Goal: Task Accomplishment & Management: Manage account settings

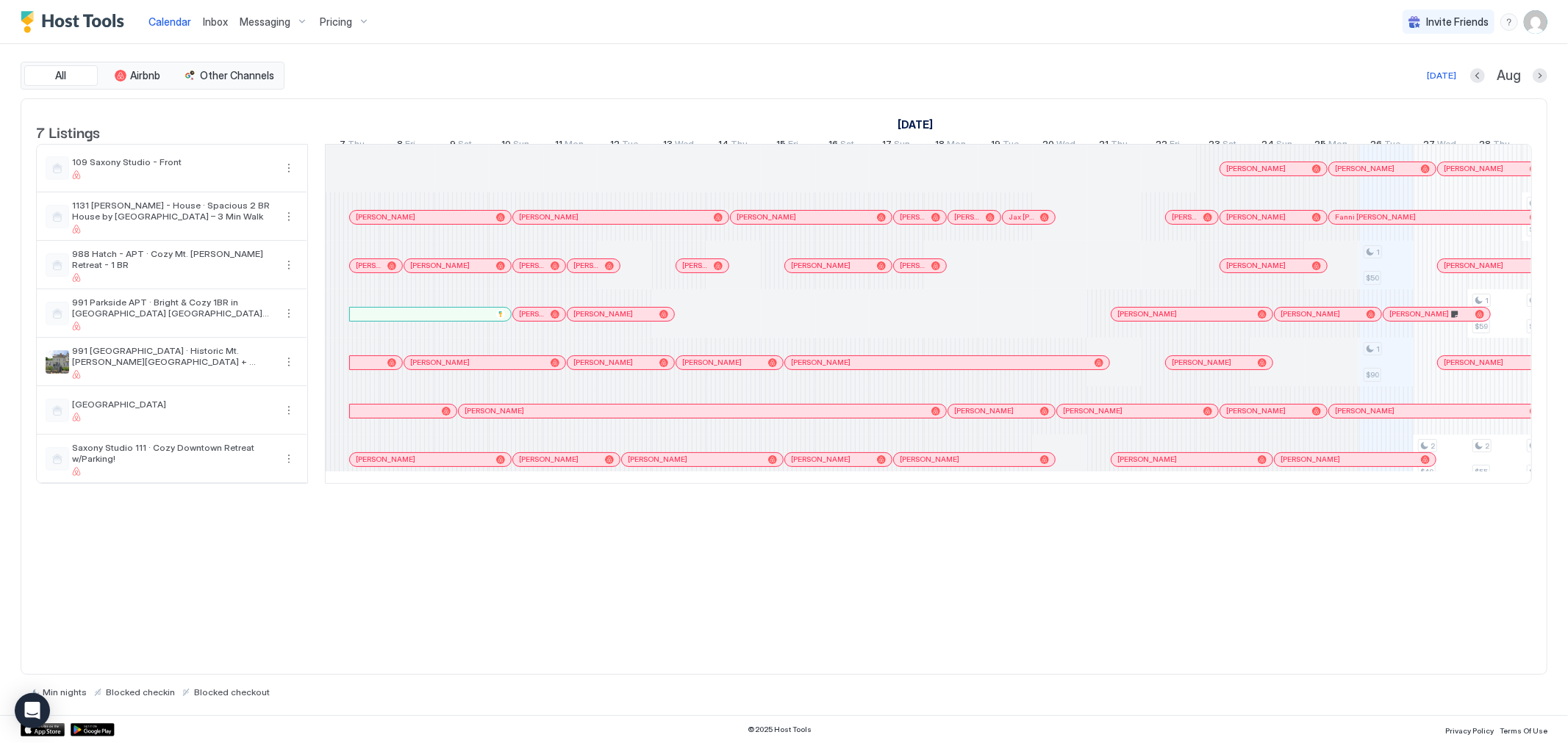
scroll to position [0, 816]
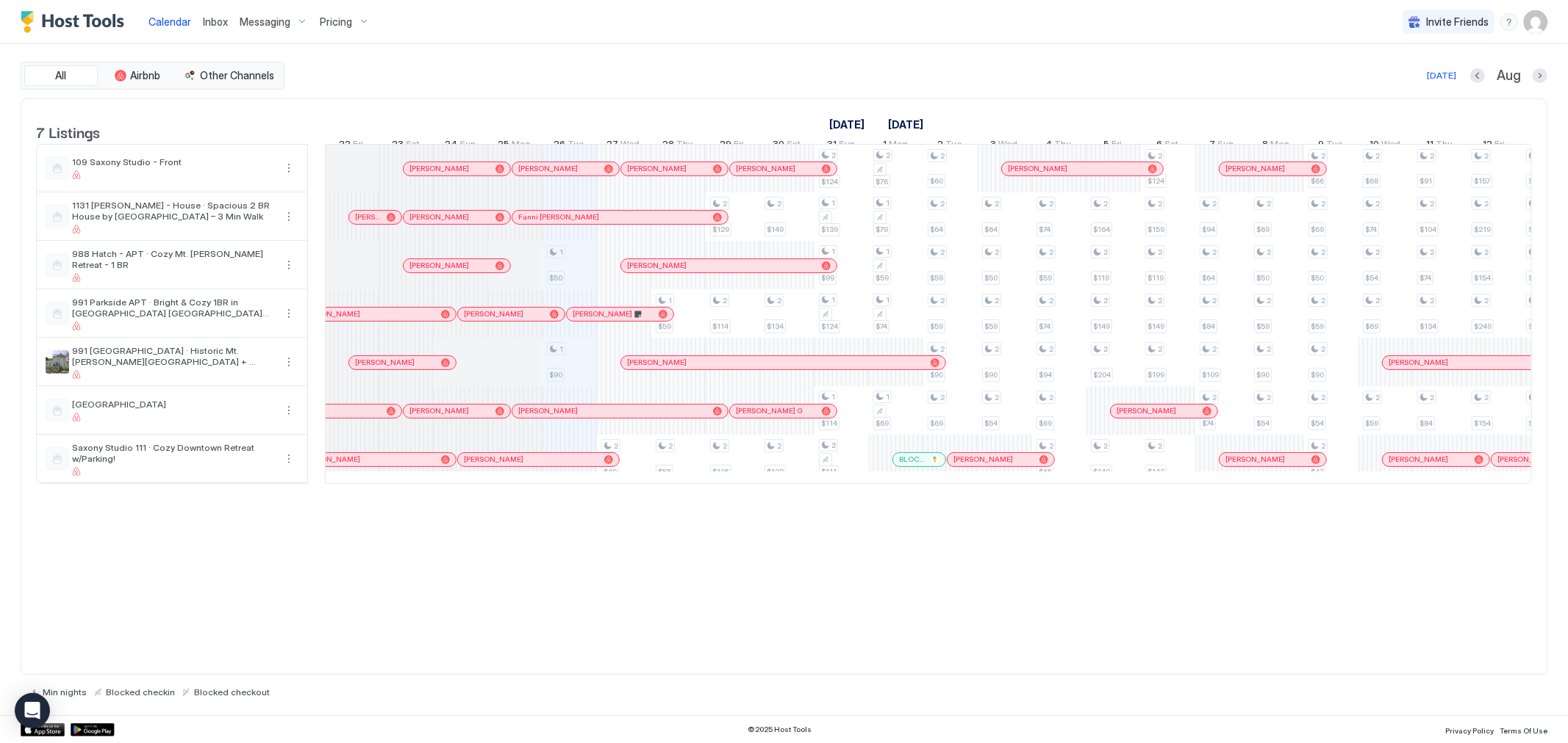
click at [1546, 26] on img "User profile" at bounding box center [1535, 22] width 23 height 23
drag, startPoint x: 797, startPoint y: 9, endPoint x: 779, endPoint y: 10, distance: 18.0
click at [798, 9] on div at bounding box center [784, 372] width 1568 height 743
click at [1539, 37] on div "Invite Friends CB" at bounding box center [1474, 22] width 145 height 43
click at [1542, 26] on img "User profile" at bounding box center [1535, 22] width 23 height 23
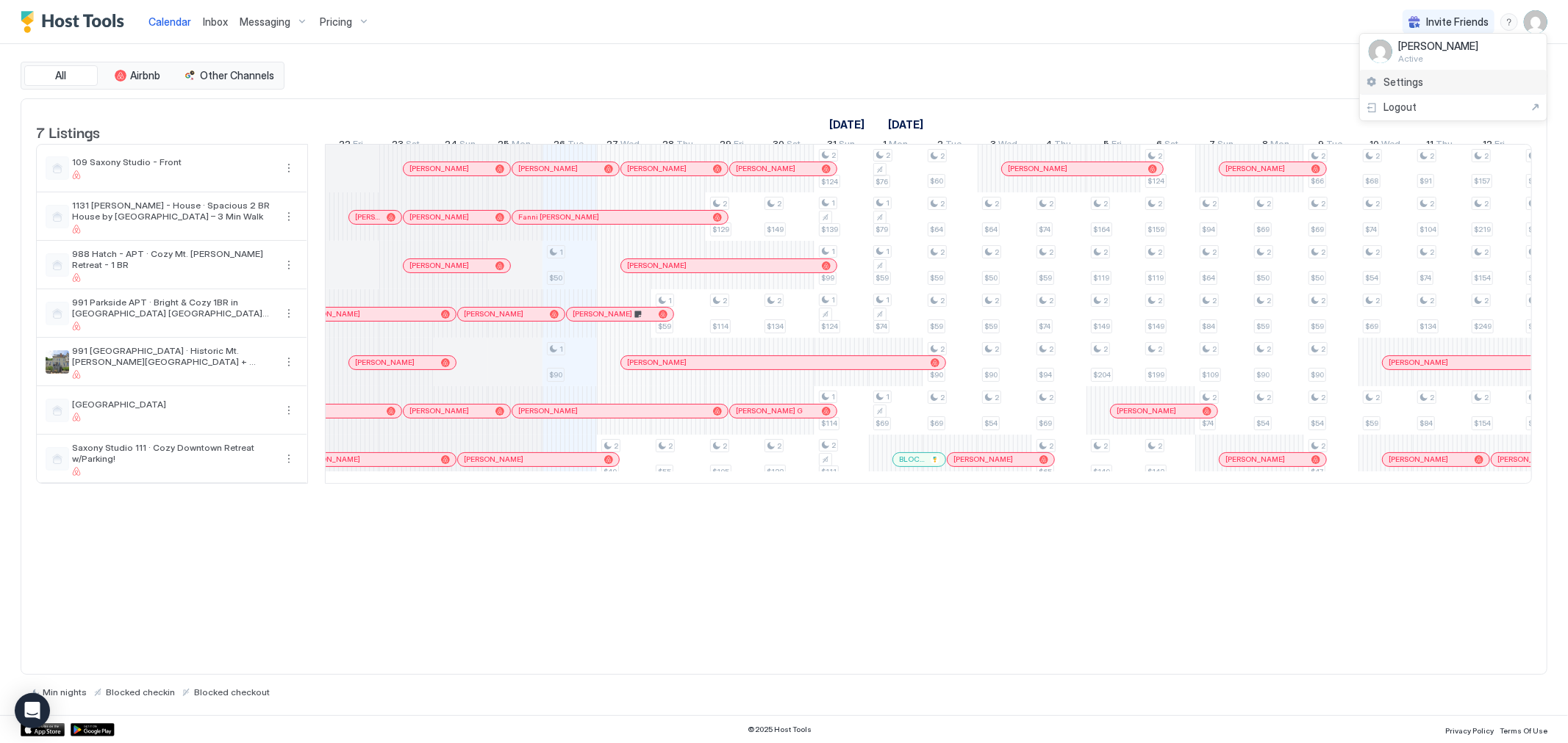
click at [1397, 86] on span "Settings" at bounding box center [1403, 82] width 40 height 13
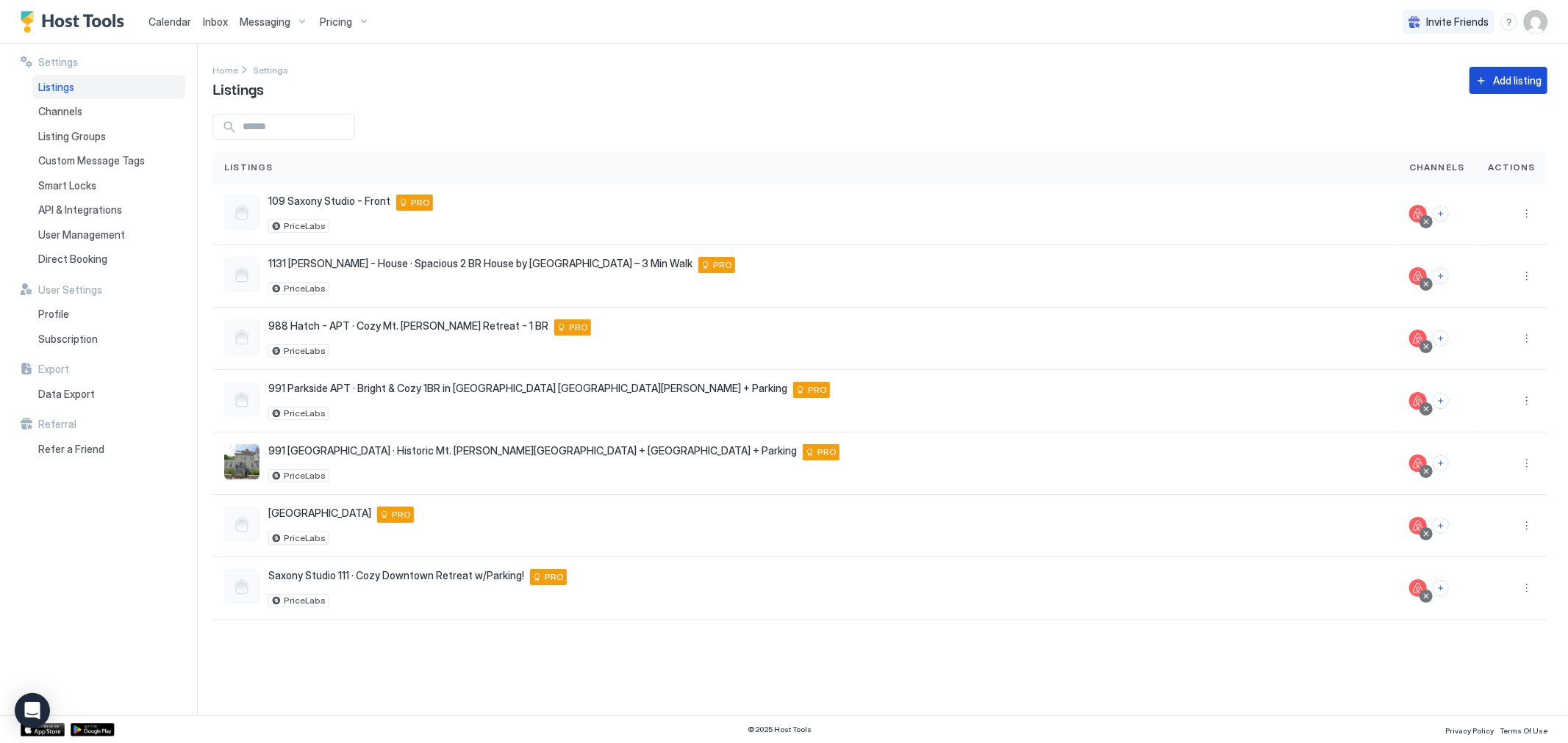
click at [1507, 81] on div "Add listing" at bounding box center [1517, 80] width 49 height 16
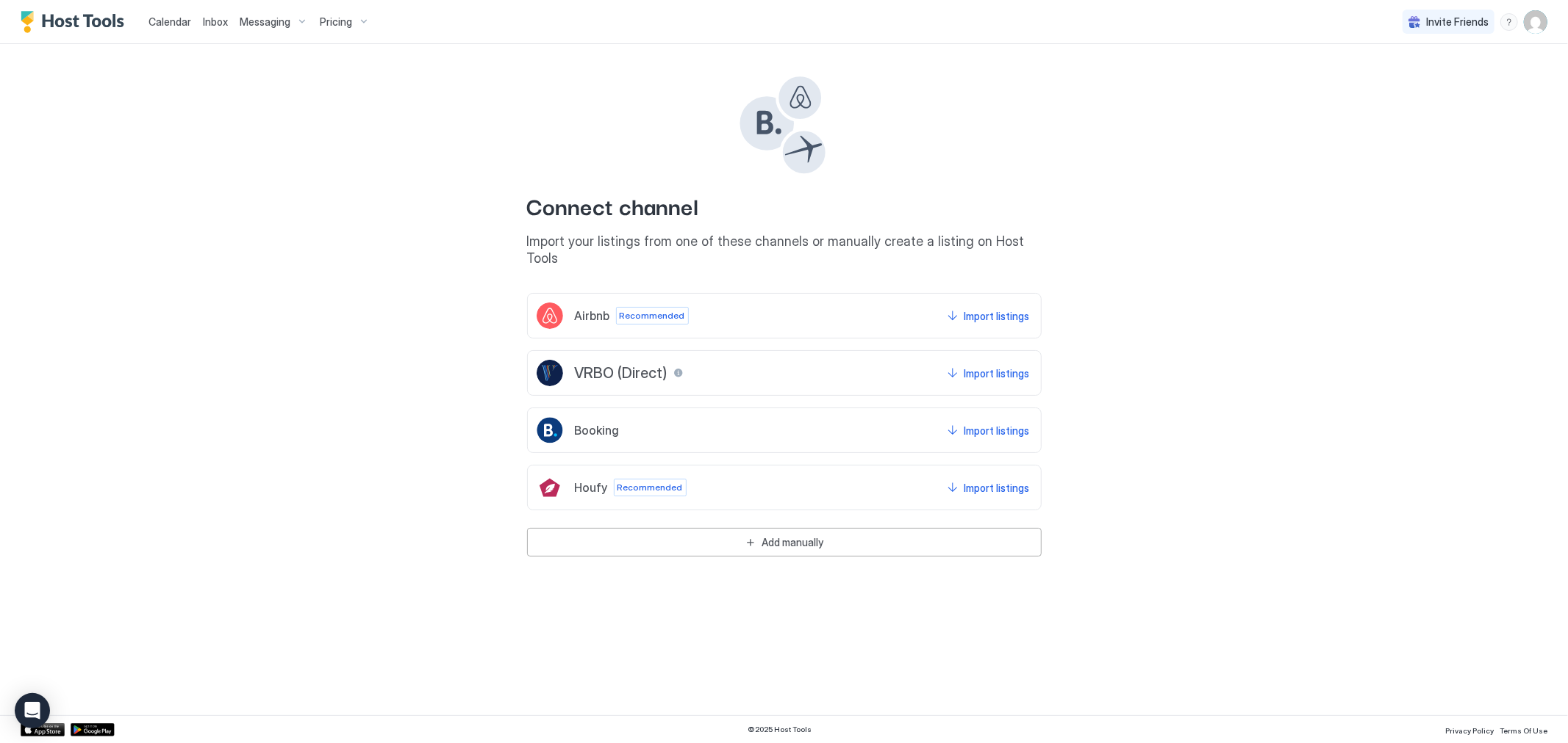
click at [772, 303] on div "Airbnb Recommended Import listings" at bounding box center [784, 315] width 514 height 46
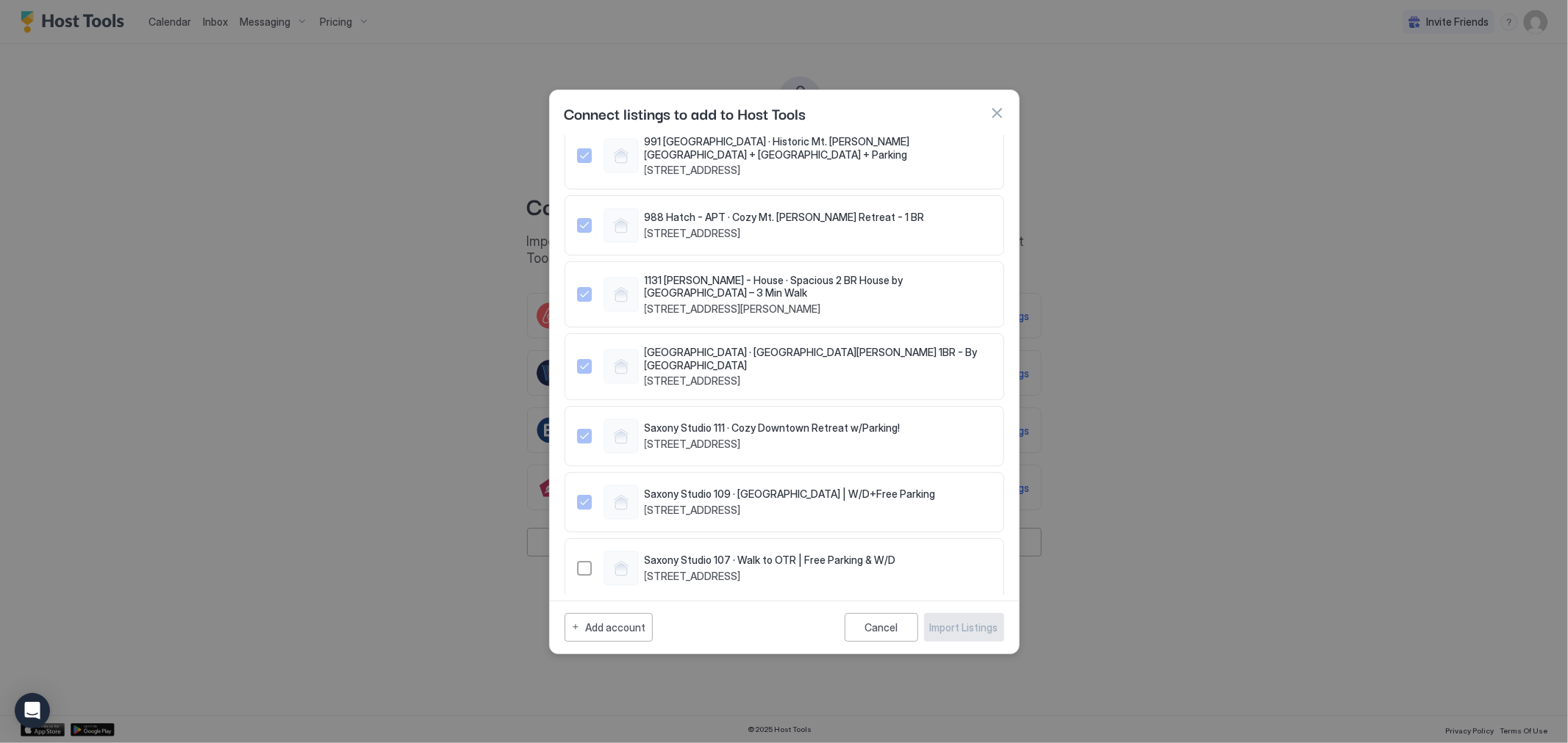
scroll to position [110, 0]
click at [581, 560] on div "1496377472771624749" at bounding box center [584, 568] width 15 height 15
click at [964, 621] on div "Import Listings" at bounding box center [964, 627] width 69 height 16
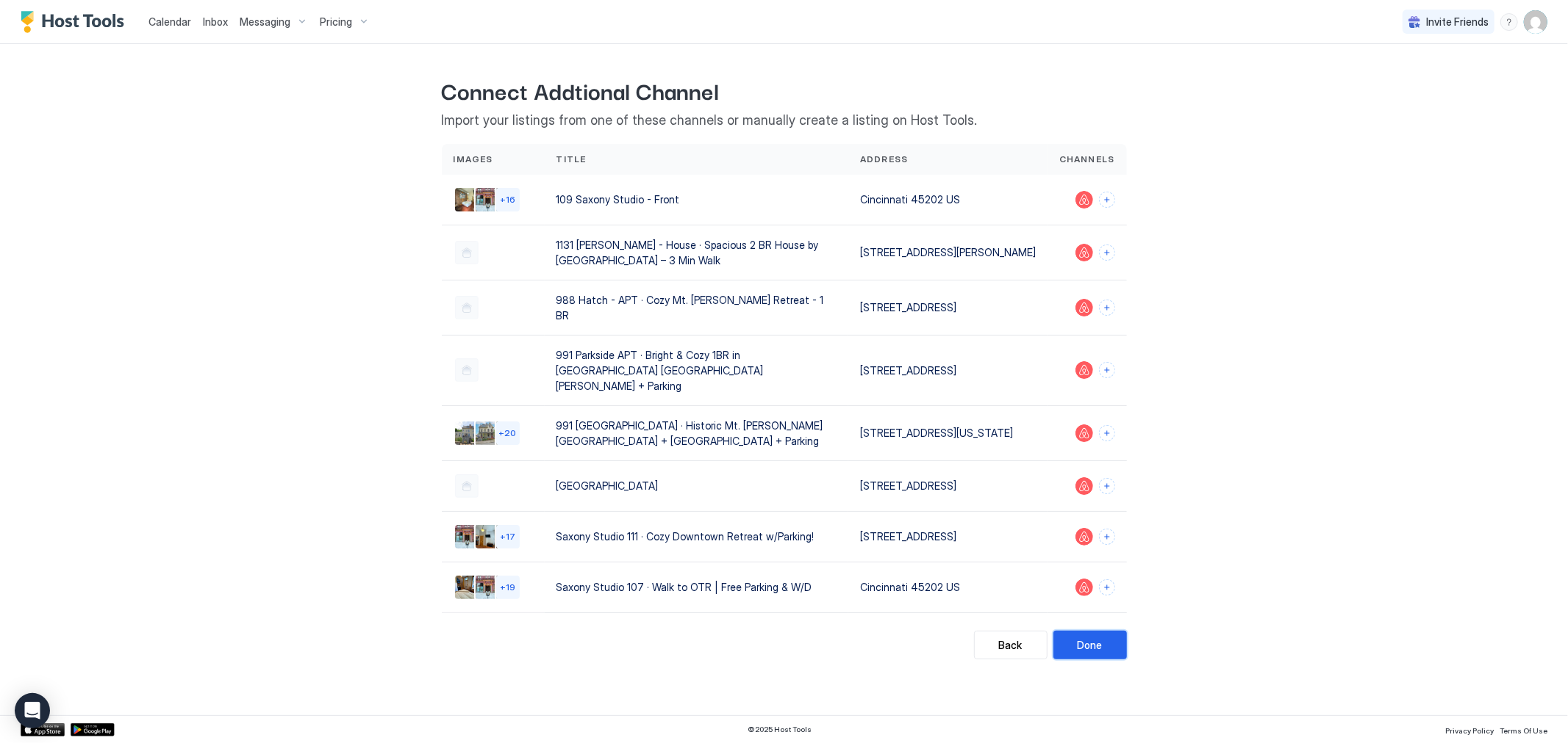
click at [1085, 638] on div "Done" at bounding box center [1090, 645] width 25 height 16
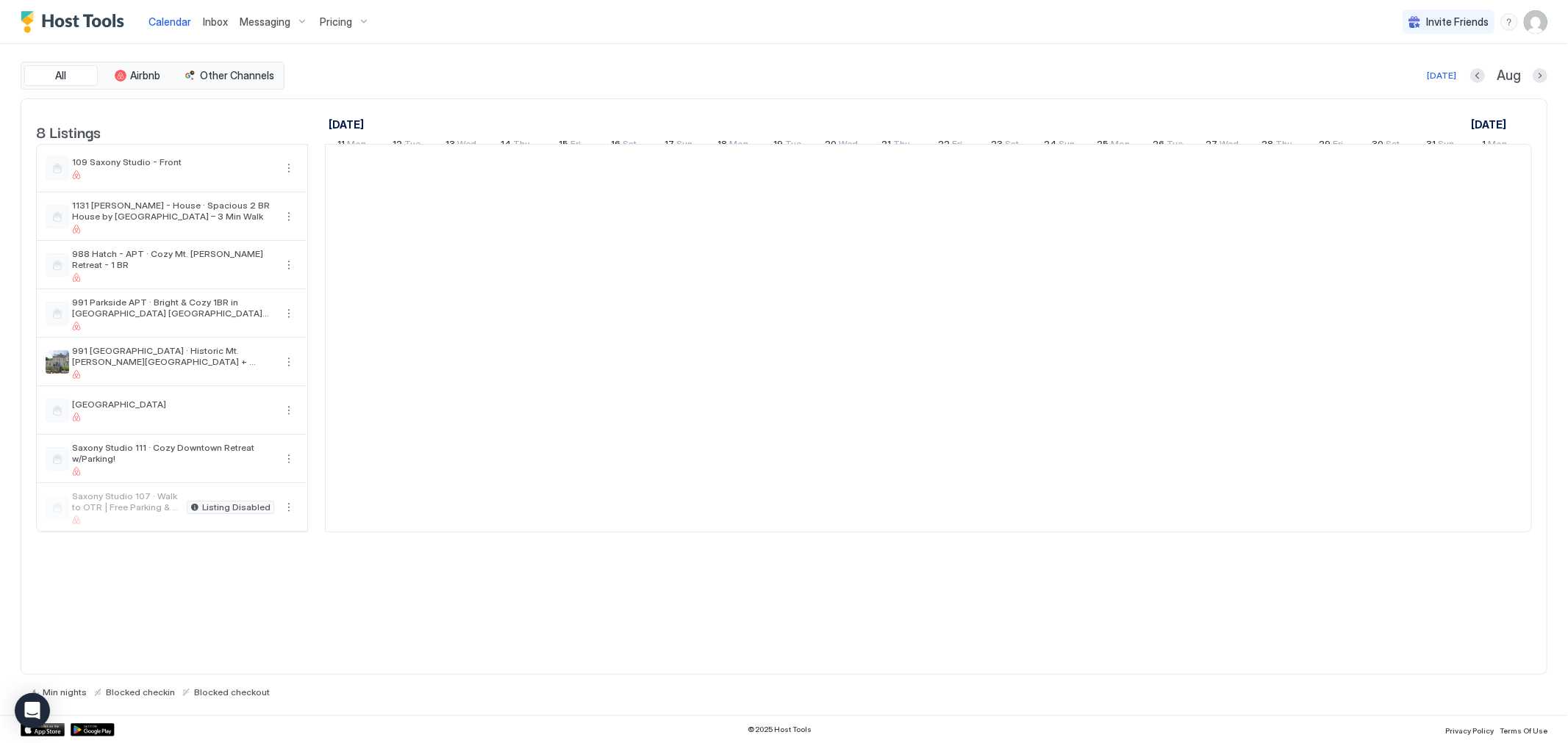
scroll to position [0, 816]
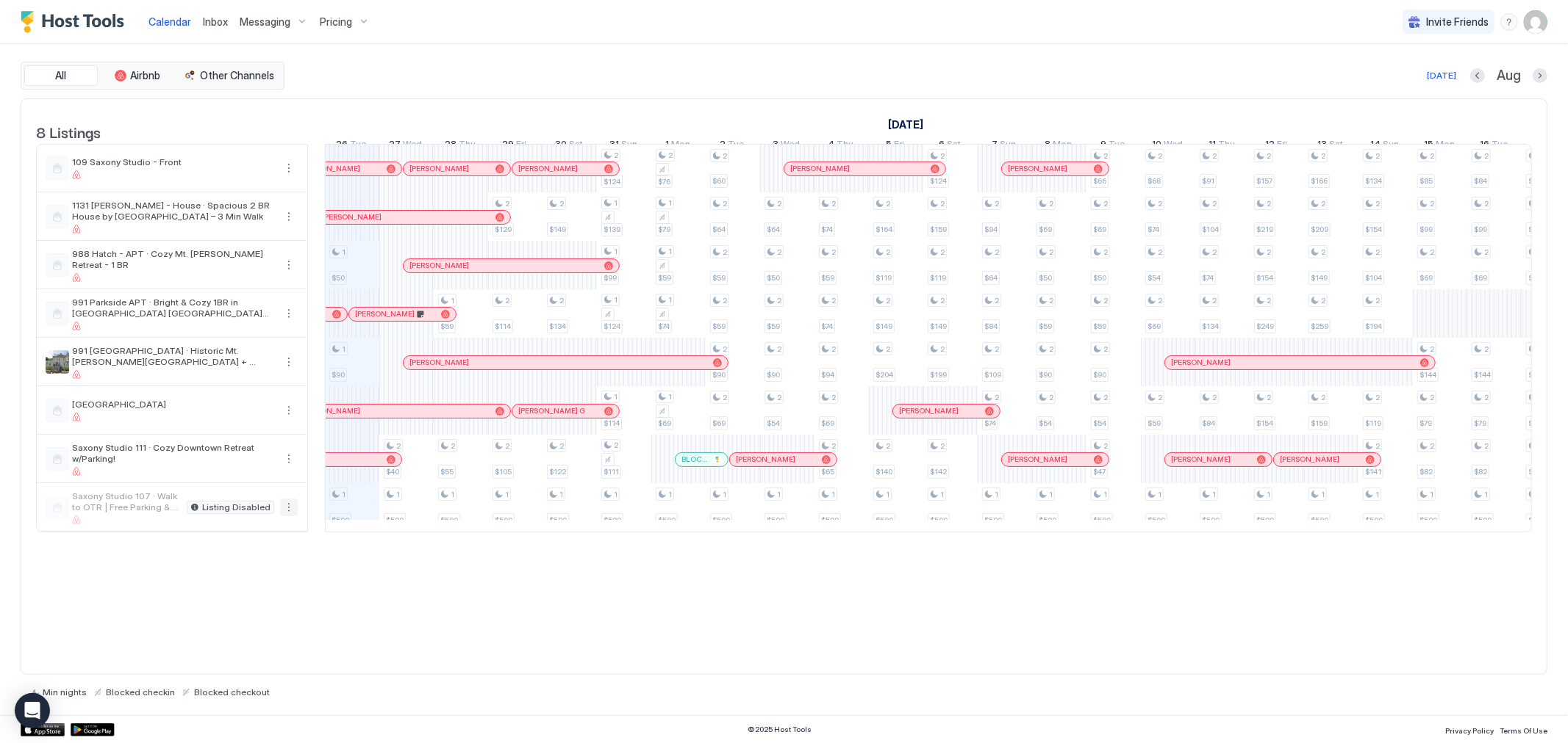
click at [291, 516] on button "More options" at bounding box center [288, 507] width 17 height 17
click at [266, 583] on span "Listing Settings" at bounding box center [263, 587] width 65 height 11
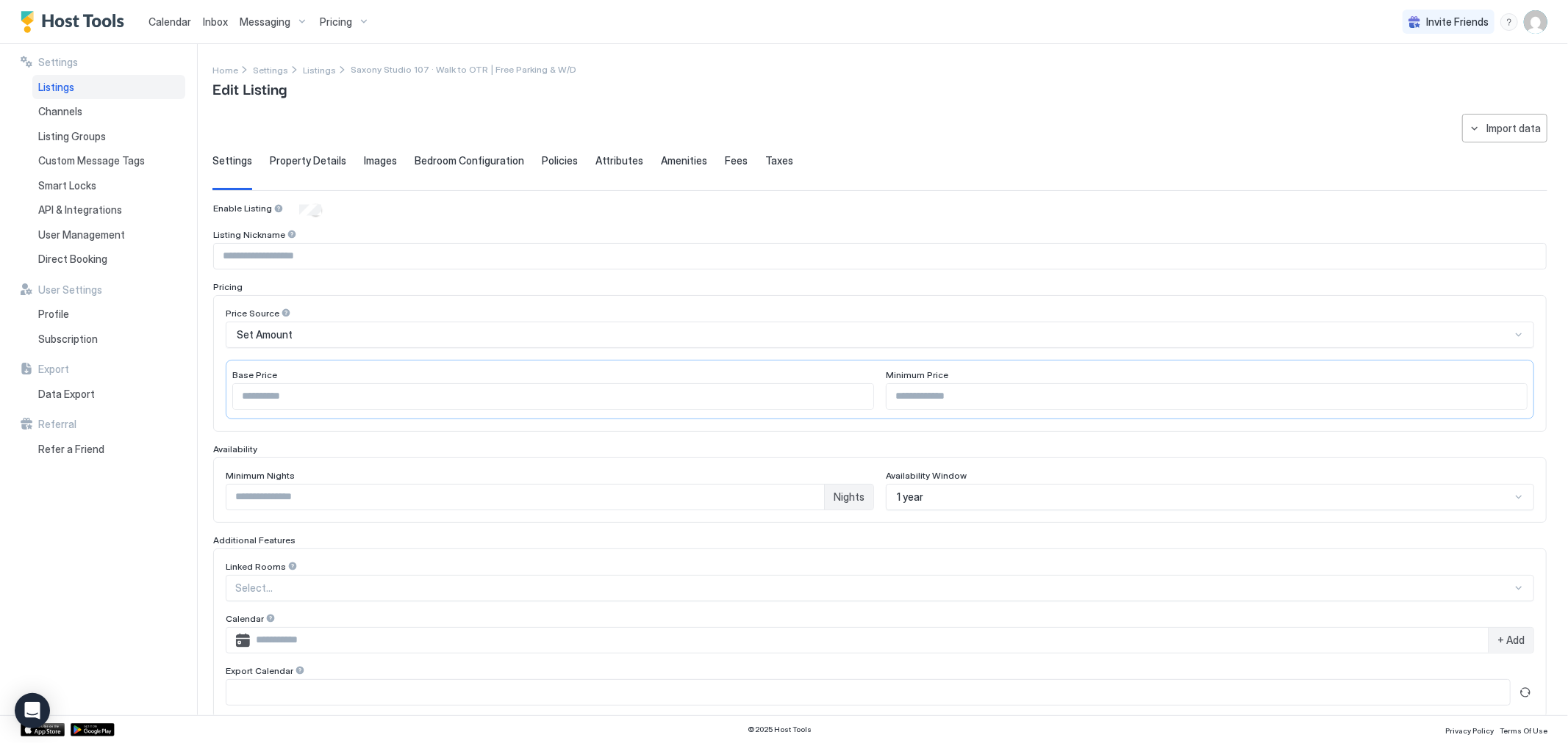
click at [349, 268] on div at bounding box center [879, 256] width 1334 height 26
click at [357, 263] on input "Input Field" at bounding box center [879, 256] width 1332 height 25
click at [237, 254] on input "**********" at bounding box center [879, 256] width 1332 height 25
type input "**********"
click at [652, 206] on div "Enable Listing" at bounding box center [879, 210] width 1334 height 15
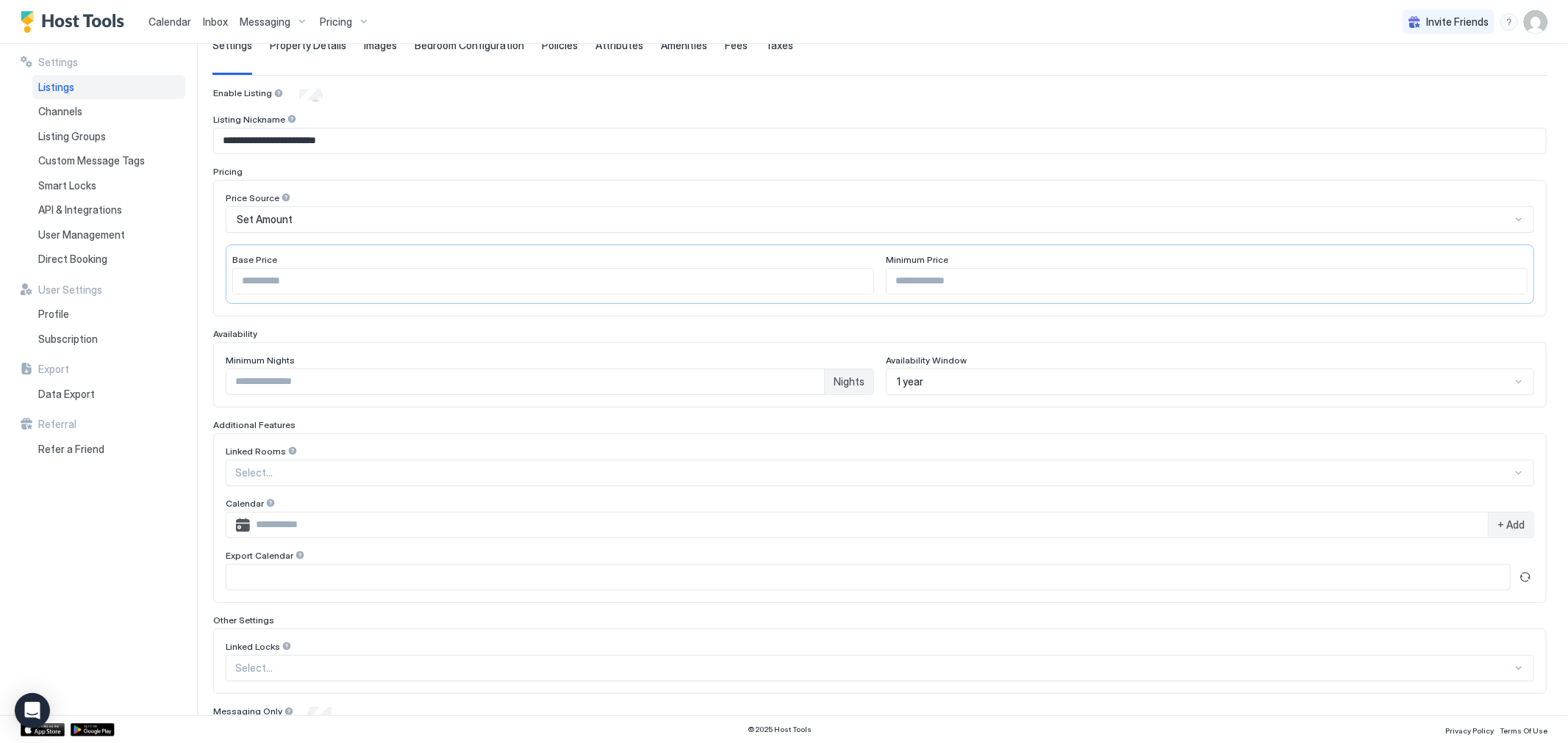
scroll to position [95, 0]
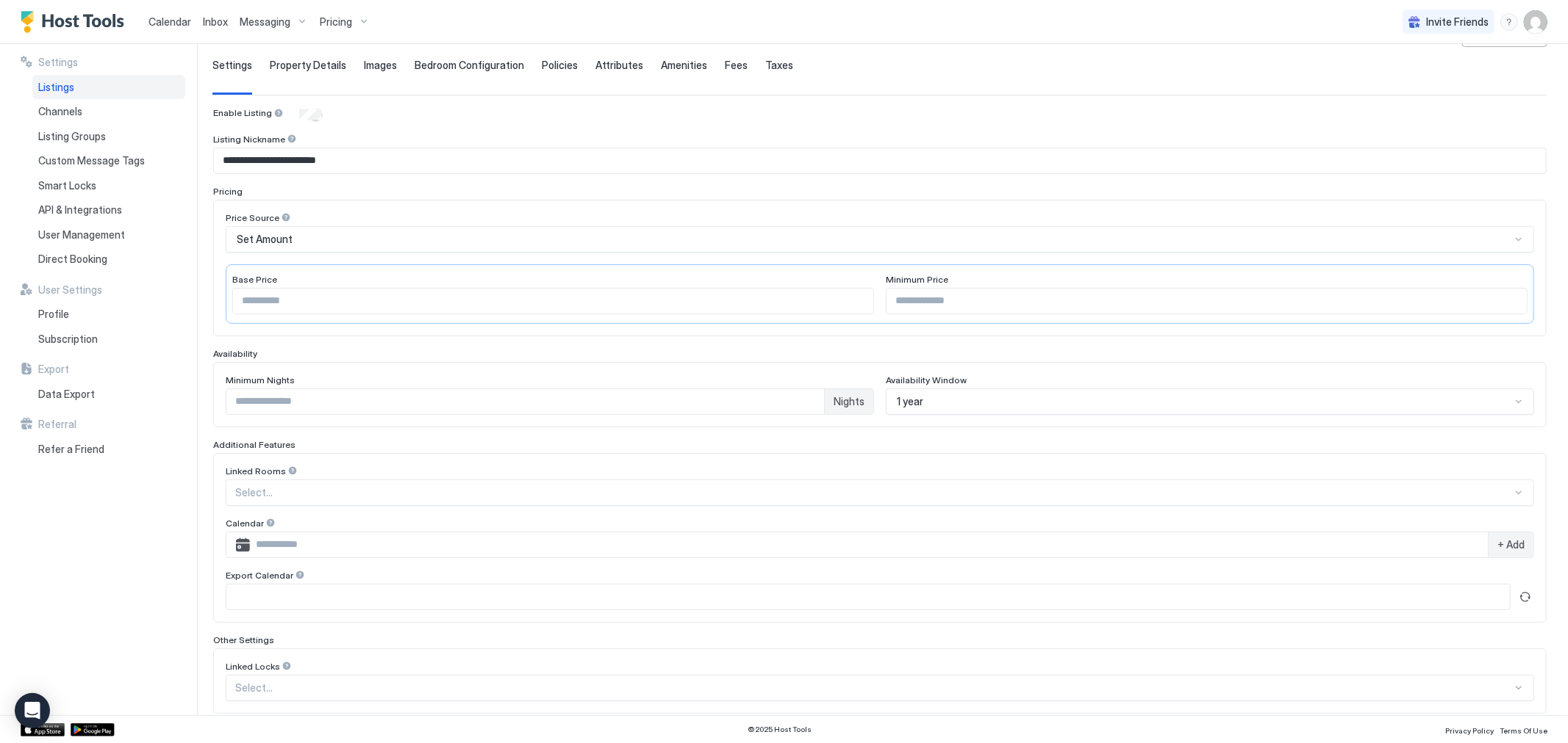
click at [409, 251] on div "Set Amount" at bounding box center [880, 239] width 1308 height 26
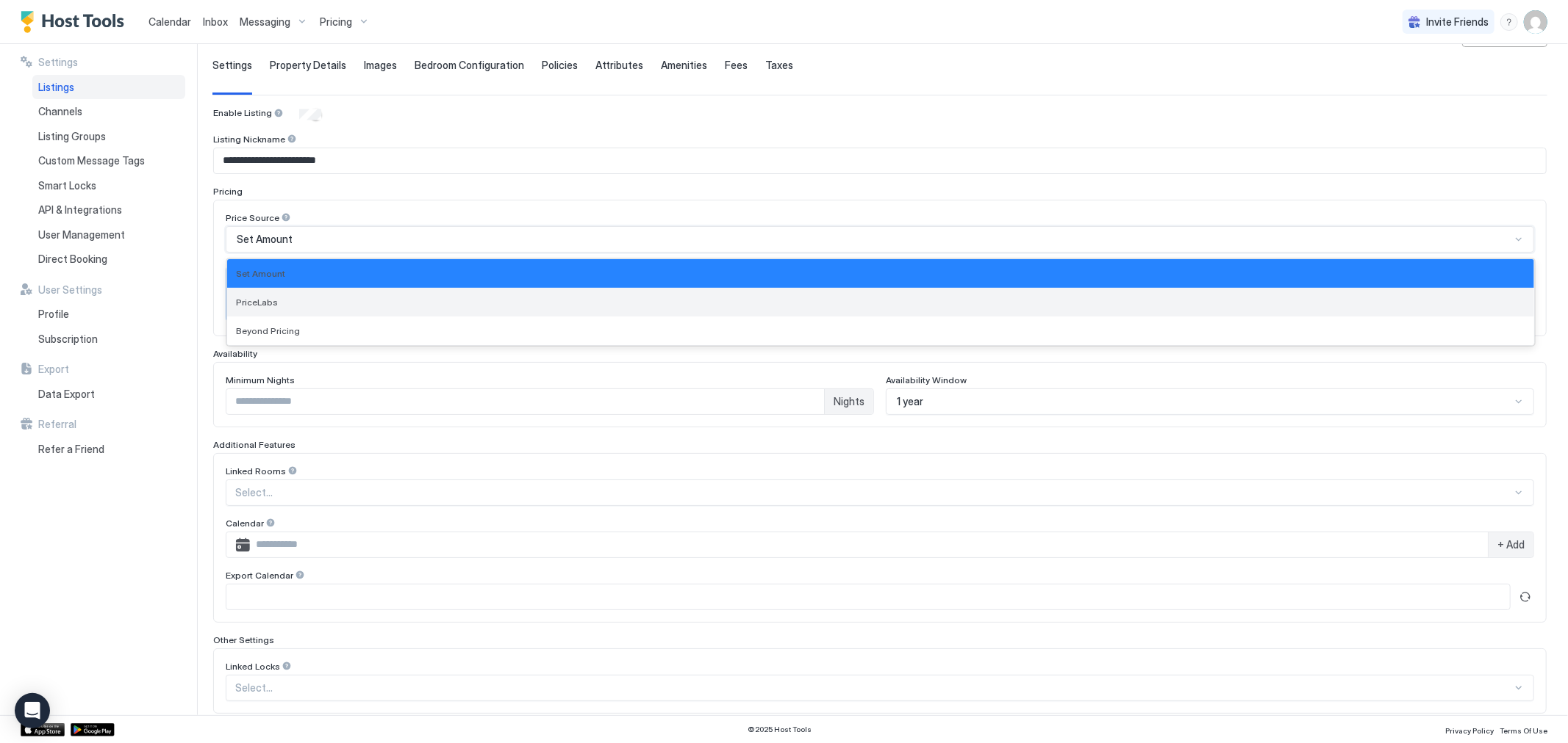
click at [327, 298] on div "PriceLabs" at bounding box center [880, 302] width 1289 height 11
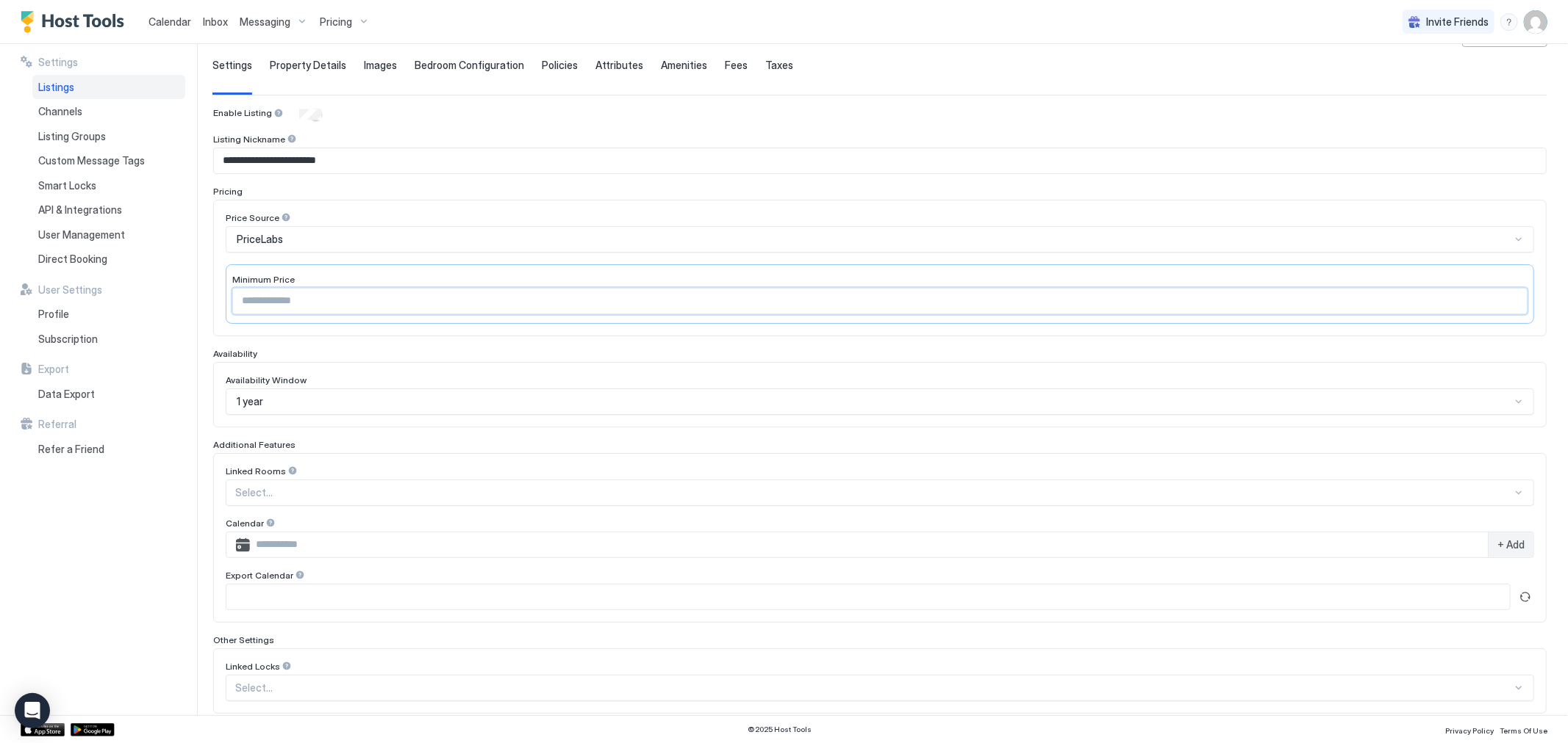
click at [437, 300] on input "Input Field" at bounding box center [879, 301] width 1294 height 25
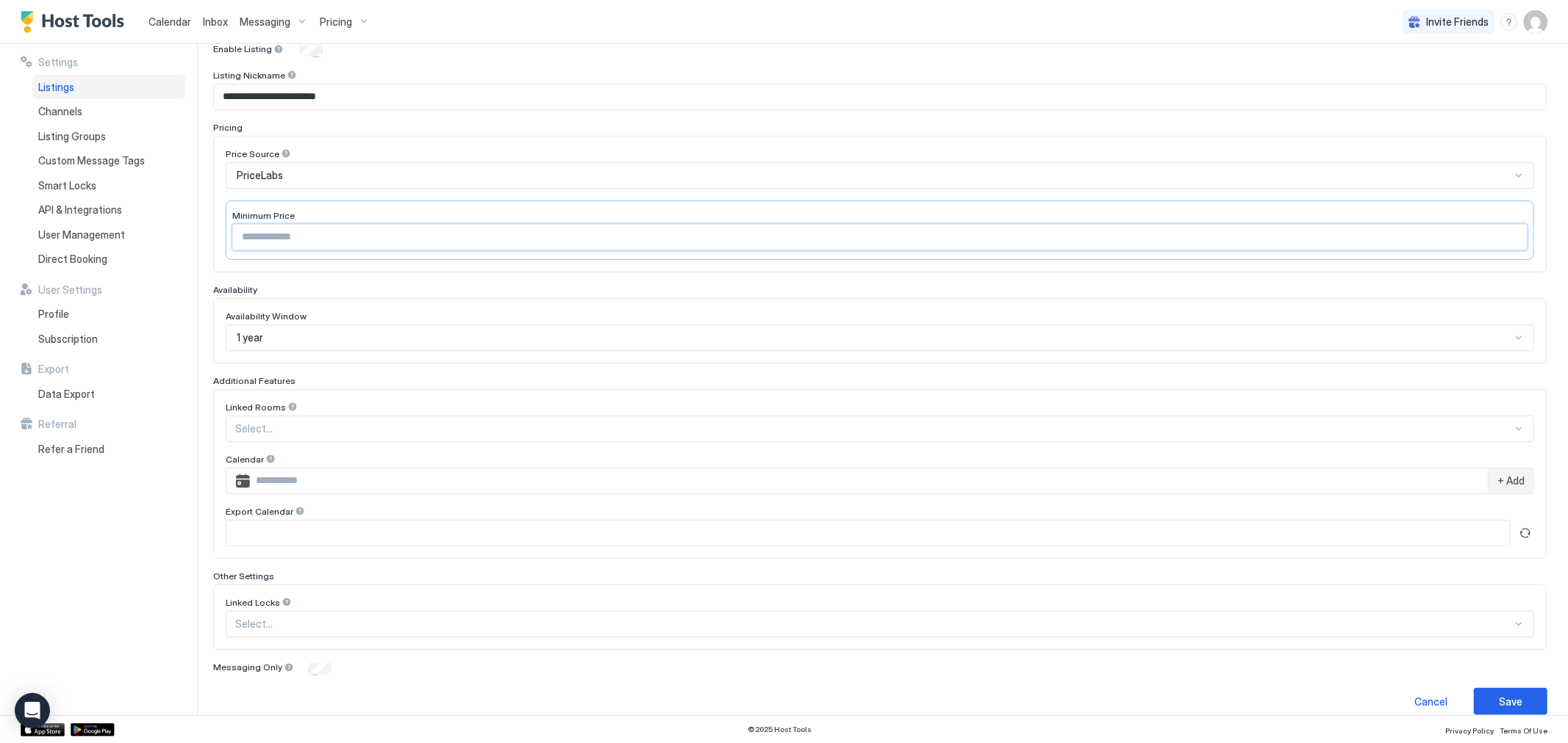
scroll to position [177, 0]
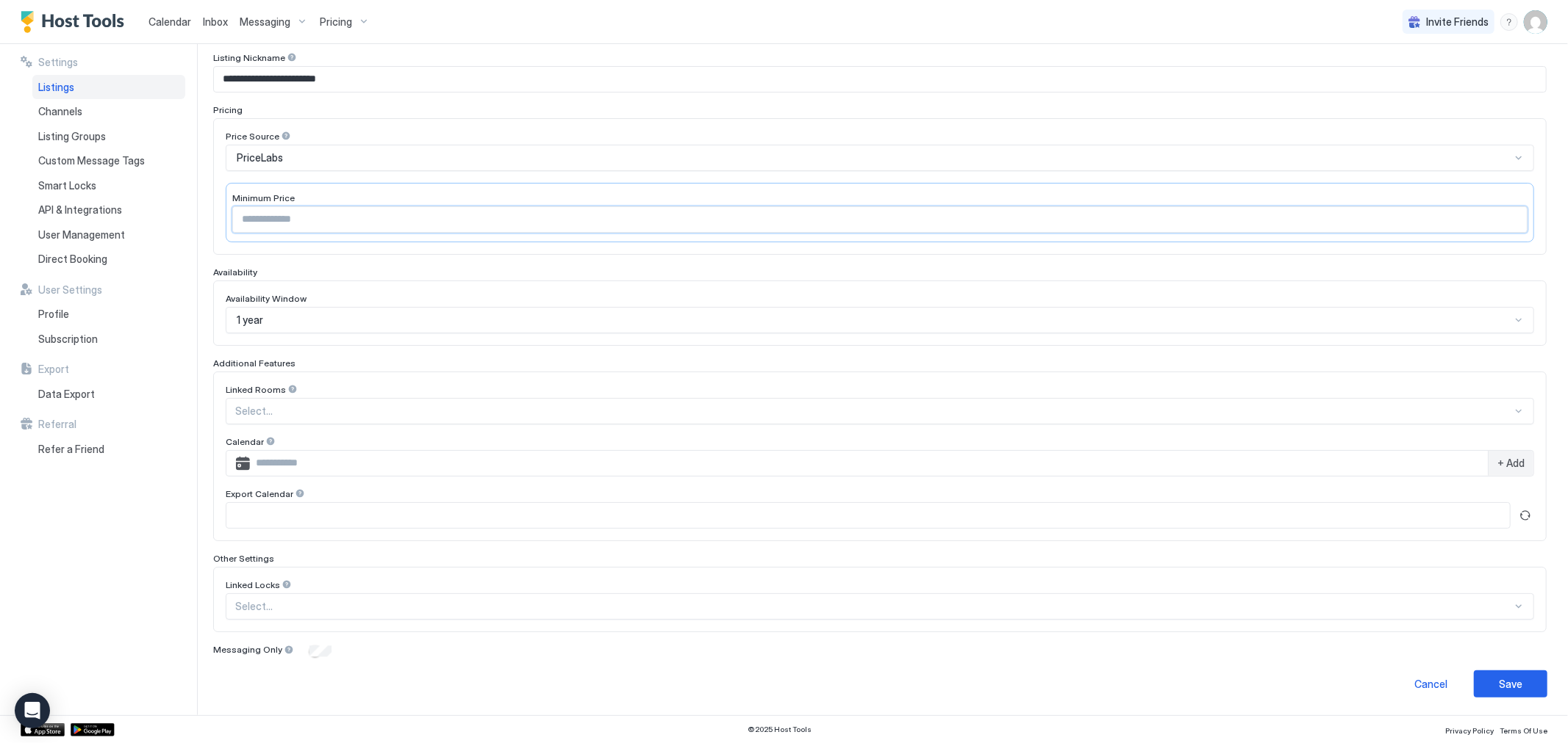
type input "**"
click at [1354, 424] on div "Select..." at bounding box center [880, 411] width 1308 height 26
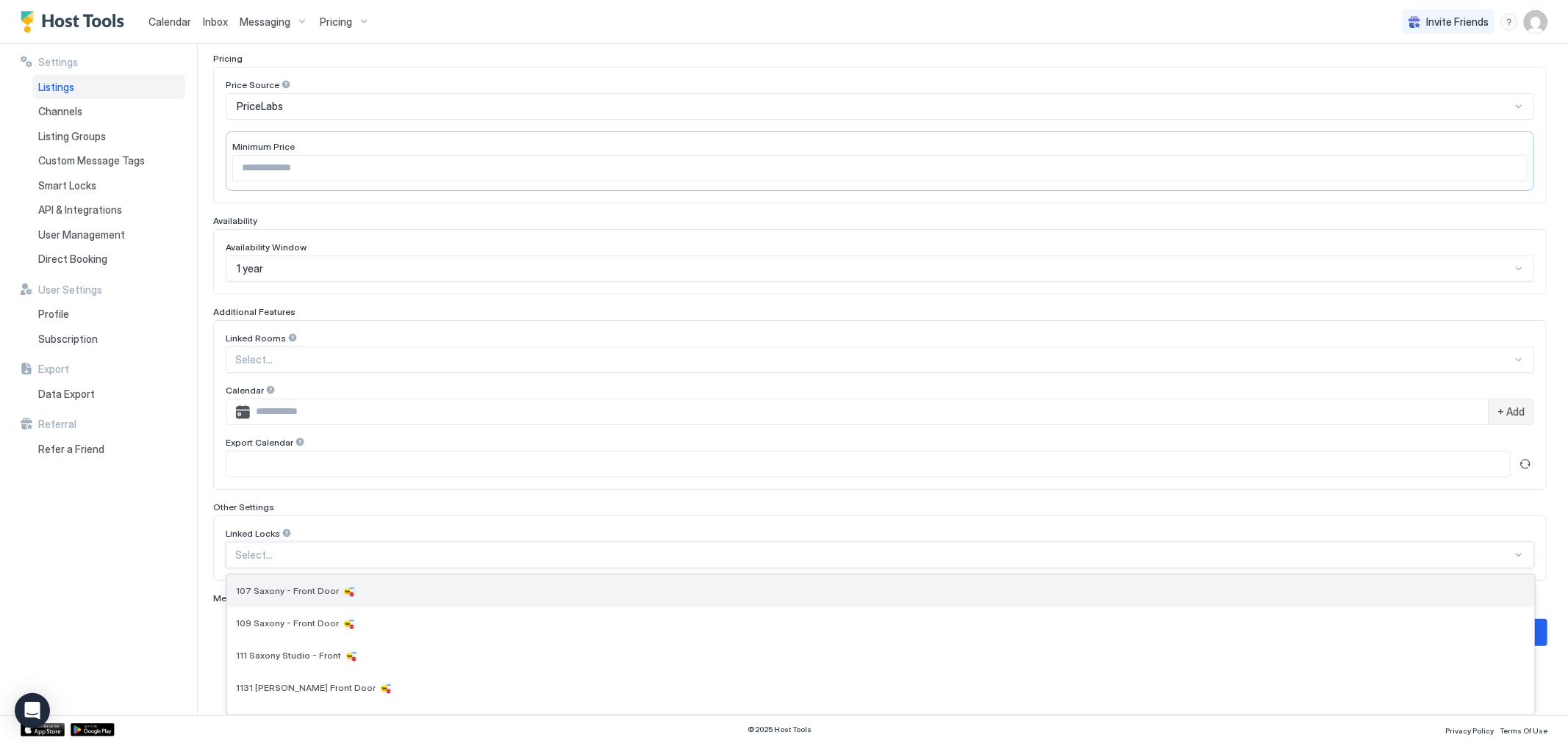
click at [1056, 586] on div "107 Saxony - Front Door" at bounding box center [880, 592] width 1289 height 15
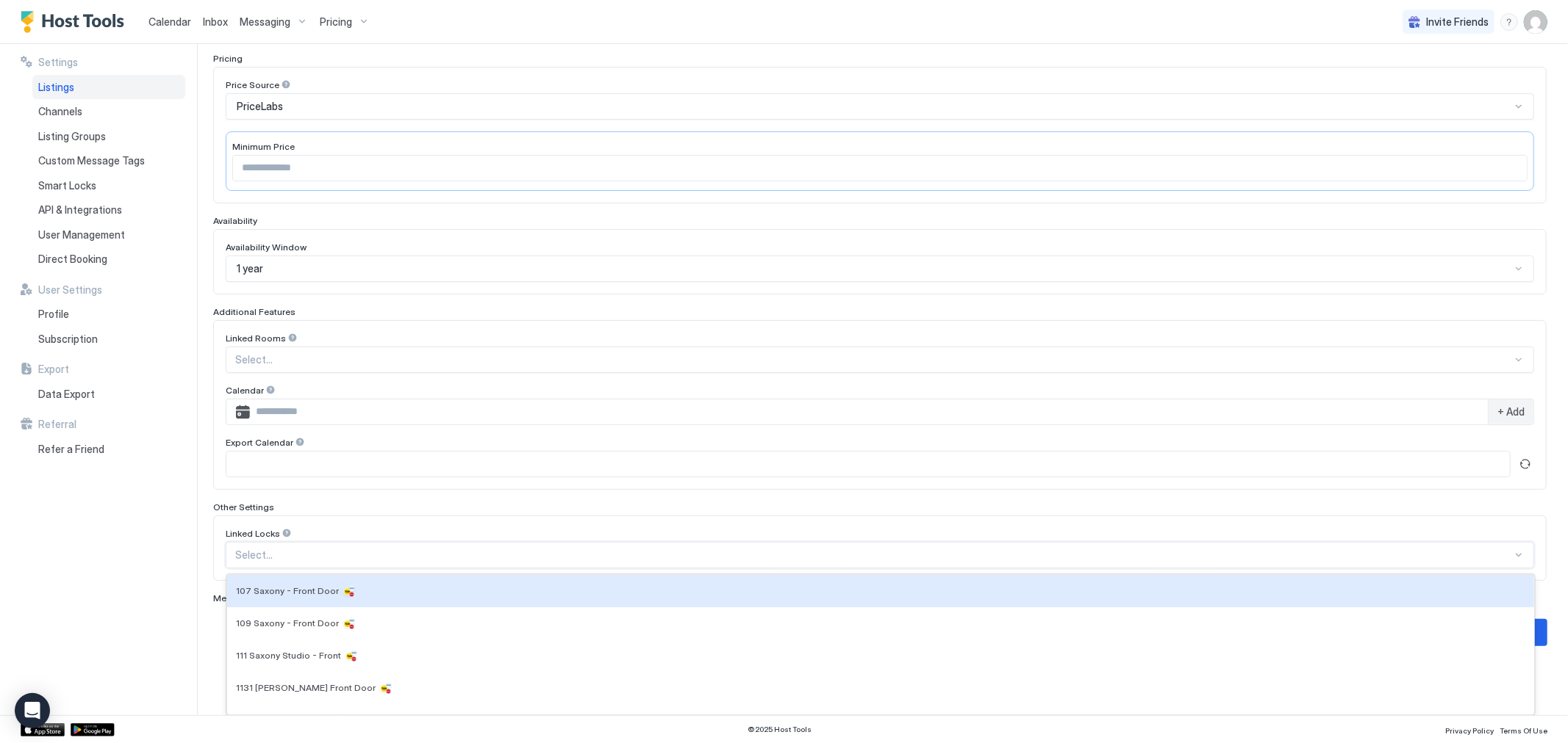
scroll to position [203, 0]
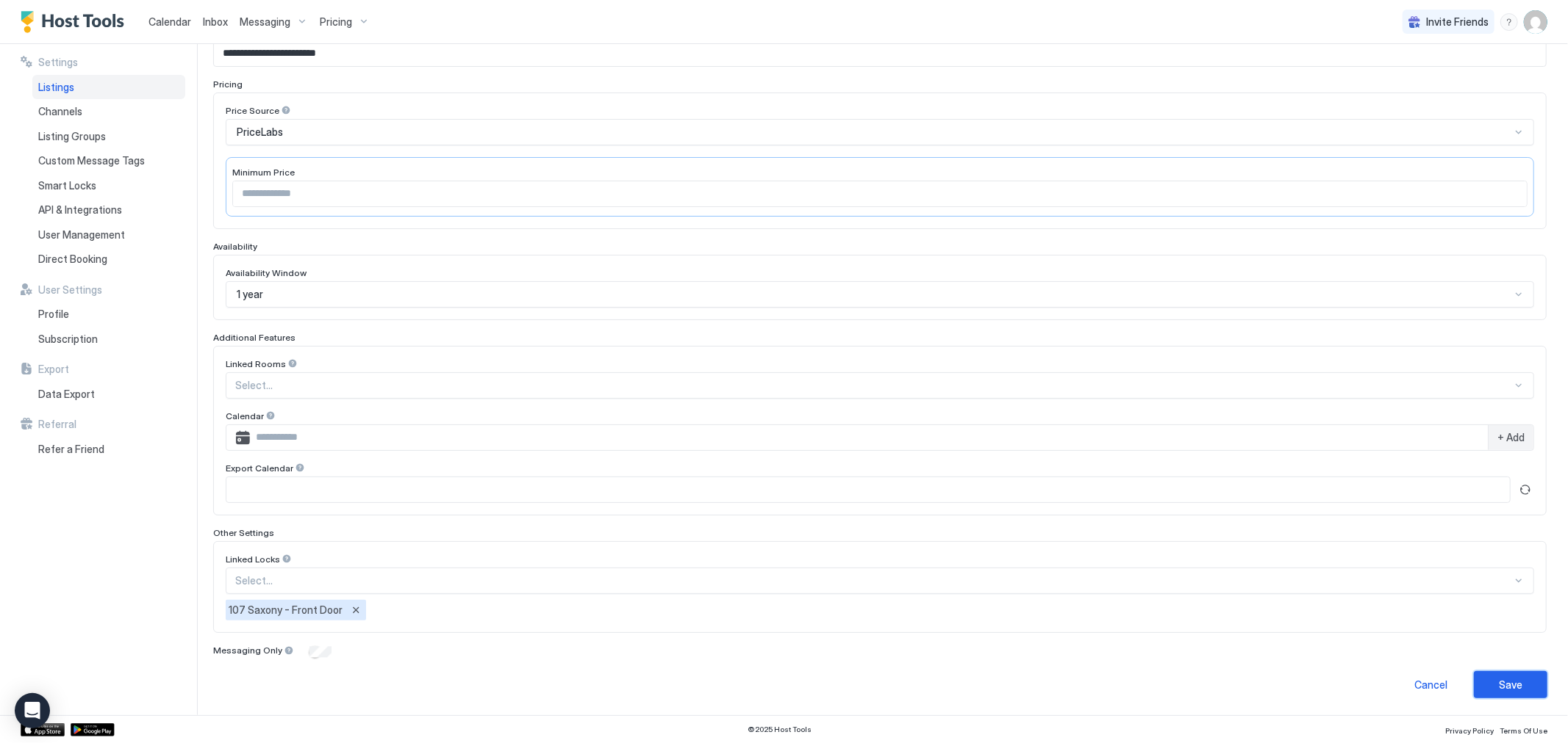
click at [1498, 680] on div "Save" at bounding box center [1510, 685] width 23 height 16
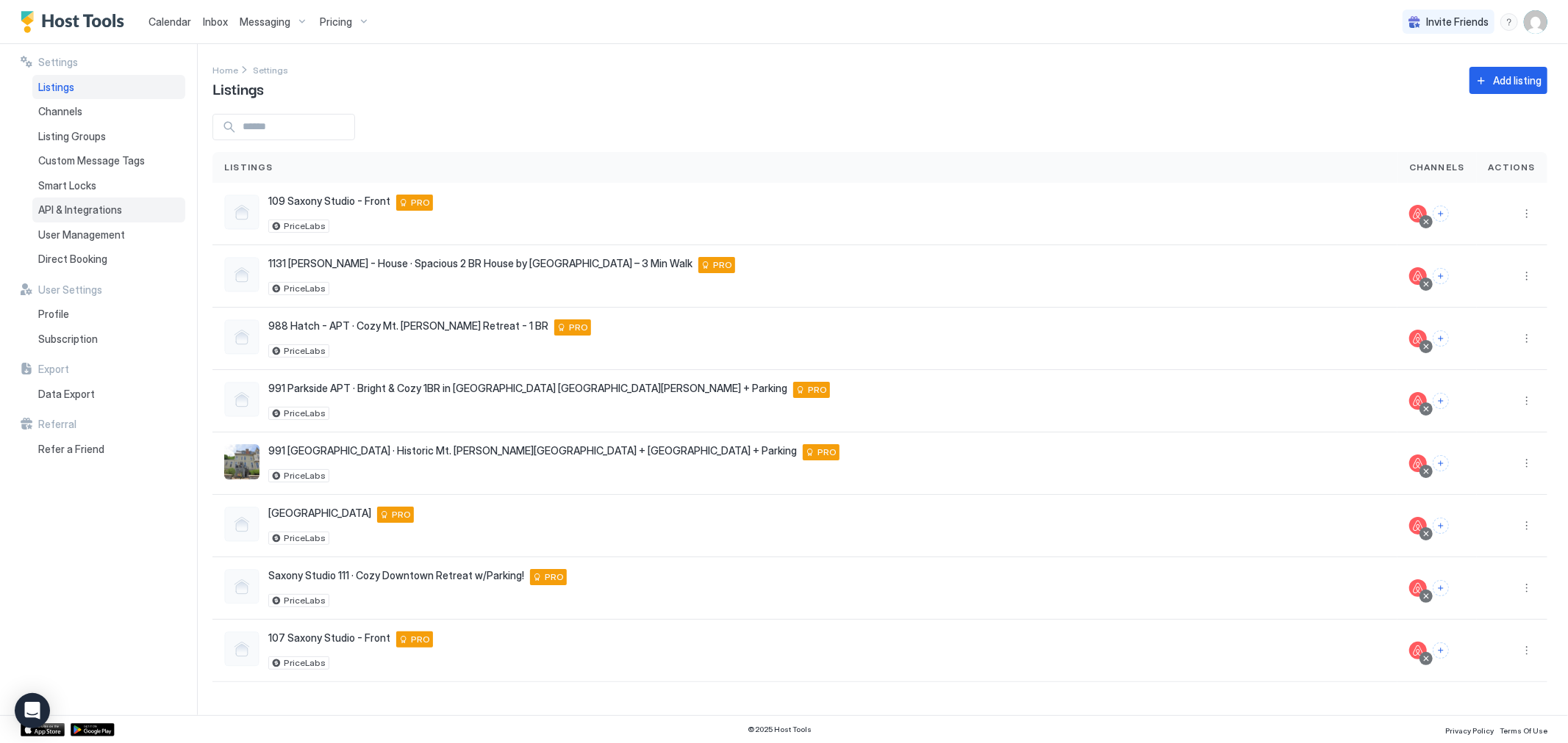
click at [86, 199] on div "API & Integrations" at bounding box center [108, 210] width 153 height 25
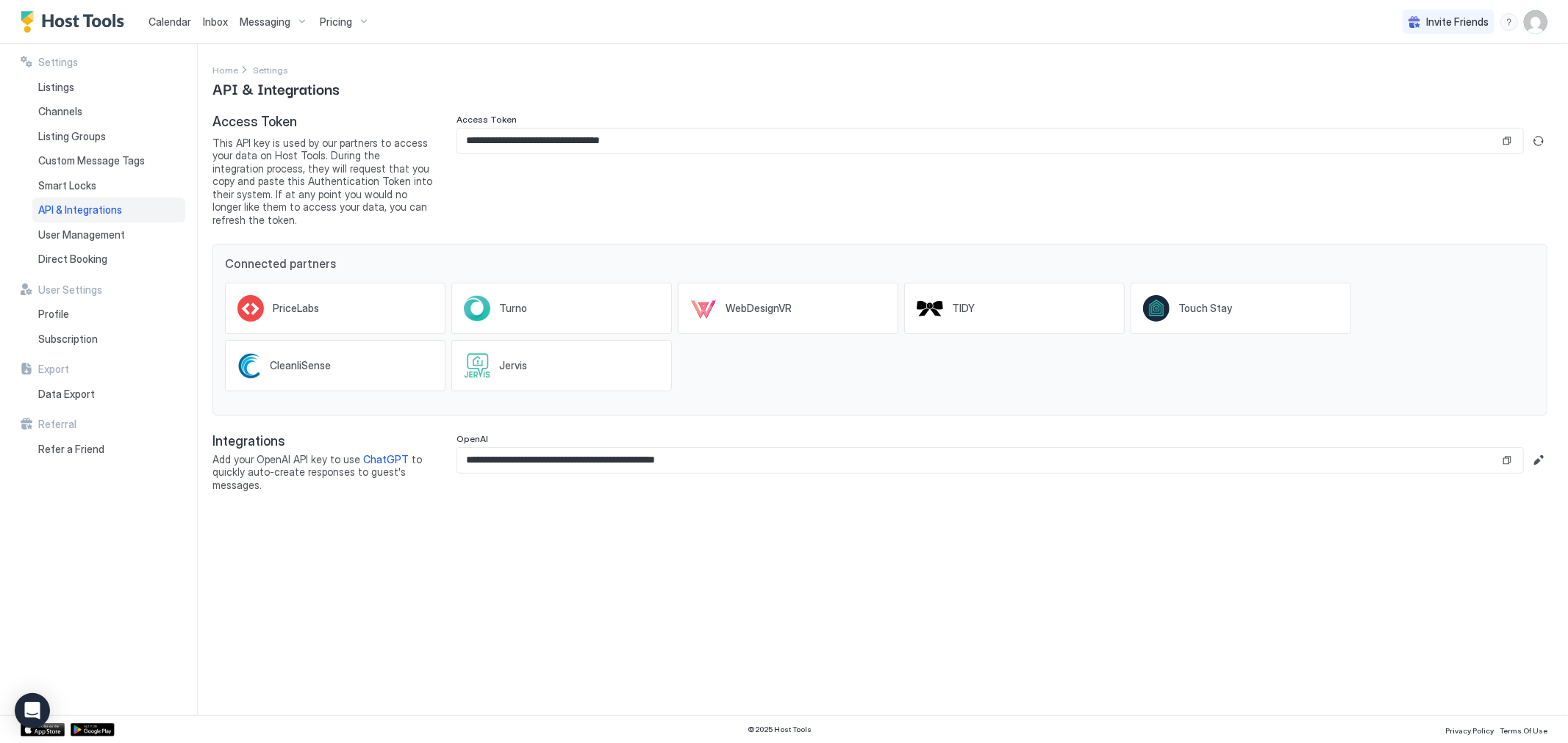
click at [596, 147] on input "**********" at bounding box center [978, 141] width 1042 height 25
click at [1508, 141] on button "Copy" at bounding box center [1507, 141] width 15 height 15
click at [82, 187] on span "Smart Locks" at bounding box center [67, 186] width 58 height 13
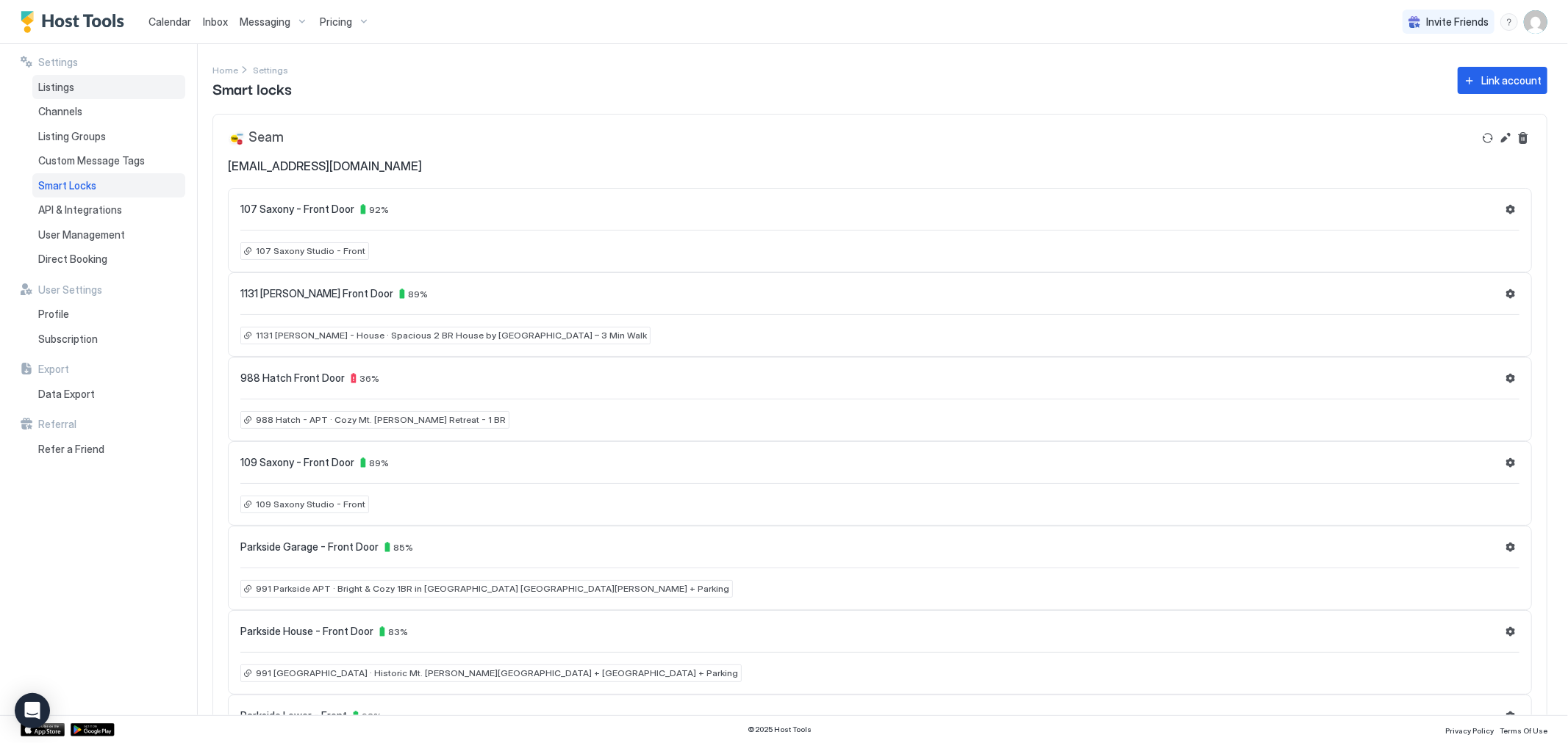
click at [78, 79] on div "Listings" at bounding box center [108, 88] width 153 height 25
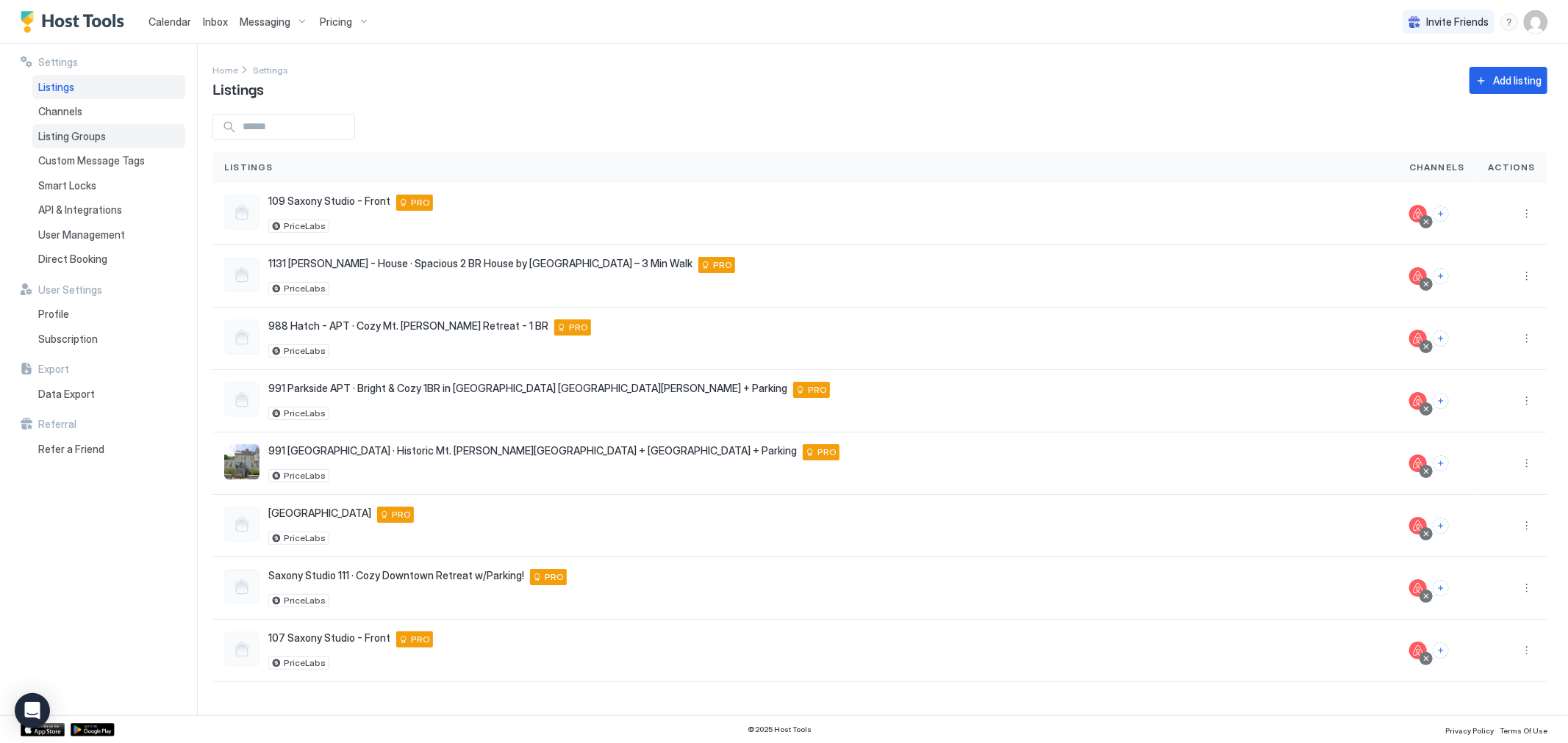
click at [68, 130] on span "Listing Groups" at bounding box center [72, 137] width 68 height 13
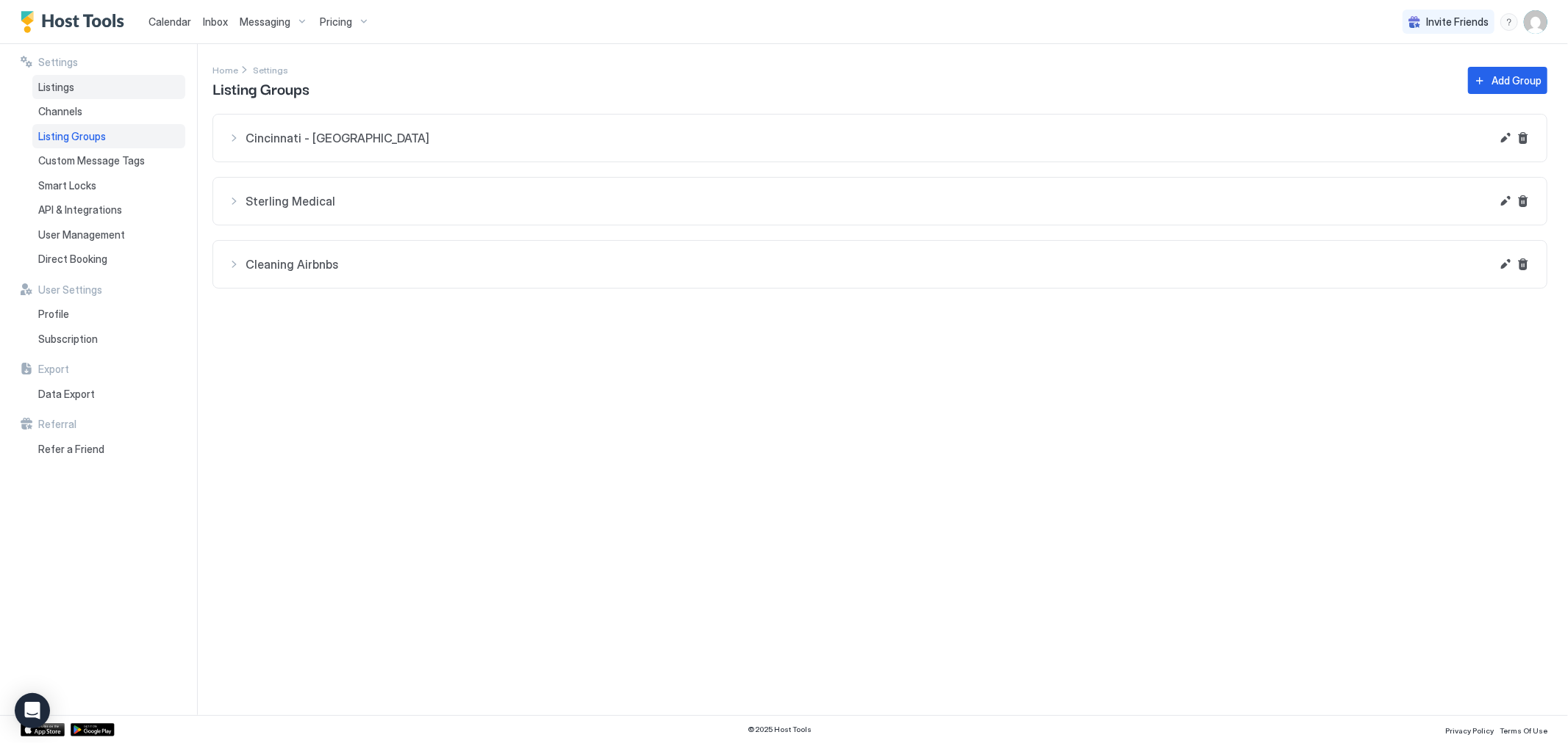
click at [64, 98] on div "Listings" at bounding box center [108, 88] width 153 height 25
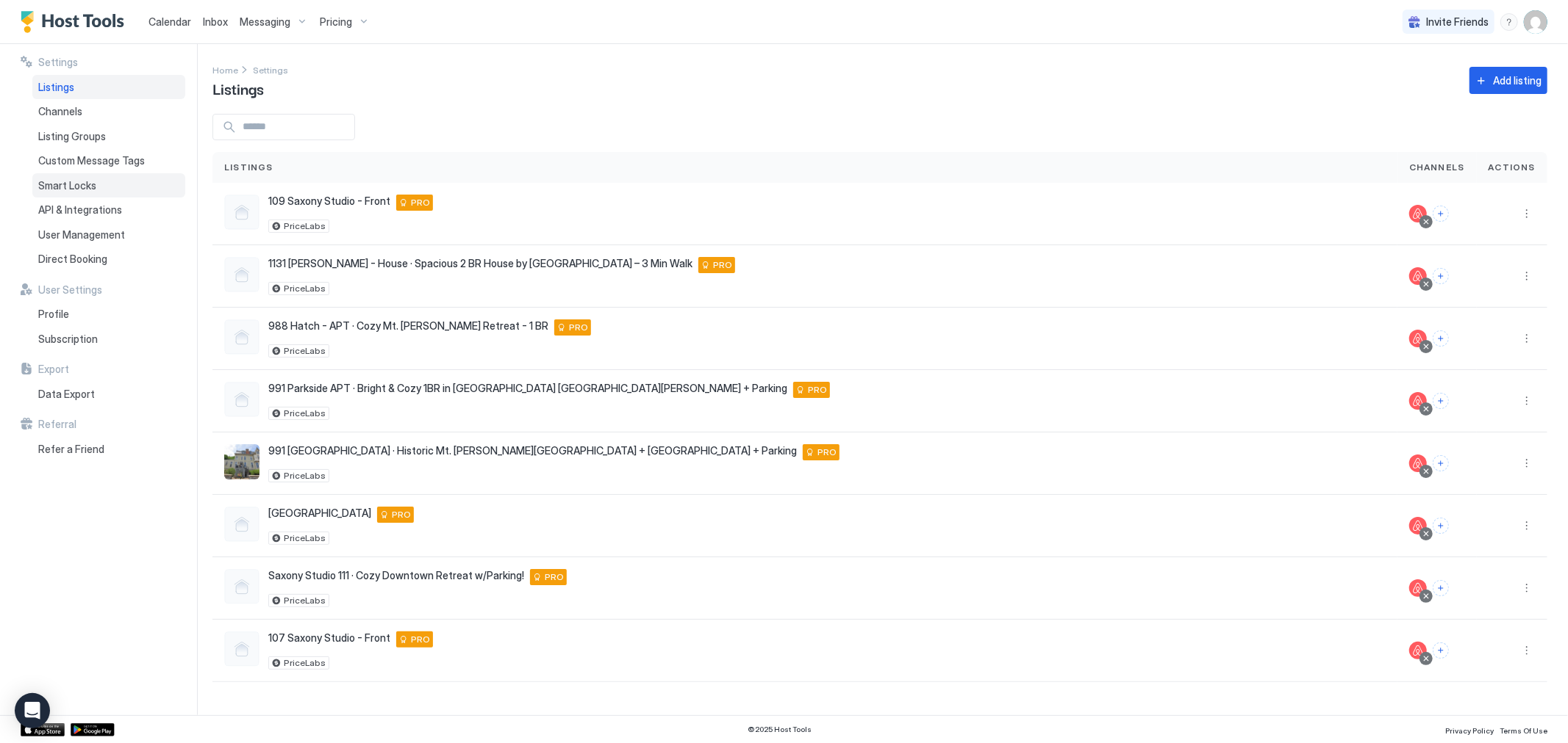
click at [81, 180] on span "Smart Locks" at bounding box center [67, 186] width 58 height 13
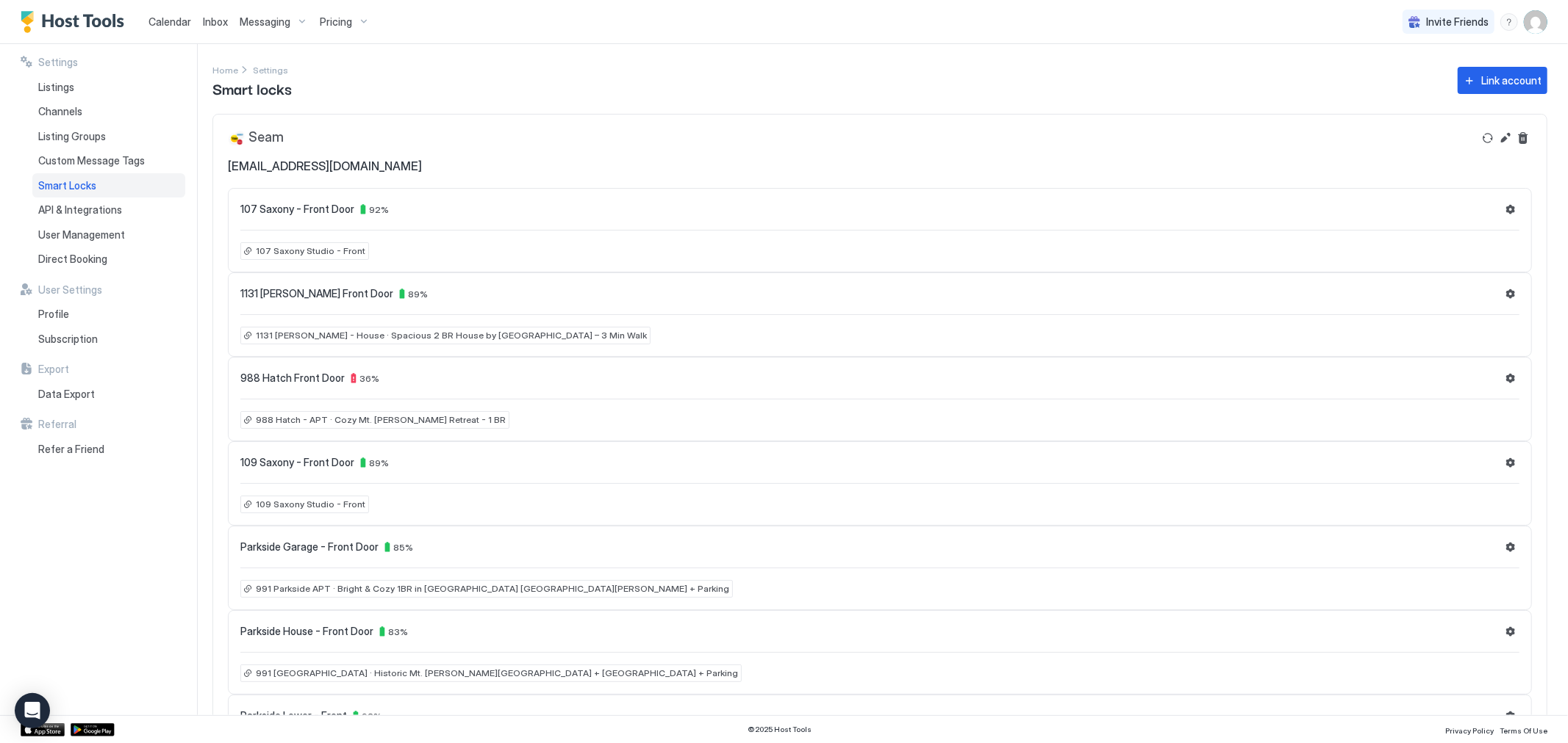
click at [218, 16] on span "Inbox" at bounding box center [215, 22] width 25 height 12
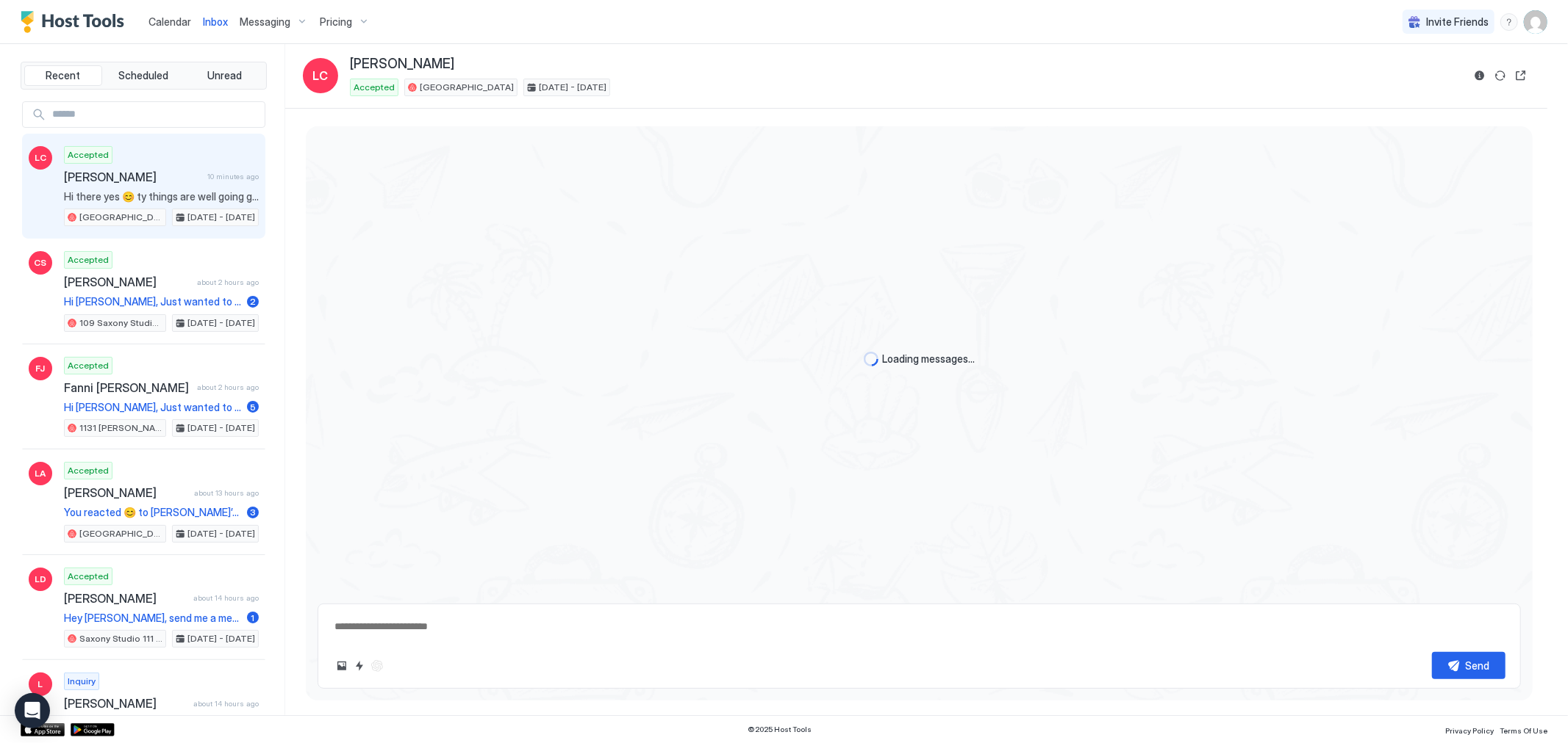
click at [328, 20] on span "Pricing" at bounding box center [335, 22] width 32 height 13
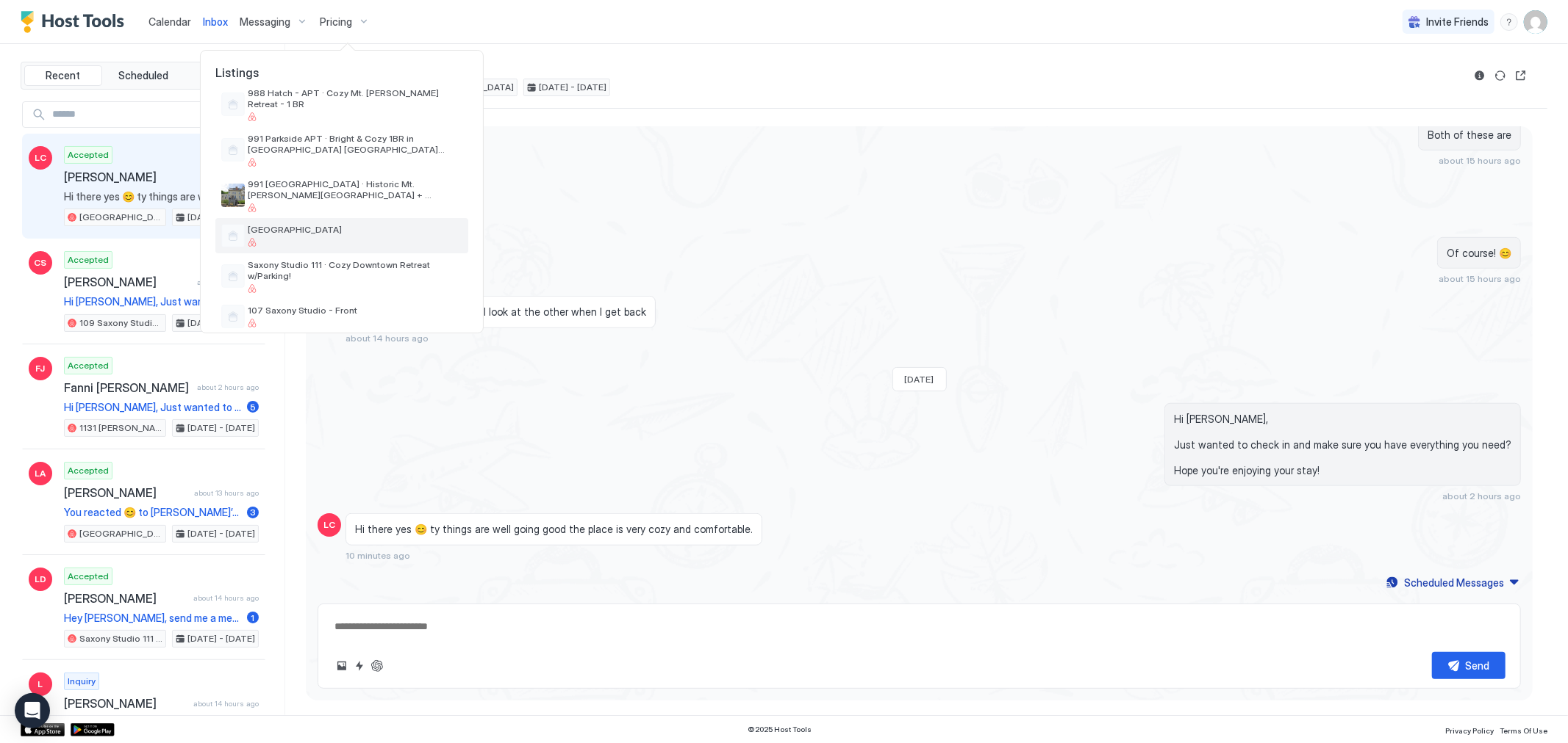
scroll to position [134, 0]
drag, startPoint x: 347, startPoint y: 305, endPoint x: 357, endPoint y: 301, distance: 10.8
click at [348, 314] on div at bounding box center [354, 318] width 214 height 9
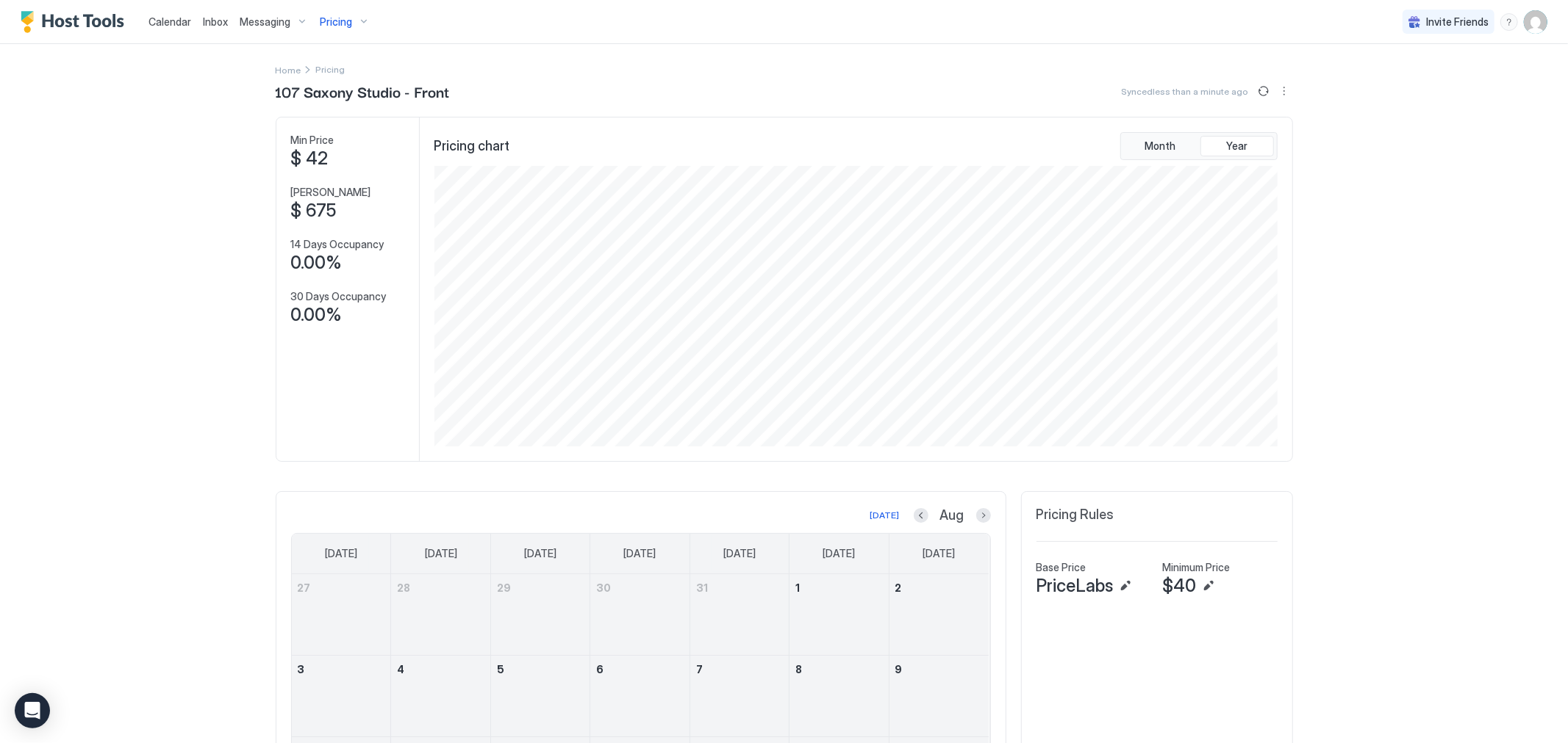
scroll to position [326, 0]
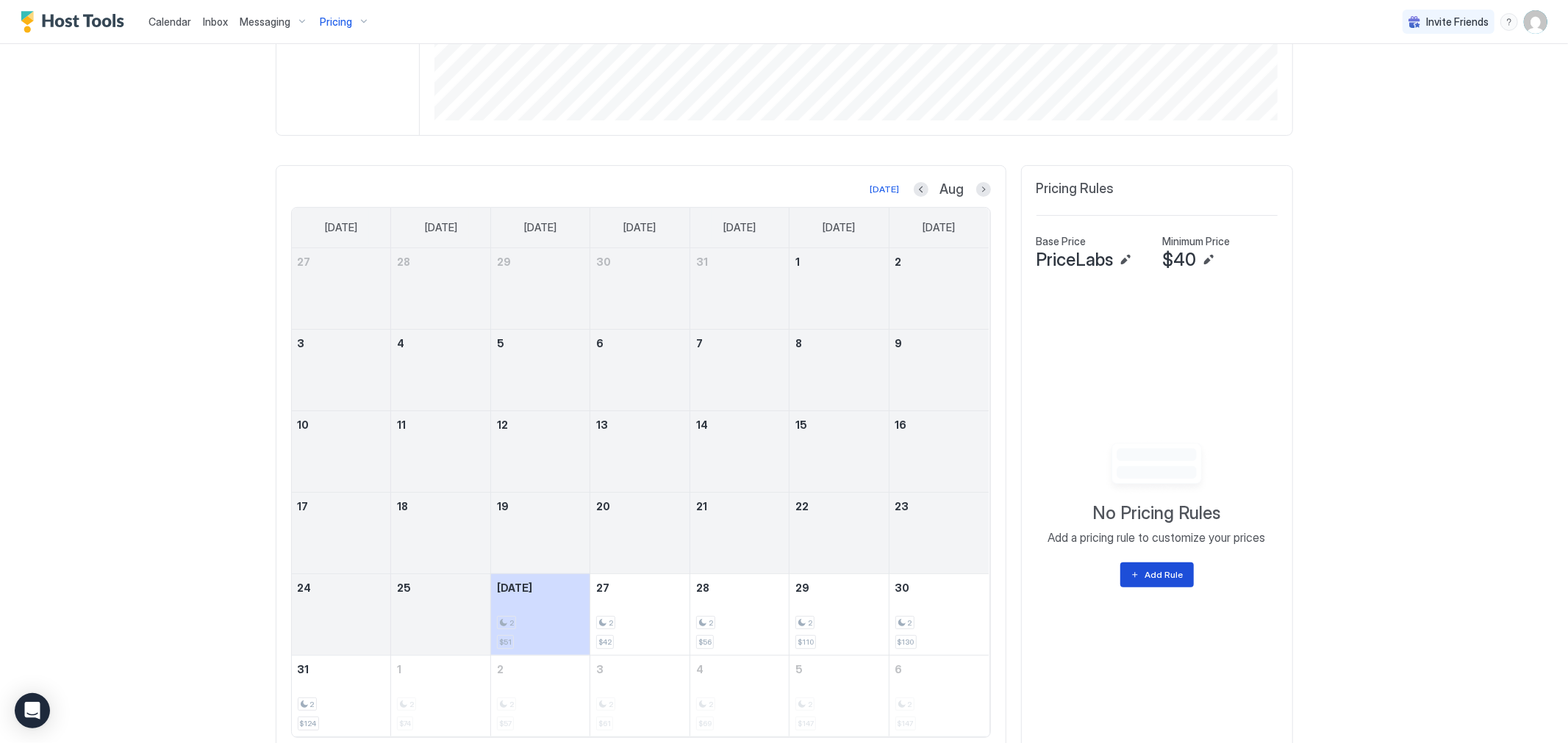
click at [1181, 581] on button "Add Rule" at bounding box center [1157, 575] width 74 height 25
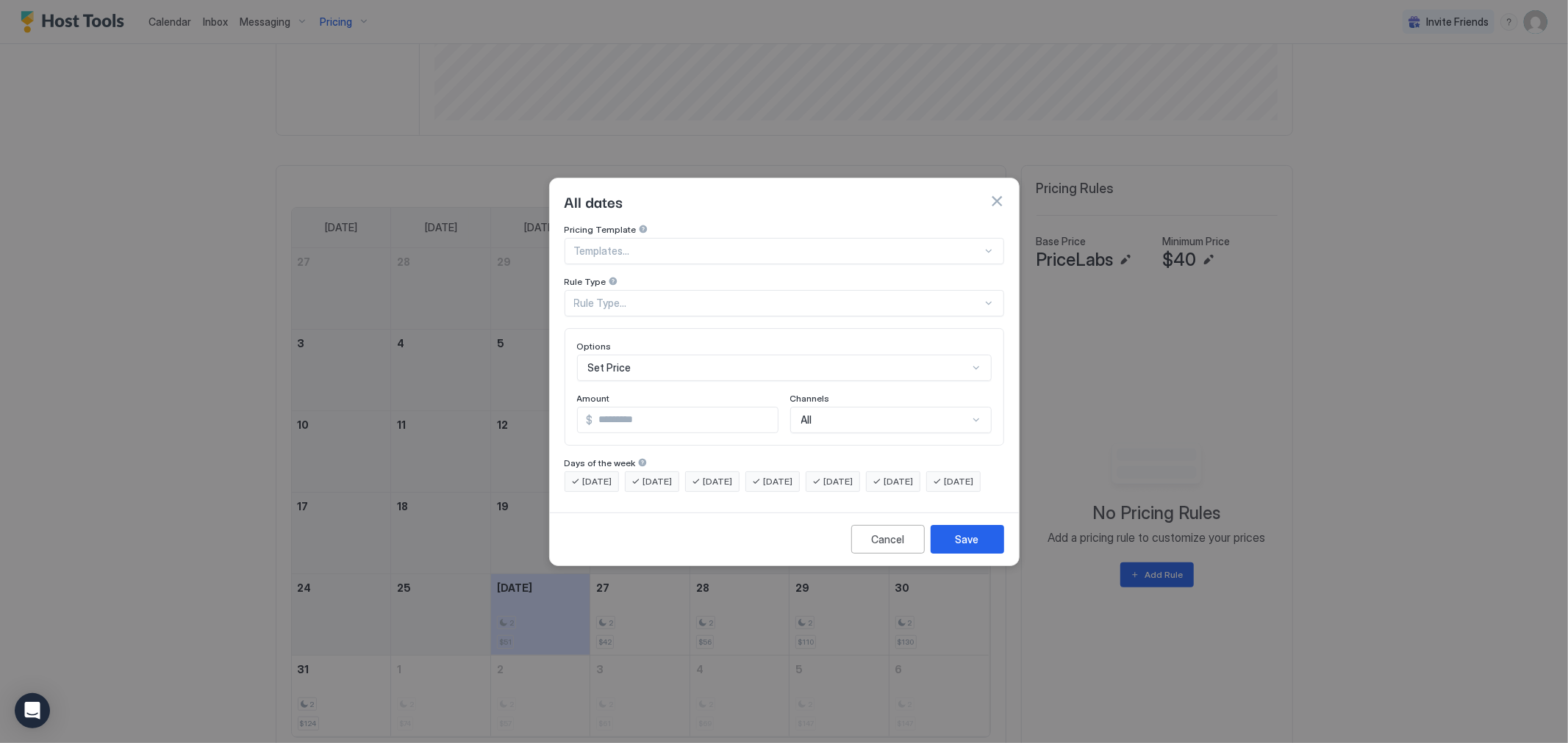
click at [656, 245] on div at bounding box center [777, 252] width 408 height 13
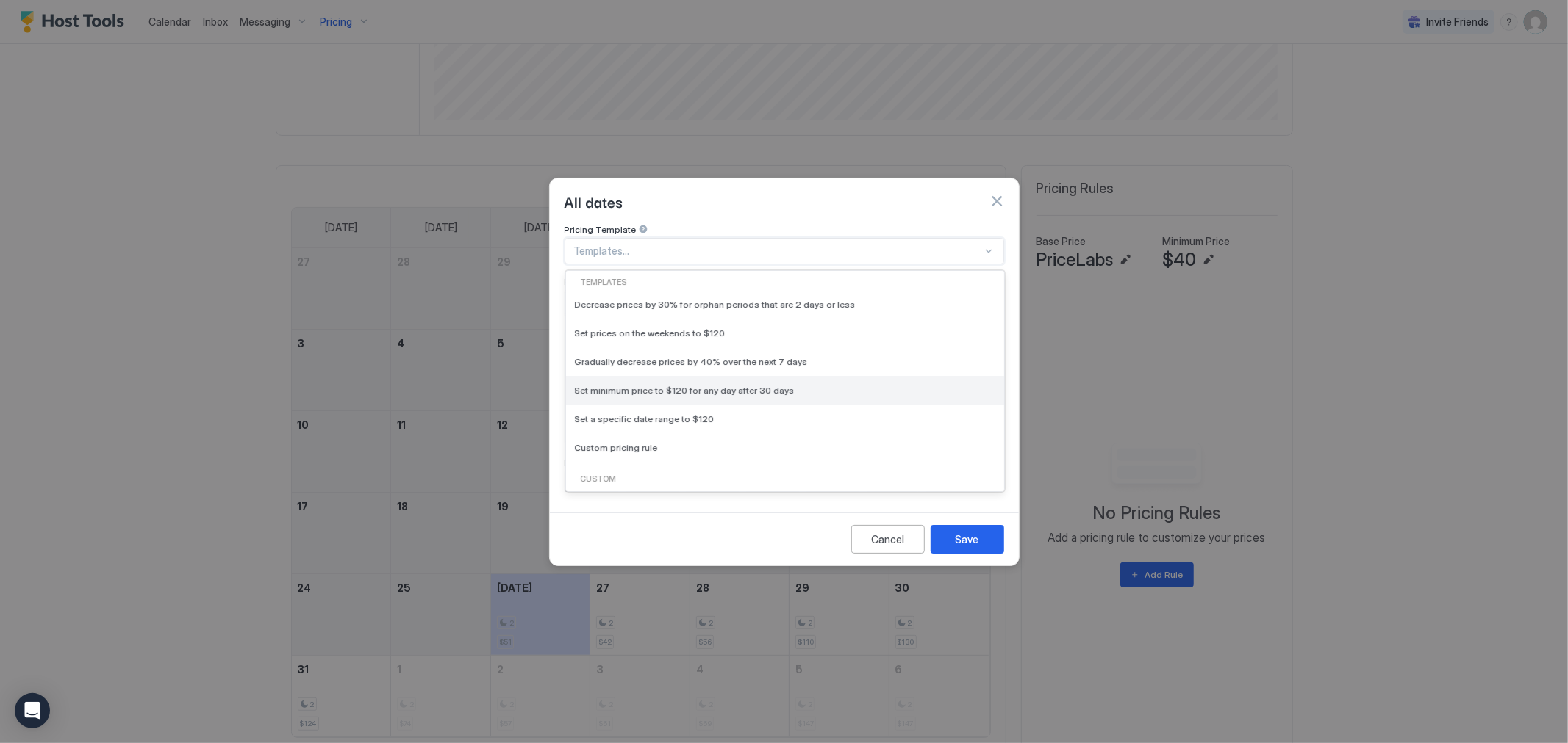
scroll to position [82, 0]
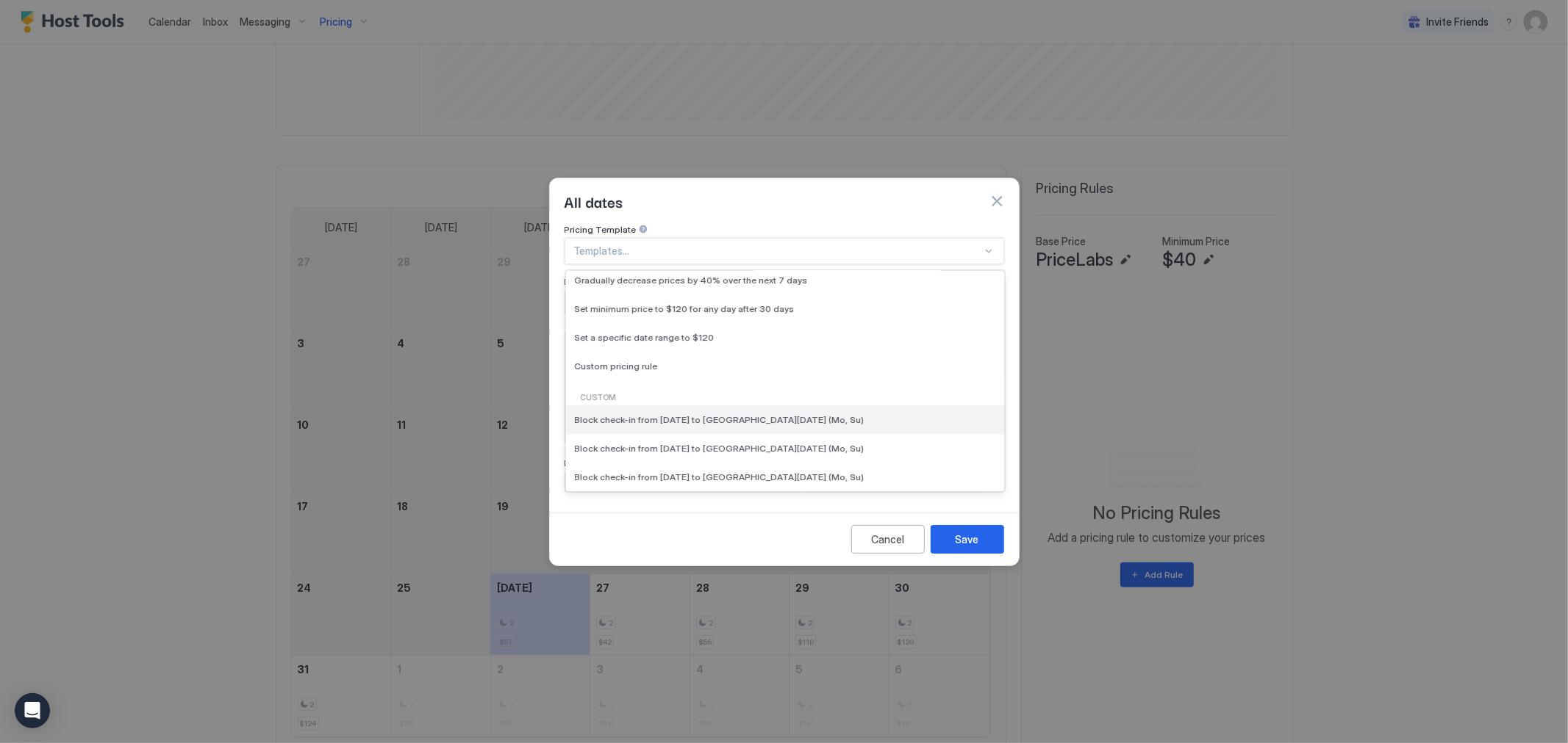
click at [768, 415] on span "Block check-in from [DATE] to [GEOGRAPHIC_DATA][DATE] (Mo, Su)" at bounding box center [719, 419] width 290 height 11
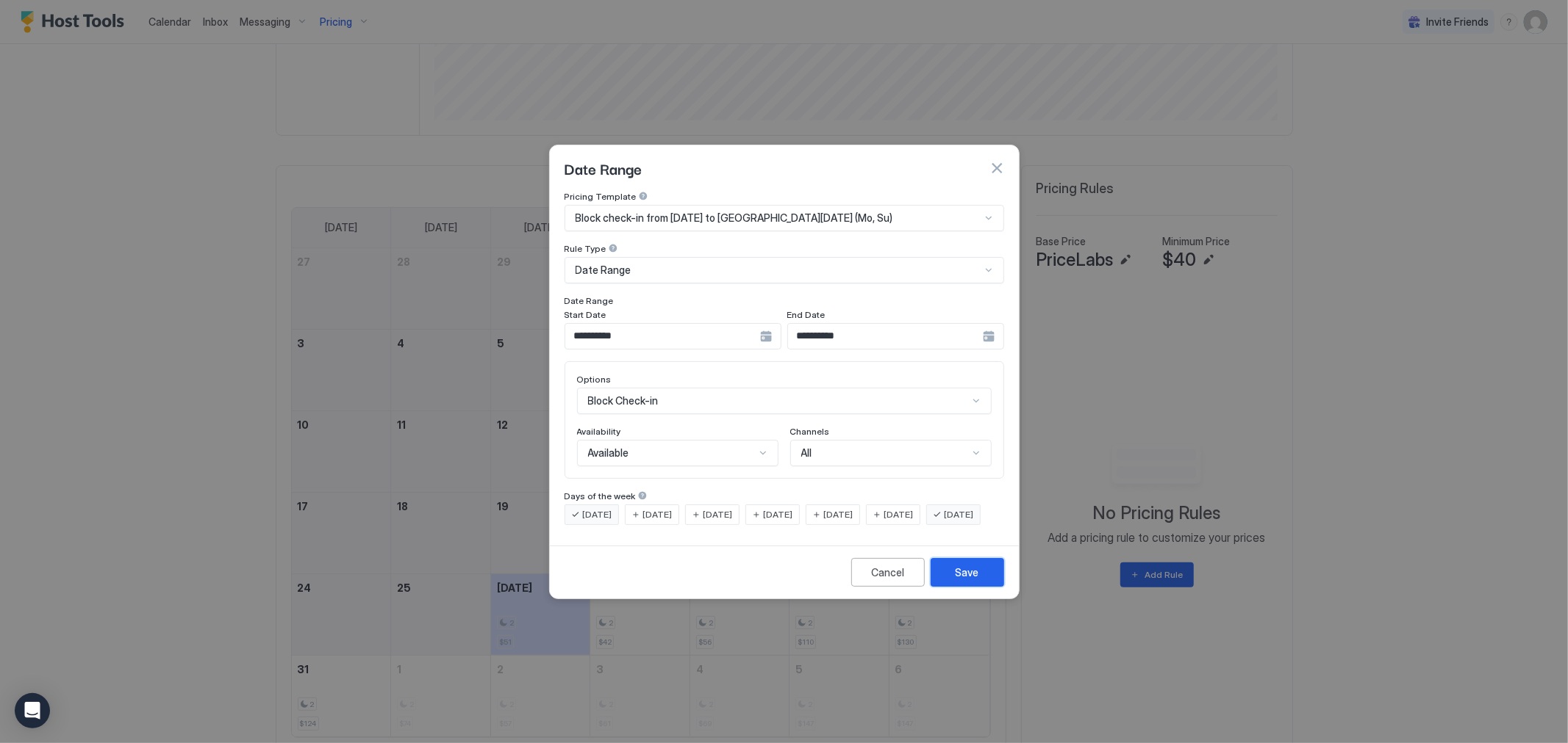
click at [985, 575] on button "Save" at bounding box center [967, 573] width 74 height 29
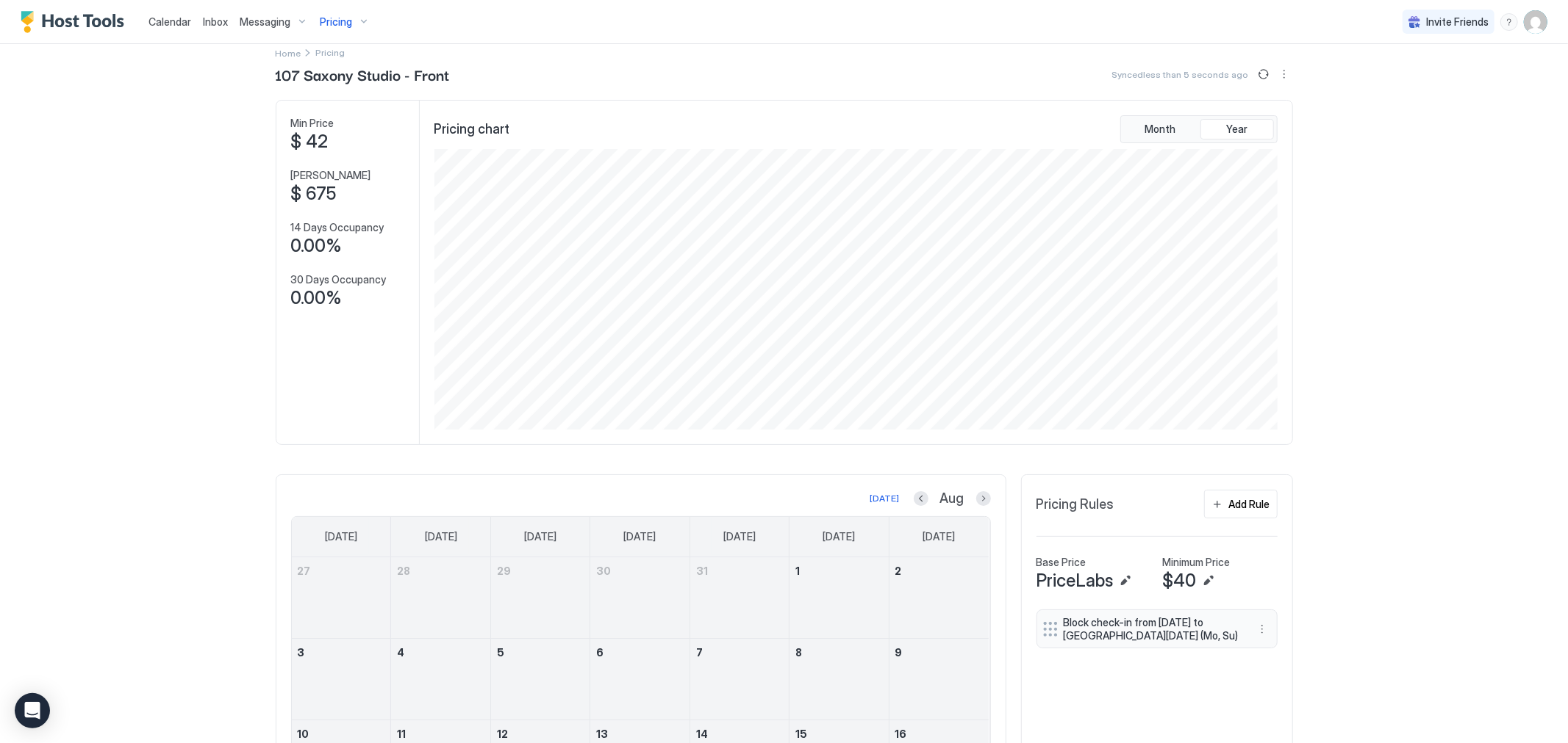
scroll to position [0, 0]
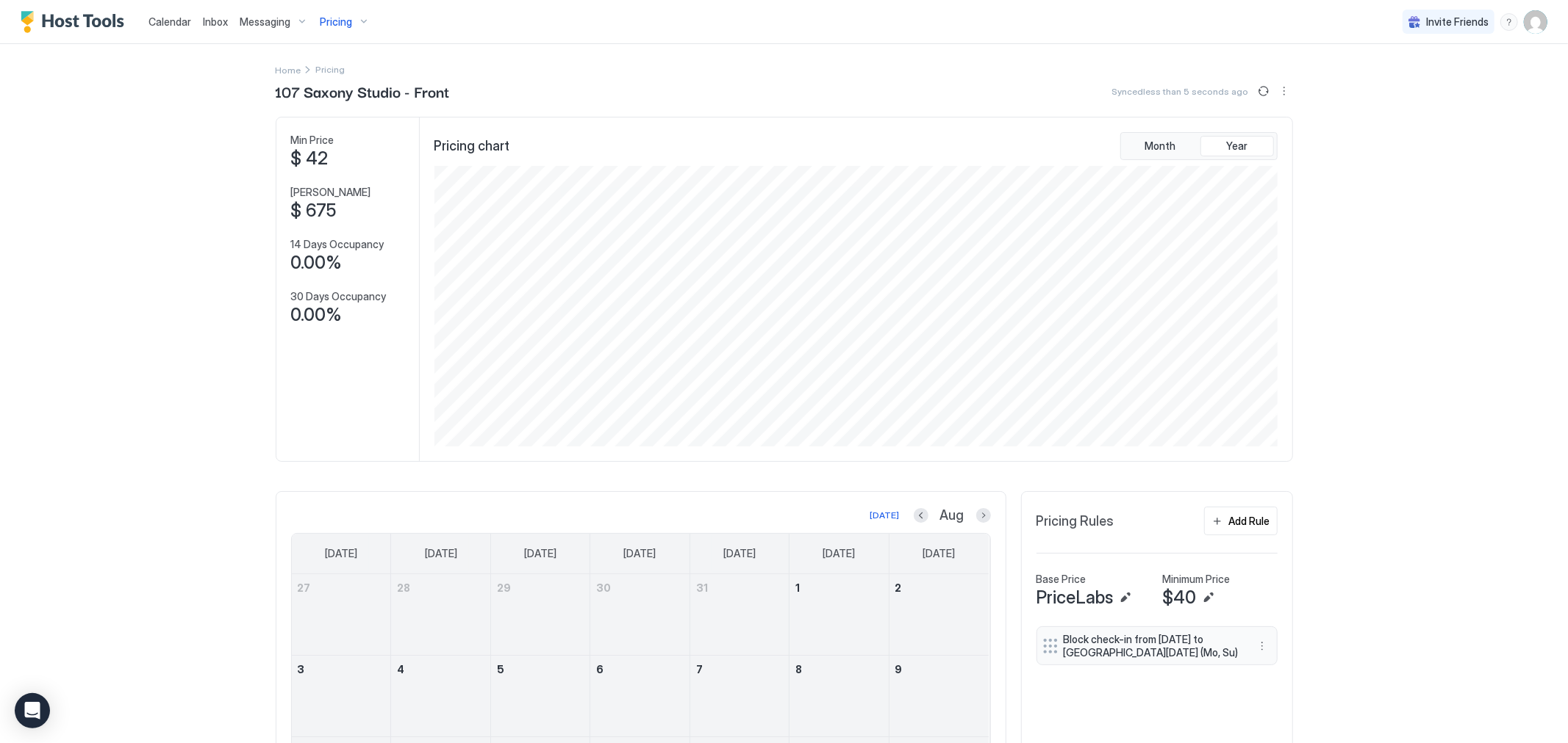
click at [1537, 23] on div "Calendar Inbox Messaging Pricing Invite Friends CB" at bounding box center [784, 22] width 1568 height 44
click at [1527, 18] on img "User profile" at bounding box center [1535, 22] width 23 height 23
click at [1412, 82] on div "Settings" at bounding box center [1441, 82] width 187 height 26
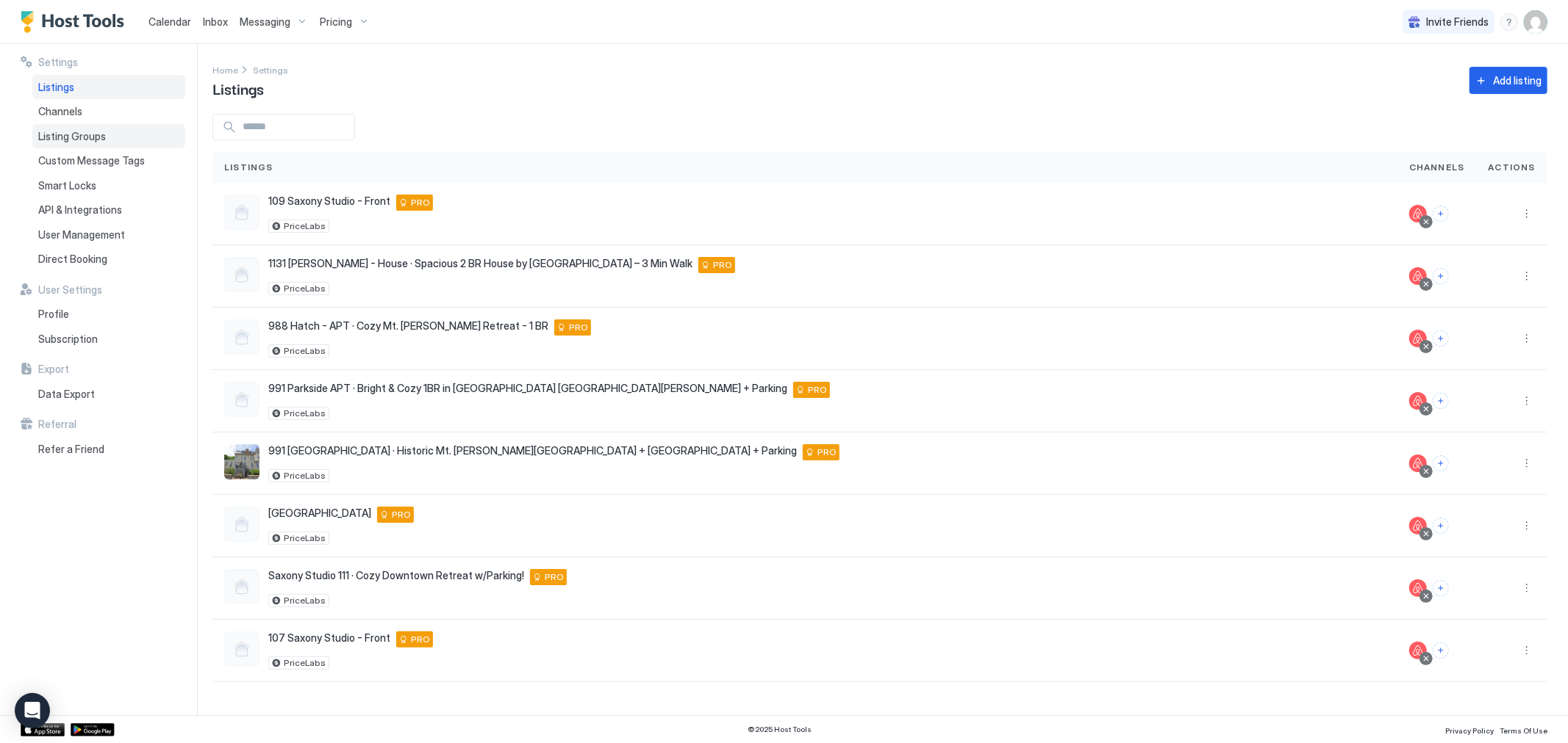
click at [78, 137] on span "Listing Groups" at bounding box center [72, 137] width 68 height 13
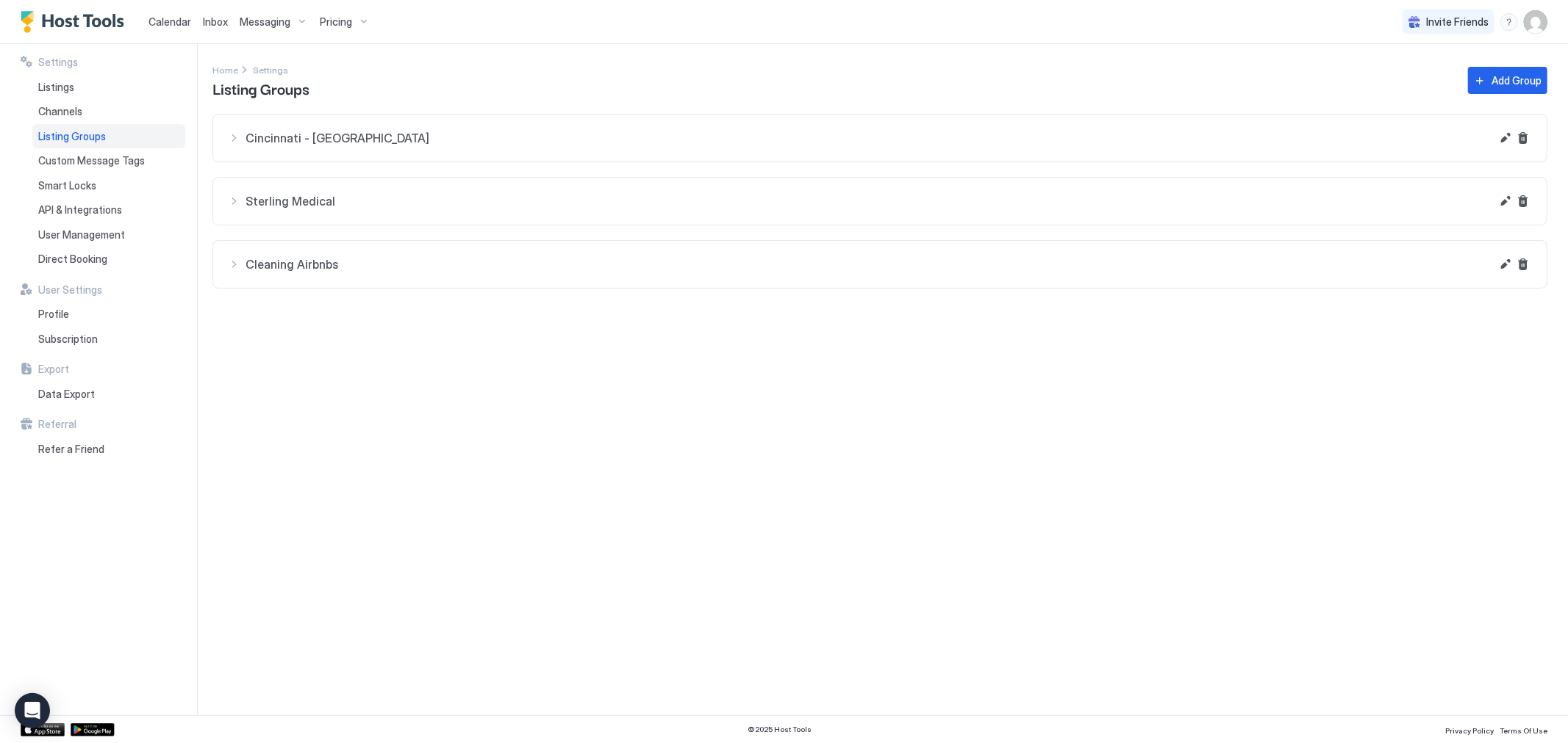
click at [231, 147] on div "Cleaning Airbnbs" at bounding box center [859, 137] width 1263 height 17
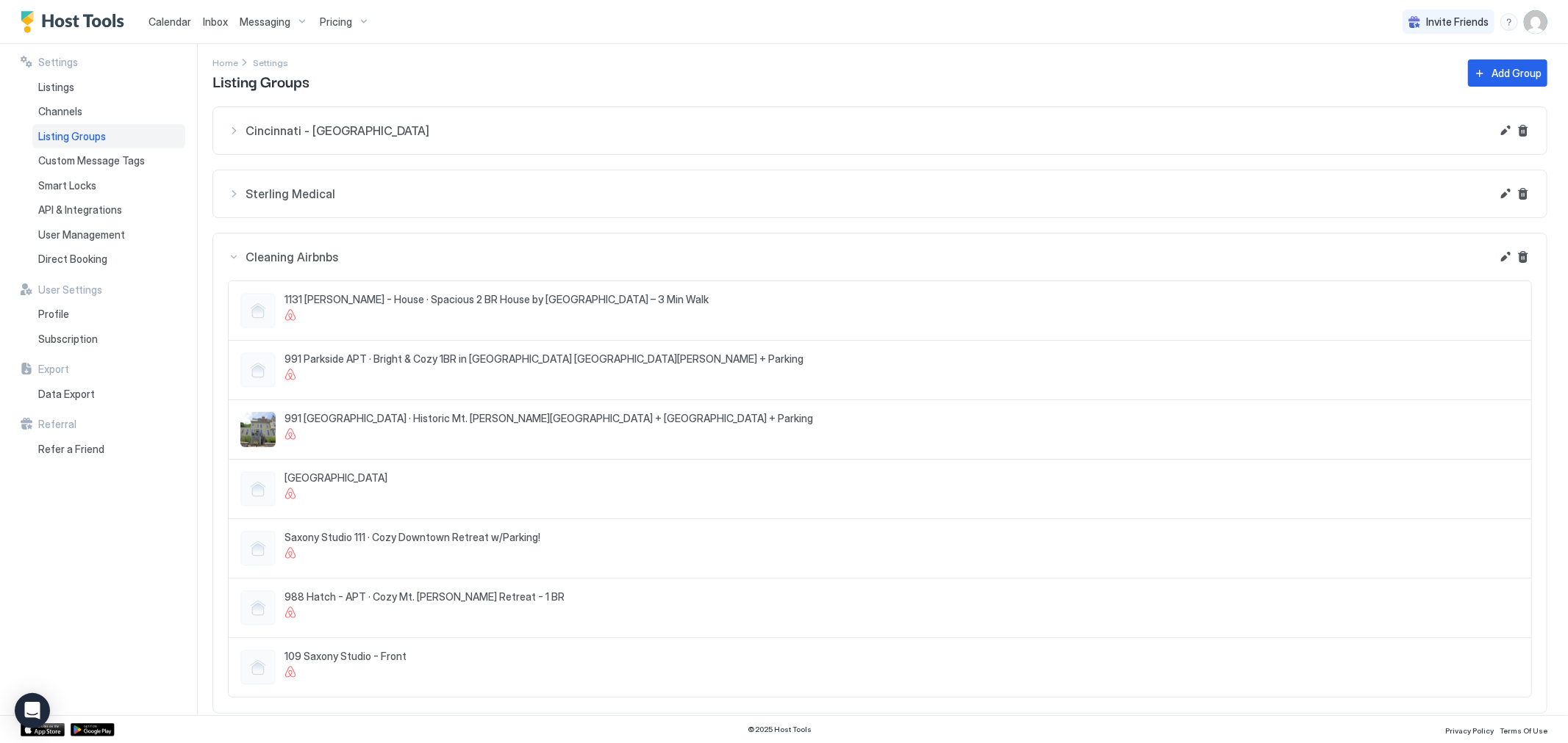
scroll to position [23, 0]
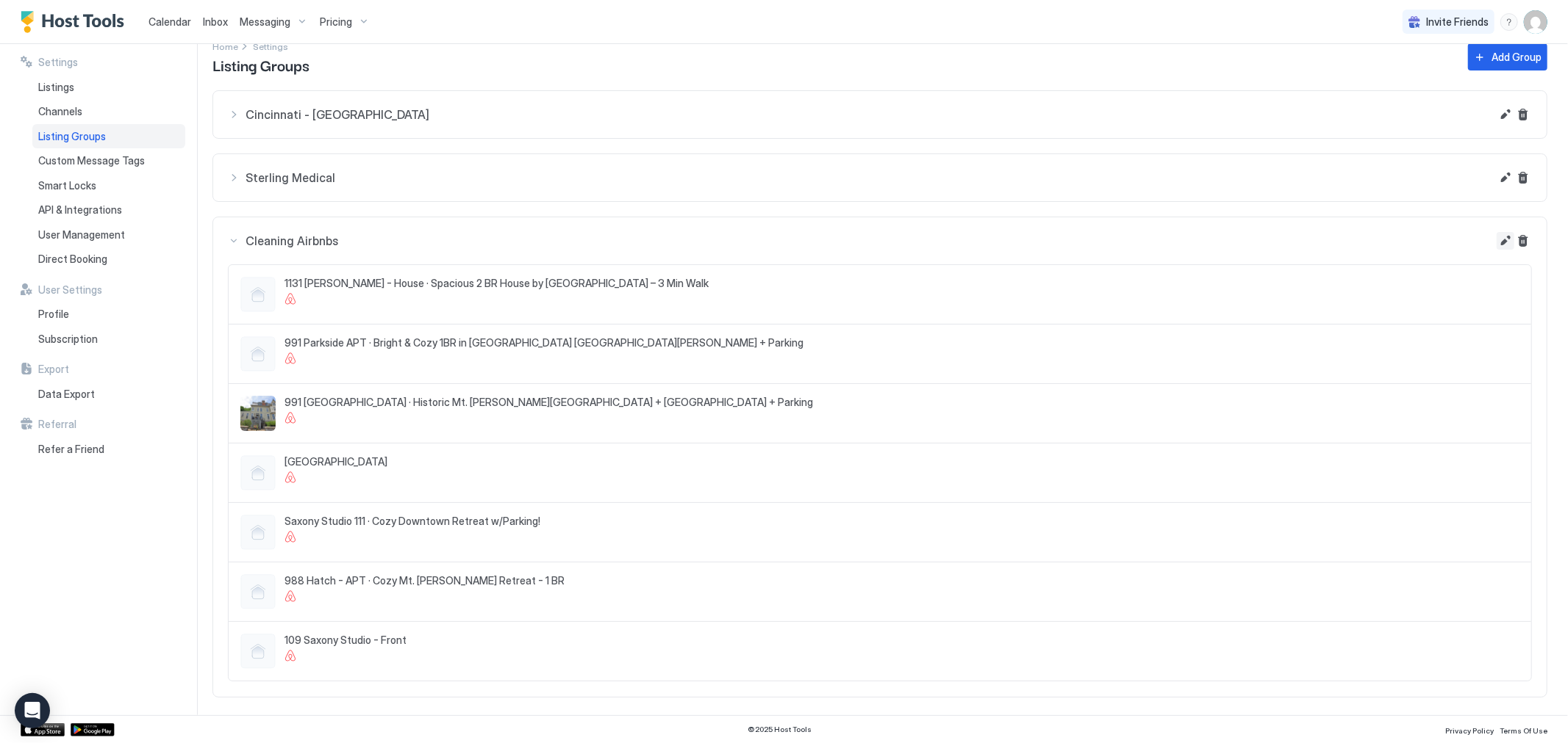
click at [1498, 123] on button "Edit" at bounding box center [1505, 114] width 17 height 17
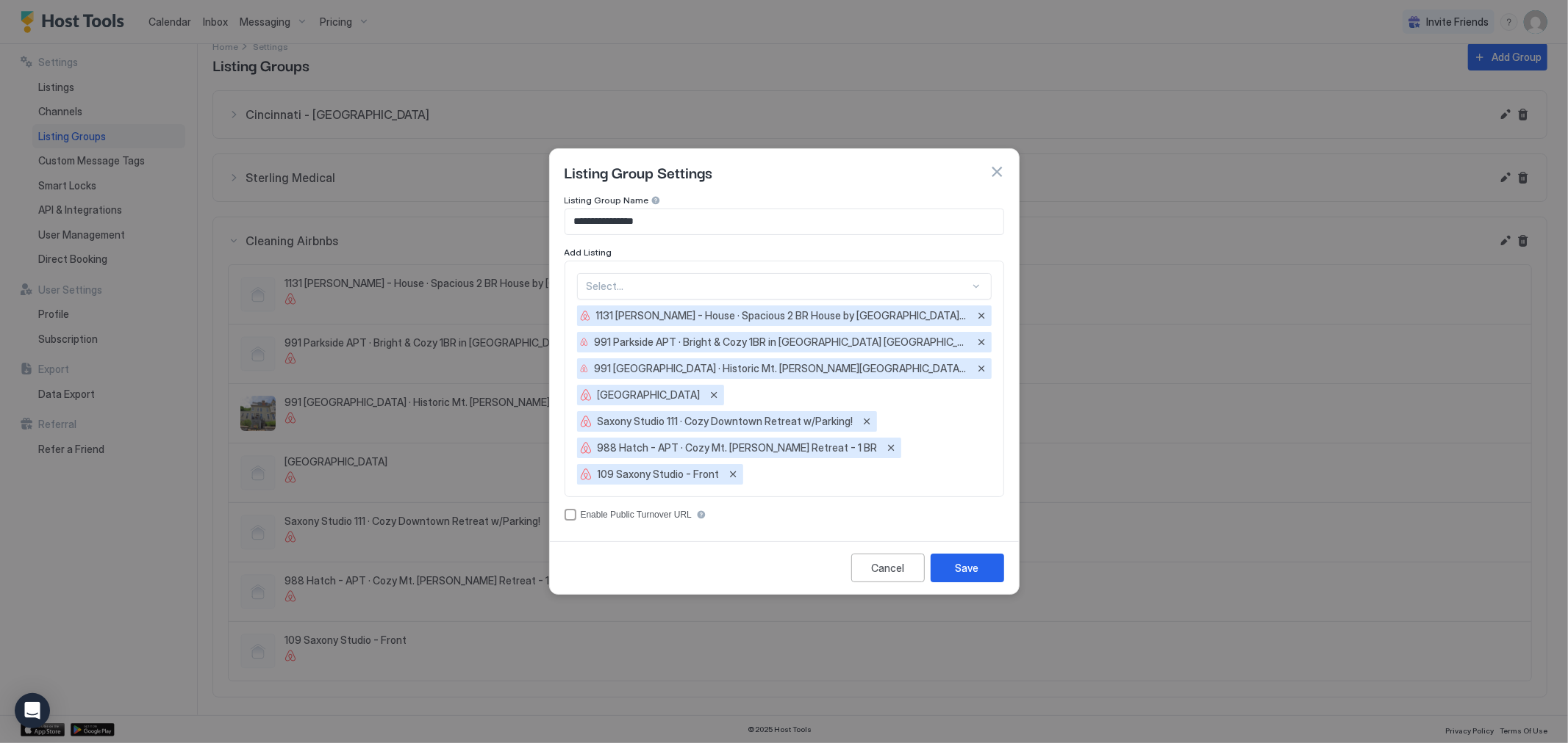
click at [765, 290] on div at bounding box center [777, 286] width 383 height 13
click at [664, 320] on span "107 Saxony Studio - Front" at bounding box center [642, 320] width 109 height 11
click at [978, 567] on div "Save" at bounding box center [967, 568] width 23 height 16
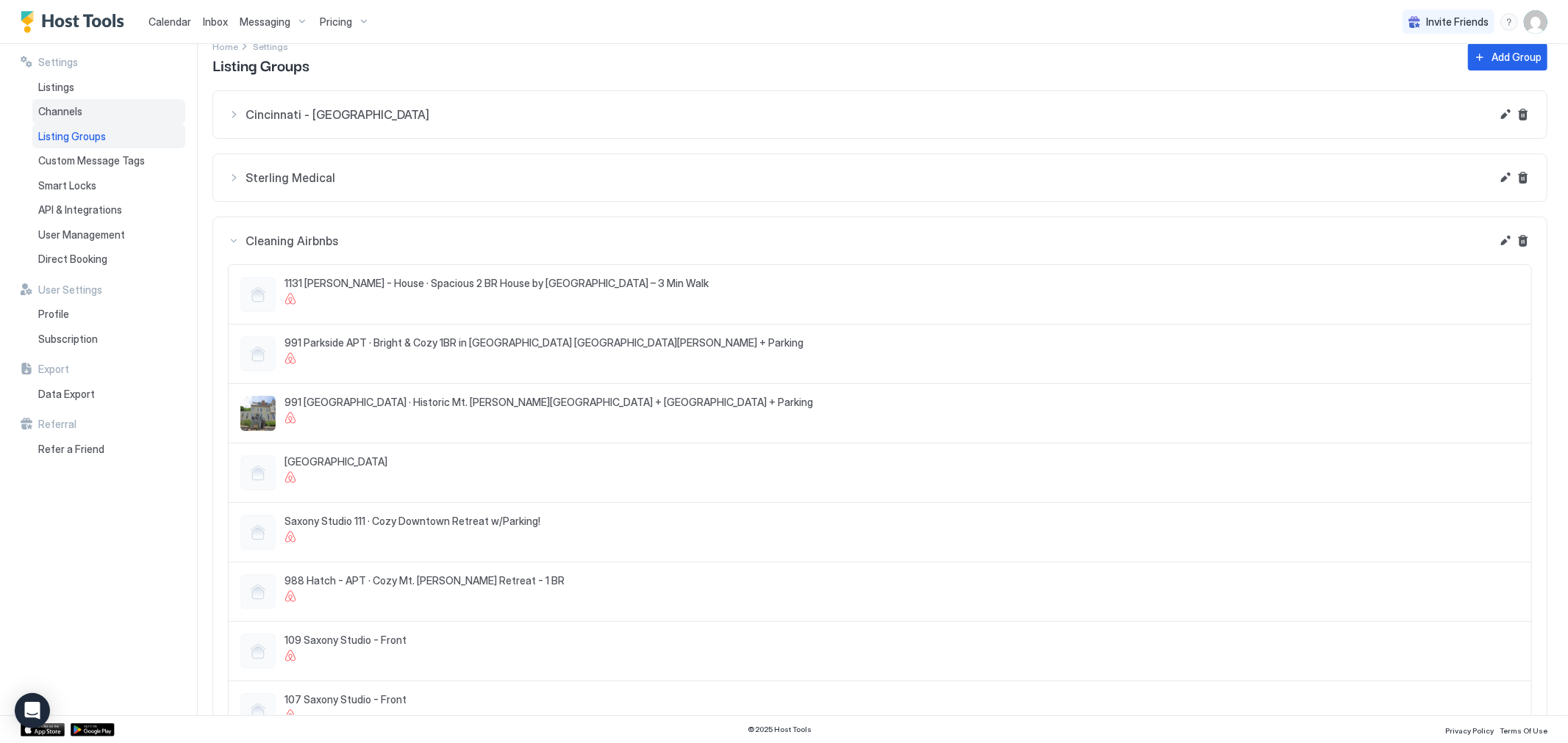
click at [55, 116] on span "Channels" at bounding box center [60, 112] width 44 height 13
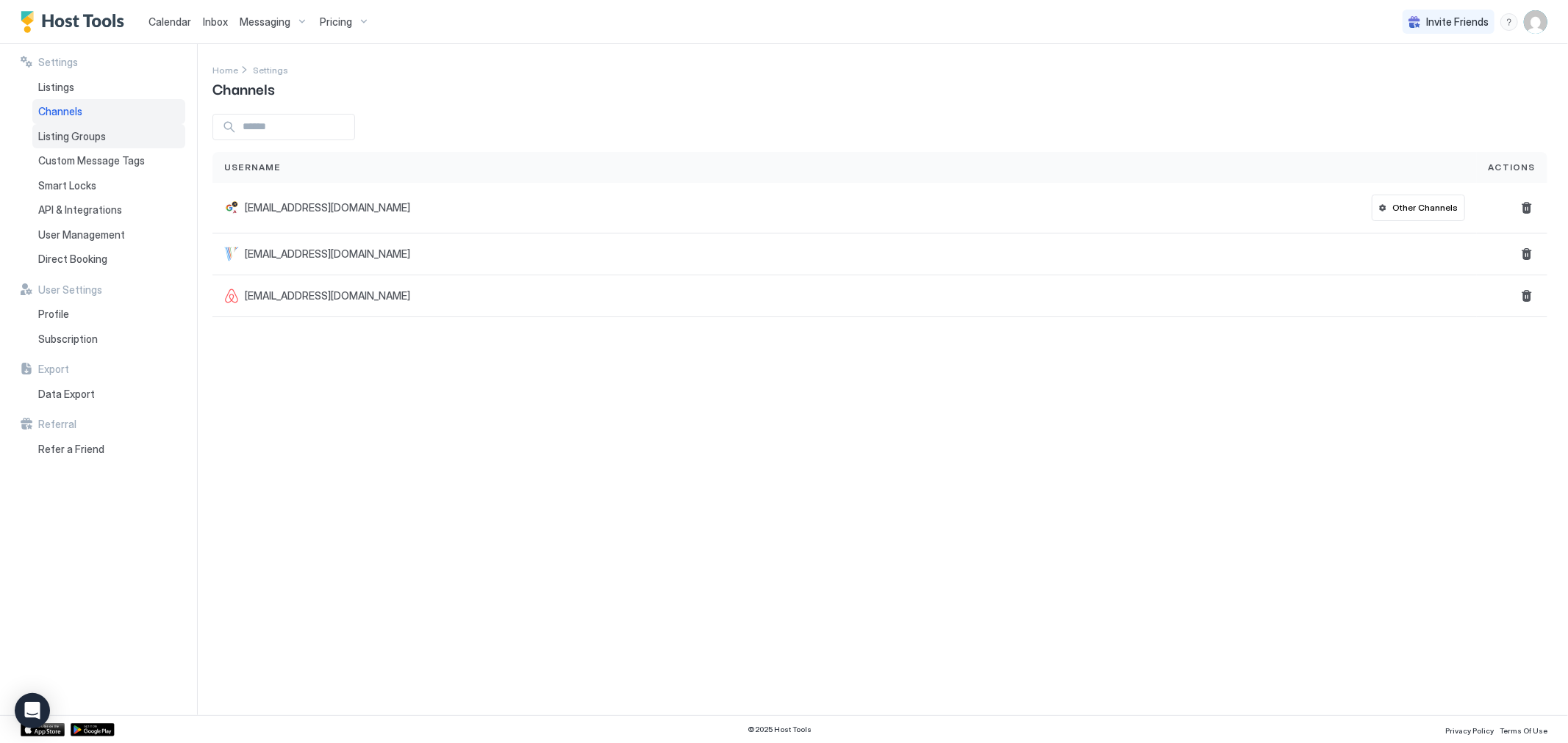
click at [77, 144] on div "Listing Groups" at bounding box center [108, 137] width 153 height 25
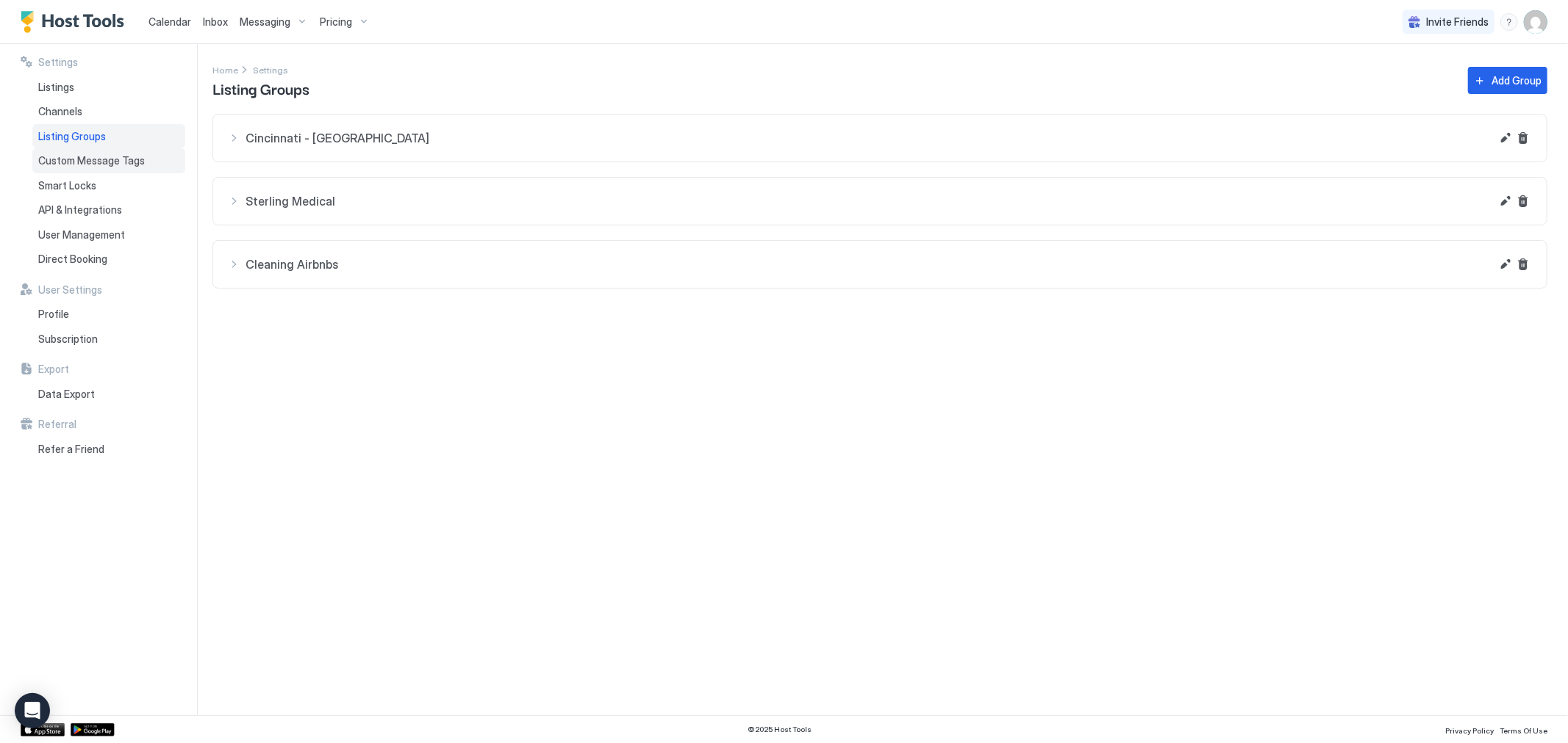
click at [79, 171] on div "Custom Message Tags" at bounding box center [108, 161] width 153 height 25
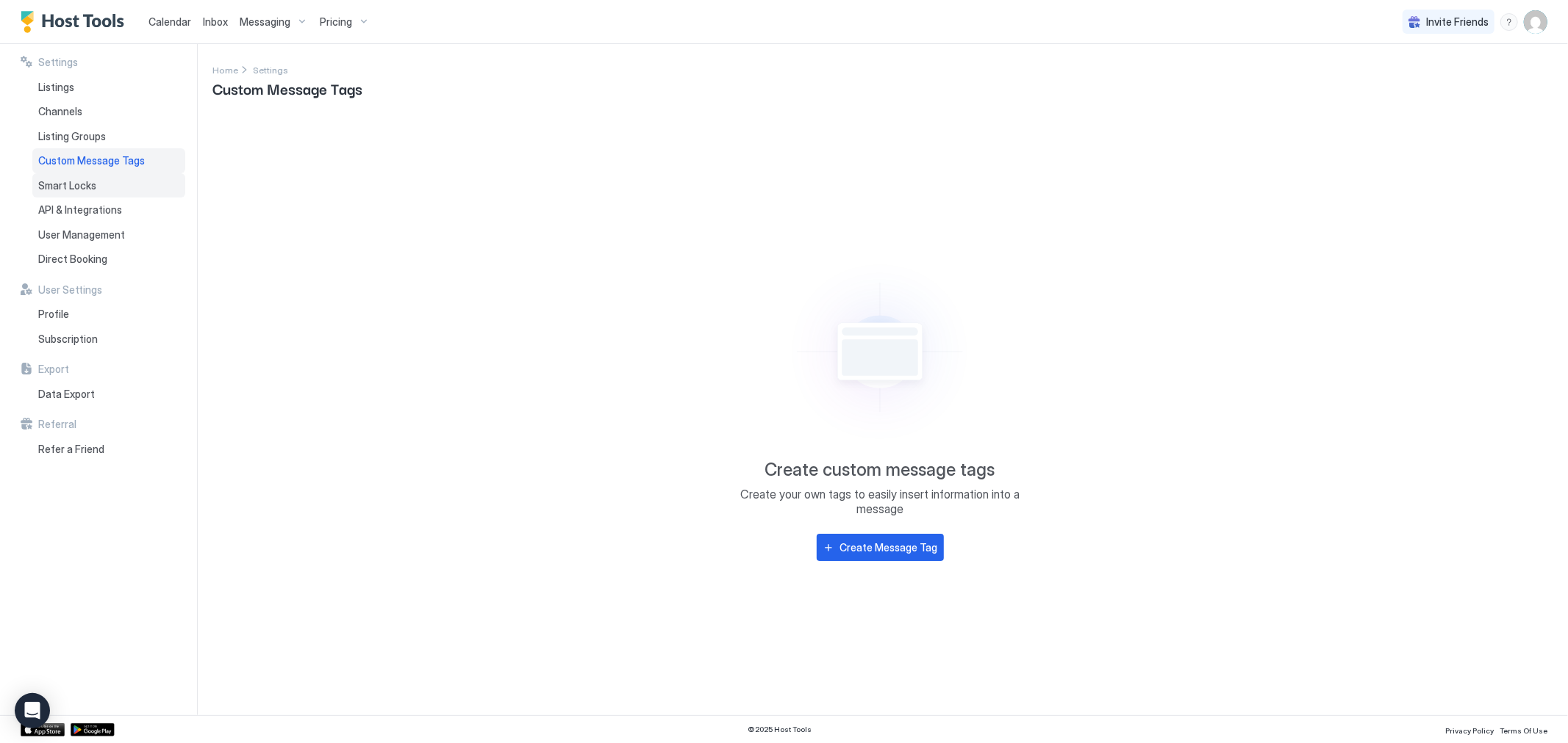
click at [70, 186] on span "Smart Locks" at bounding box center [67, 186] width 58 height 13
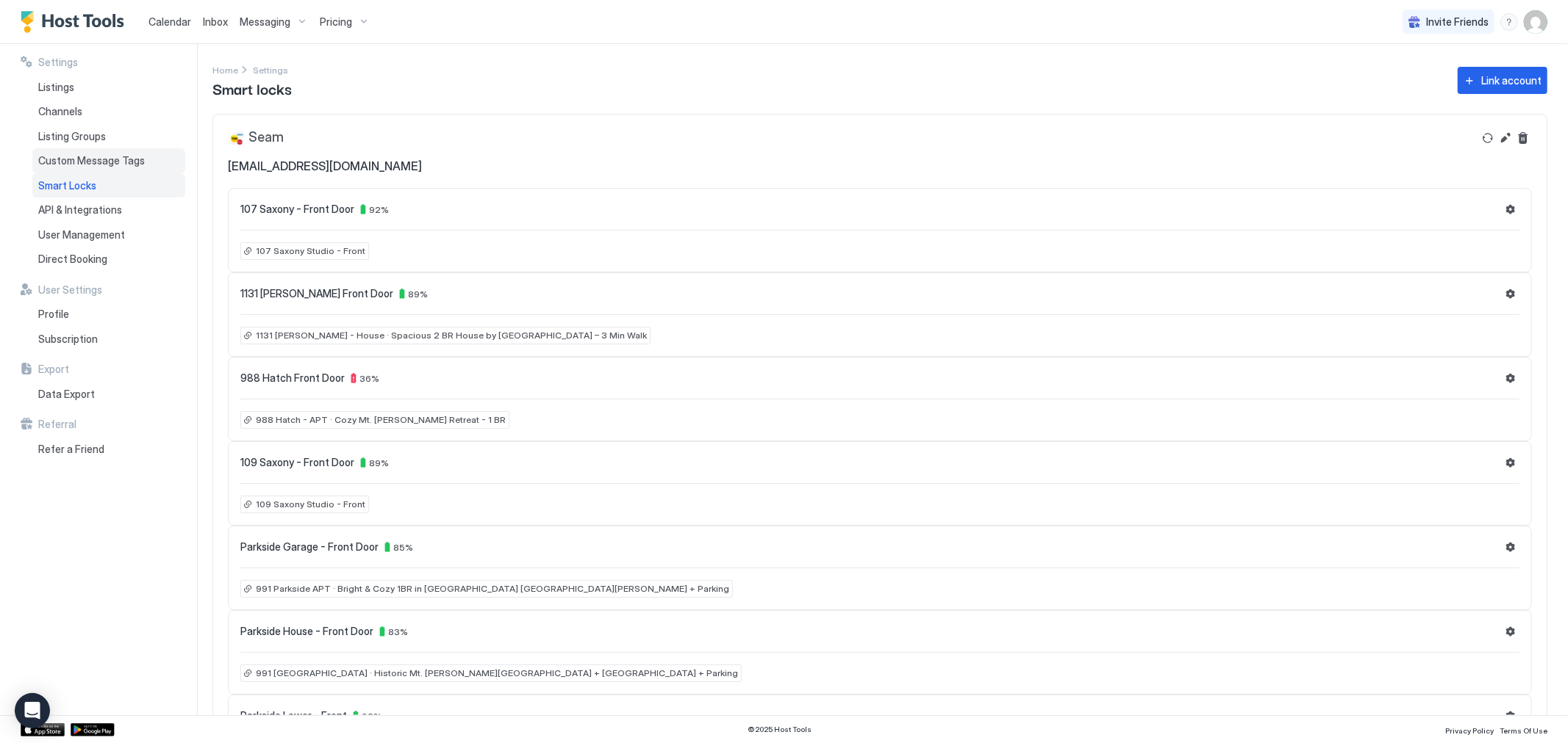
click at [97, 161] on span "Custom Message Tags" at bounding box center [91, 161] width 107 height 13
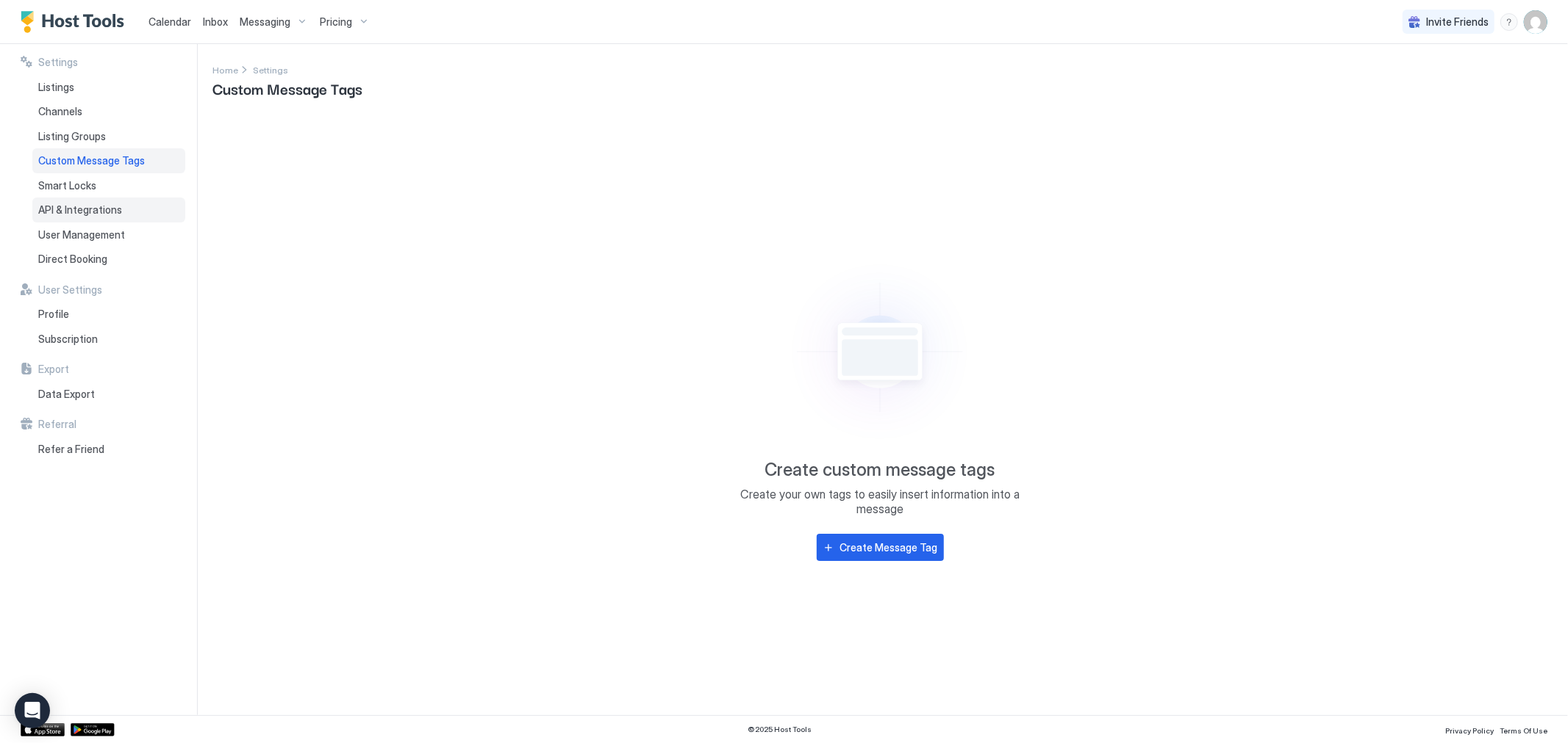
click at [123, 213] on div "API & Integrations" at bounding box center [108, 210] width 153 height 25
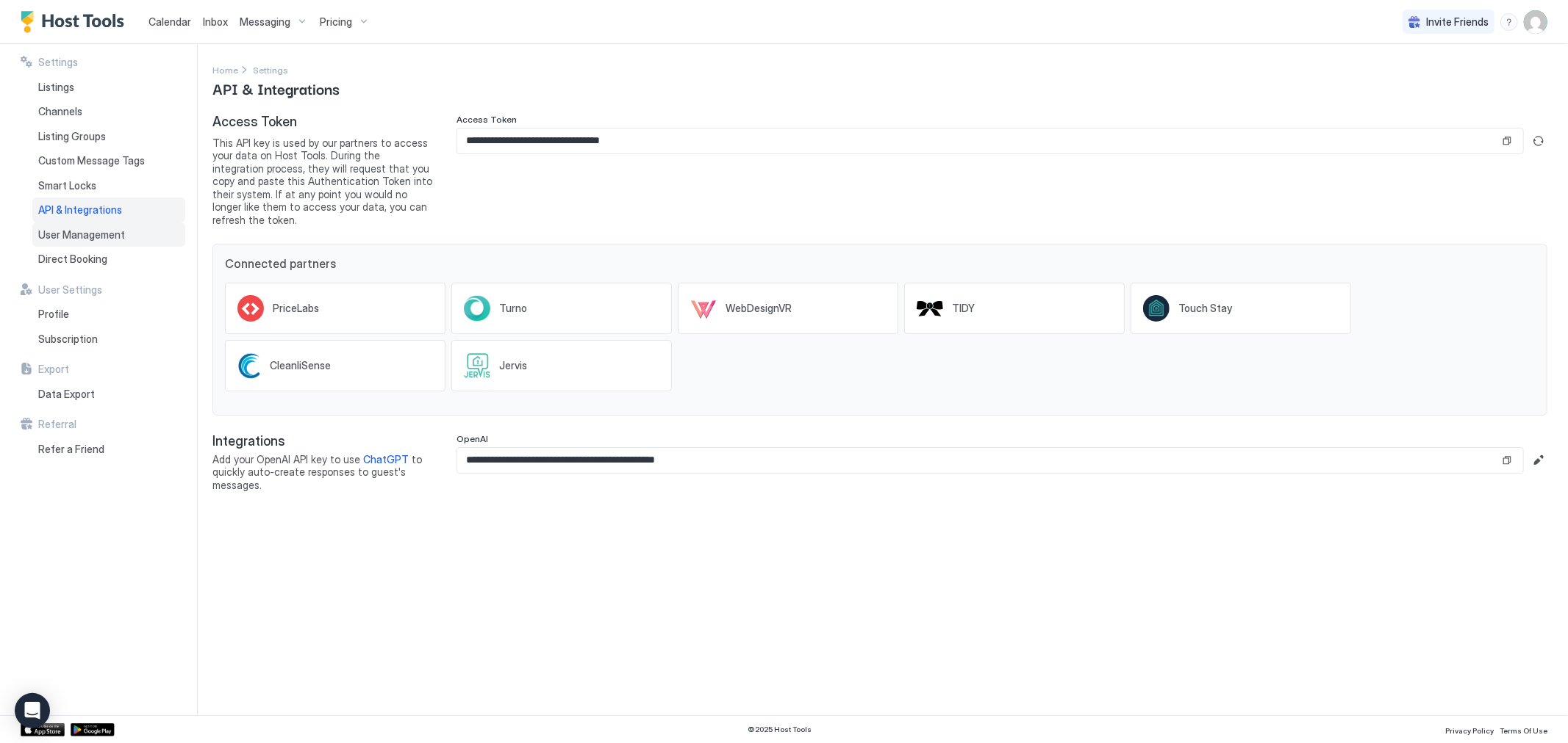
click at [107, 232] on span "User Management" at bounding box center [81, 235] width 87 height 13
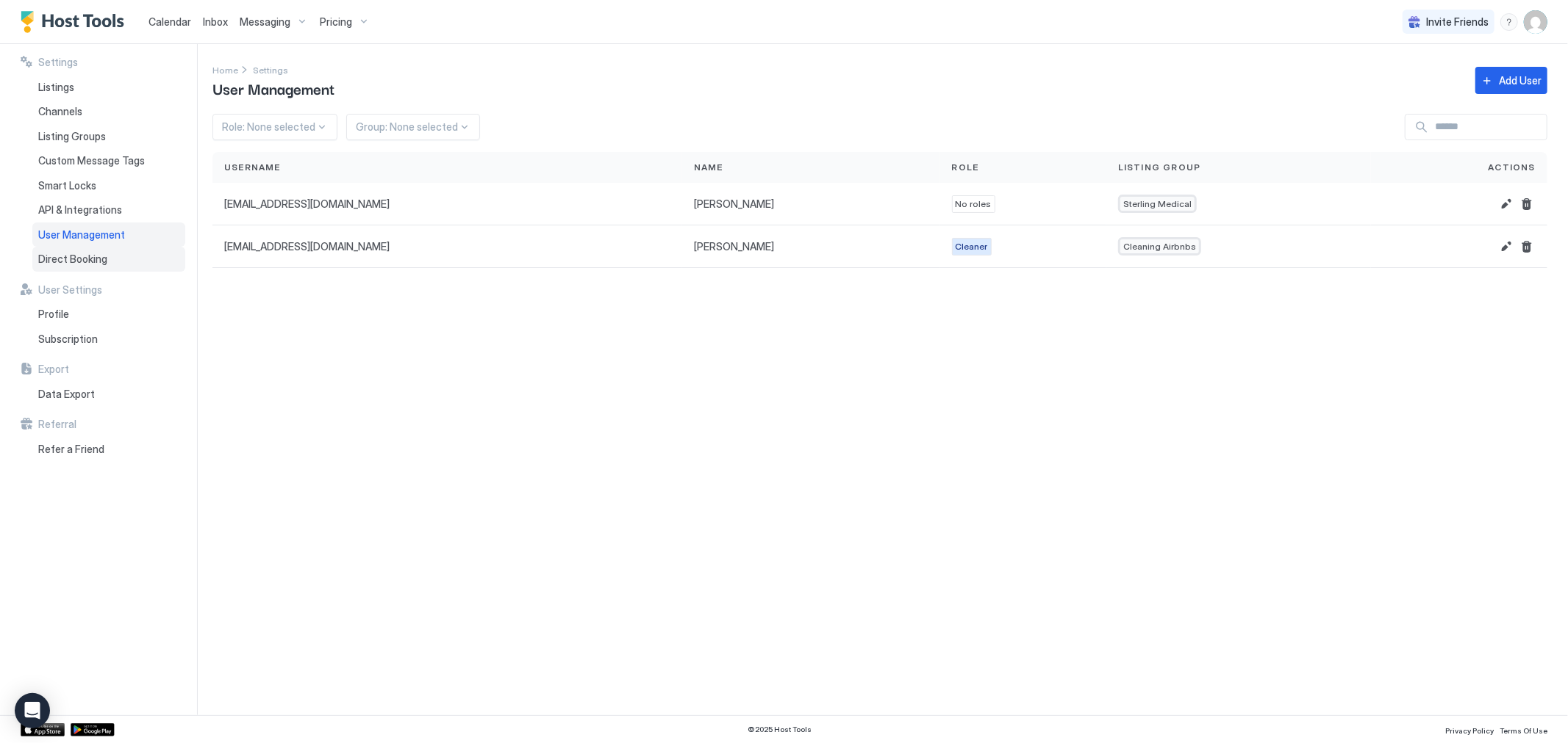
click at [97, 252] on span "Direct Booking" at bounding box center [72, 259] width 69 height 13
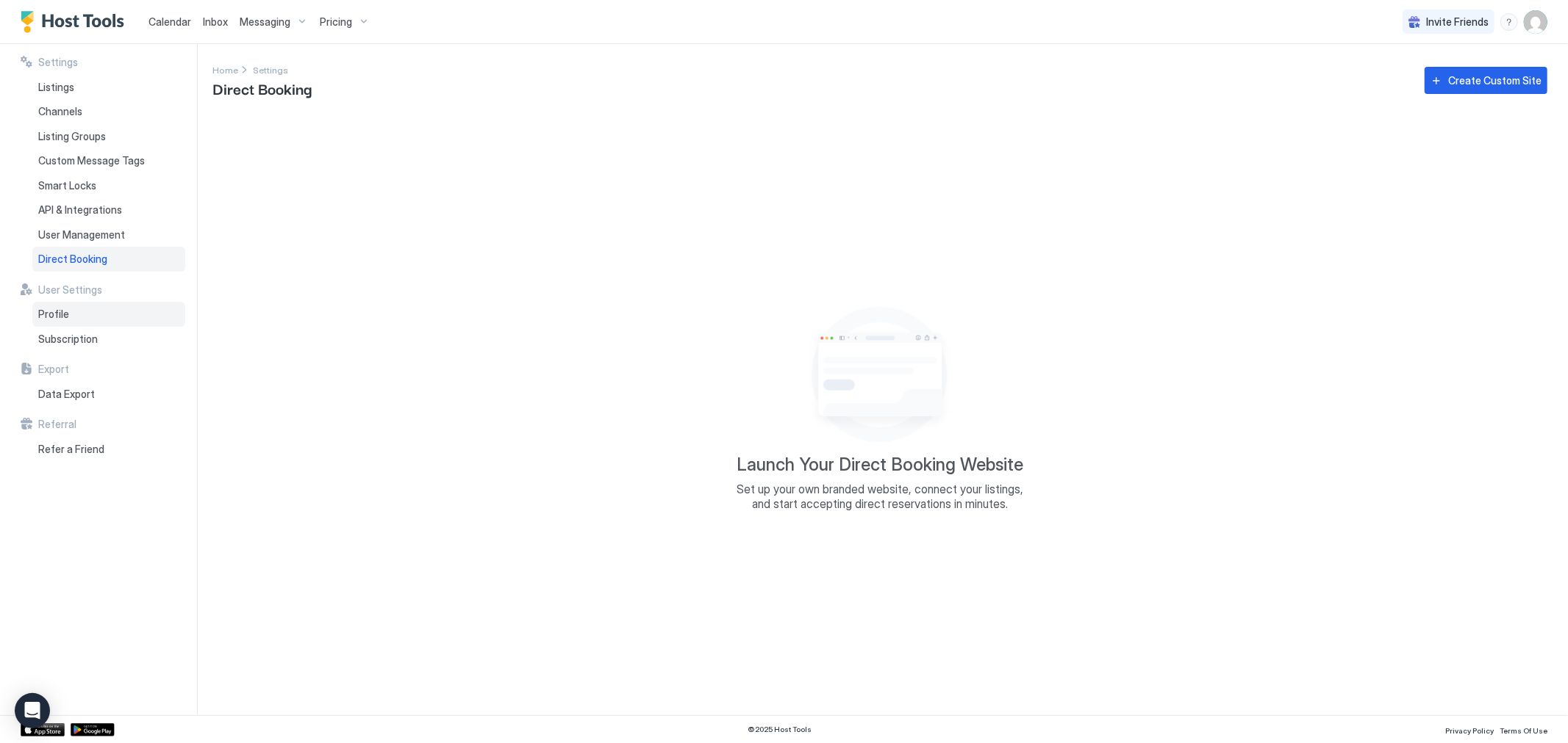
click at [57, 316] on span "Profile" at bounding box center [53, 314] width 31 height 13
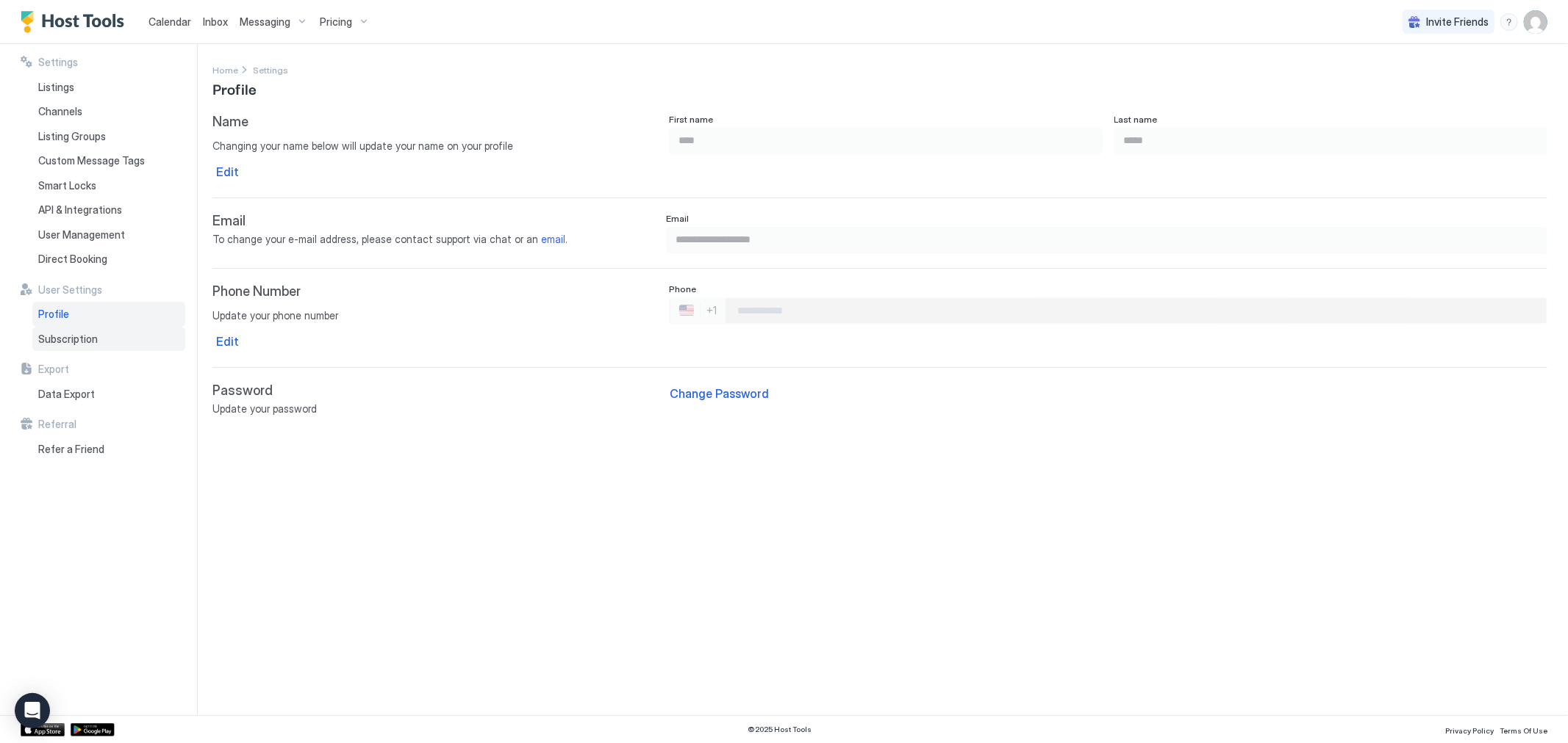
drag, startPoint x: 67, startPoint y: 332, endPoint x: 59, endPoint y: 331, distance: 8.1
click at [66, 333] on span "Subscription" at bounding box center [68, 339] width 60 height 13
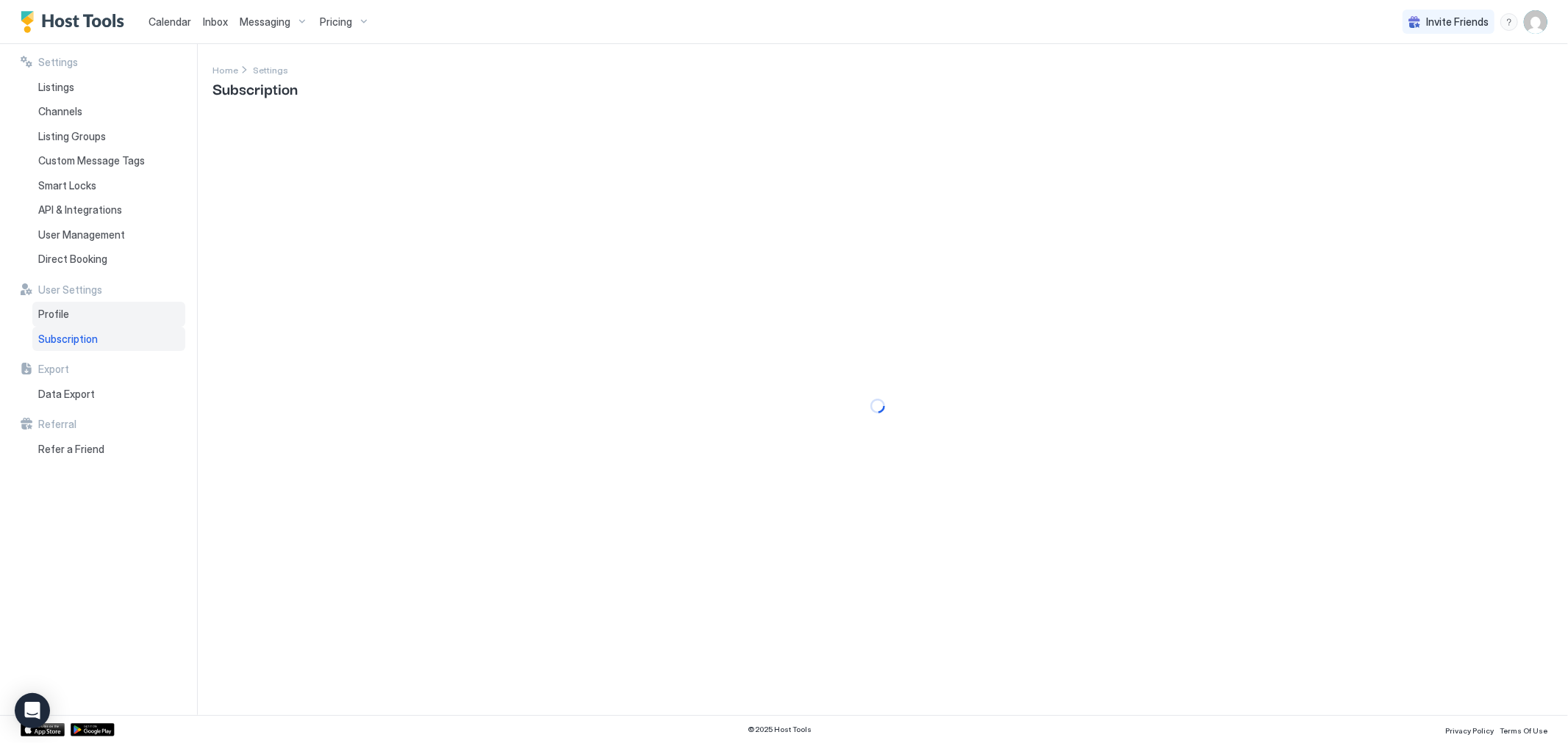
click at [60, 318] on span "Profile" at bounding box center [53, 314] width 31 height 13
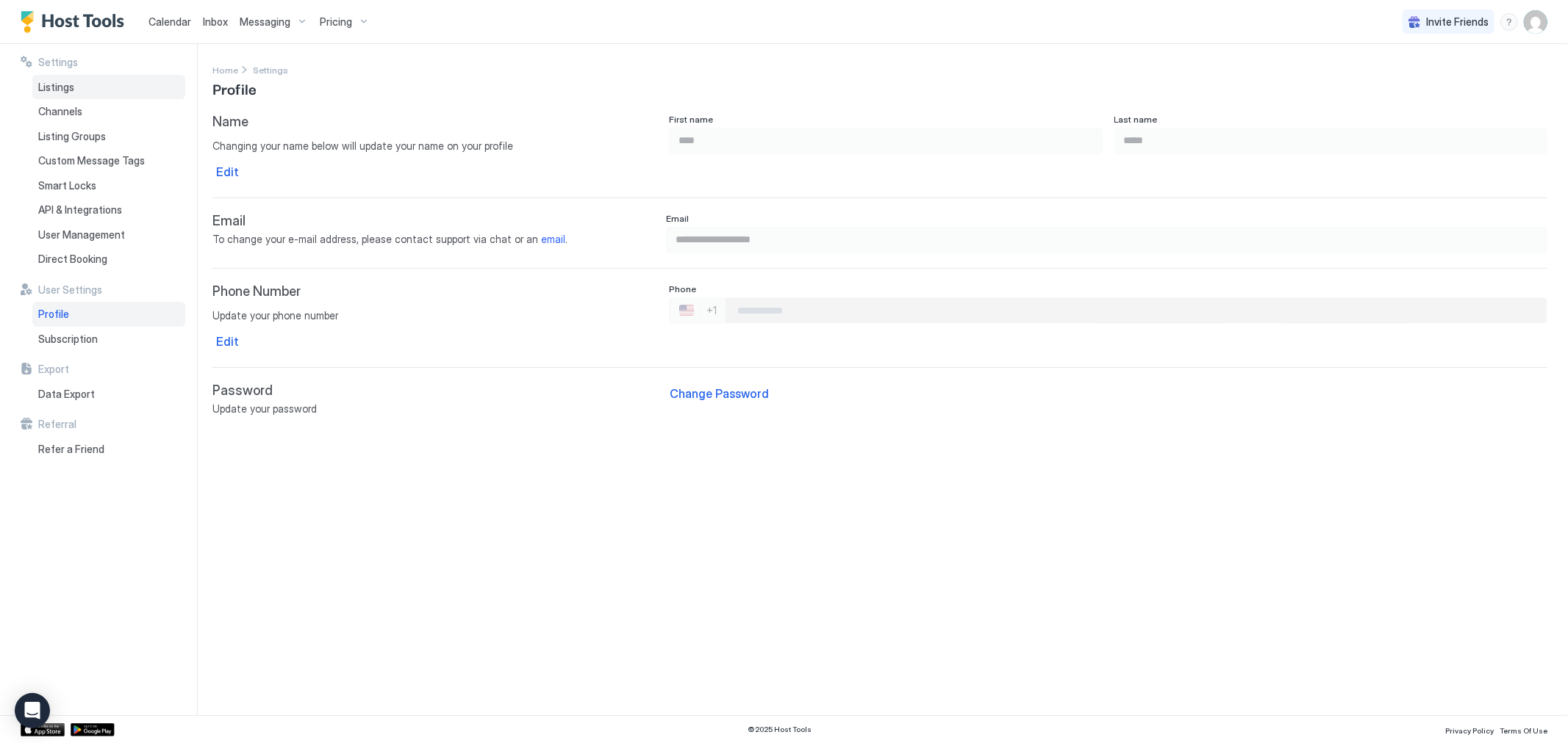
click at [70, 91] on span "Listings" at bounding box center [56, 88] width 36 height 13
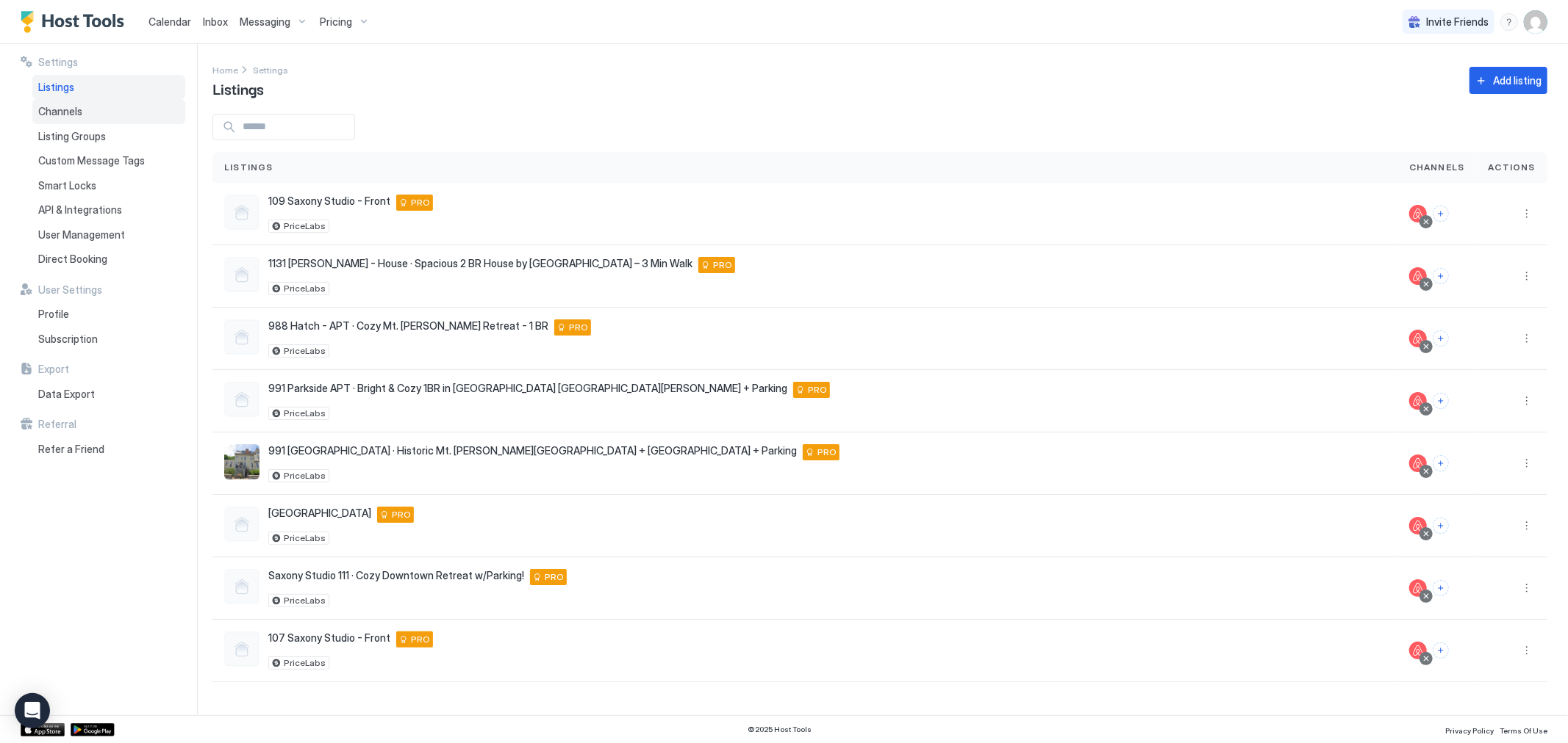
click at [70, 112] on span "Channels" at bounding box center [60, 112] width 44 height 13
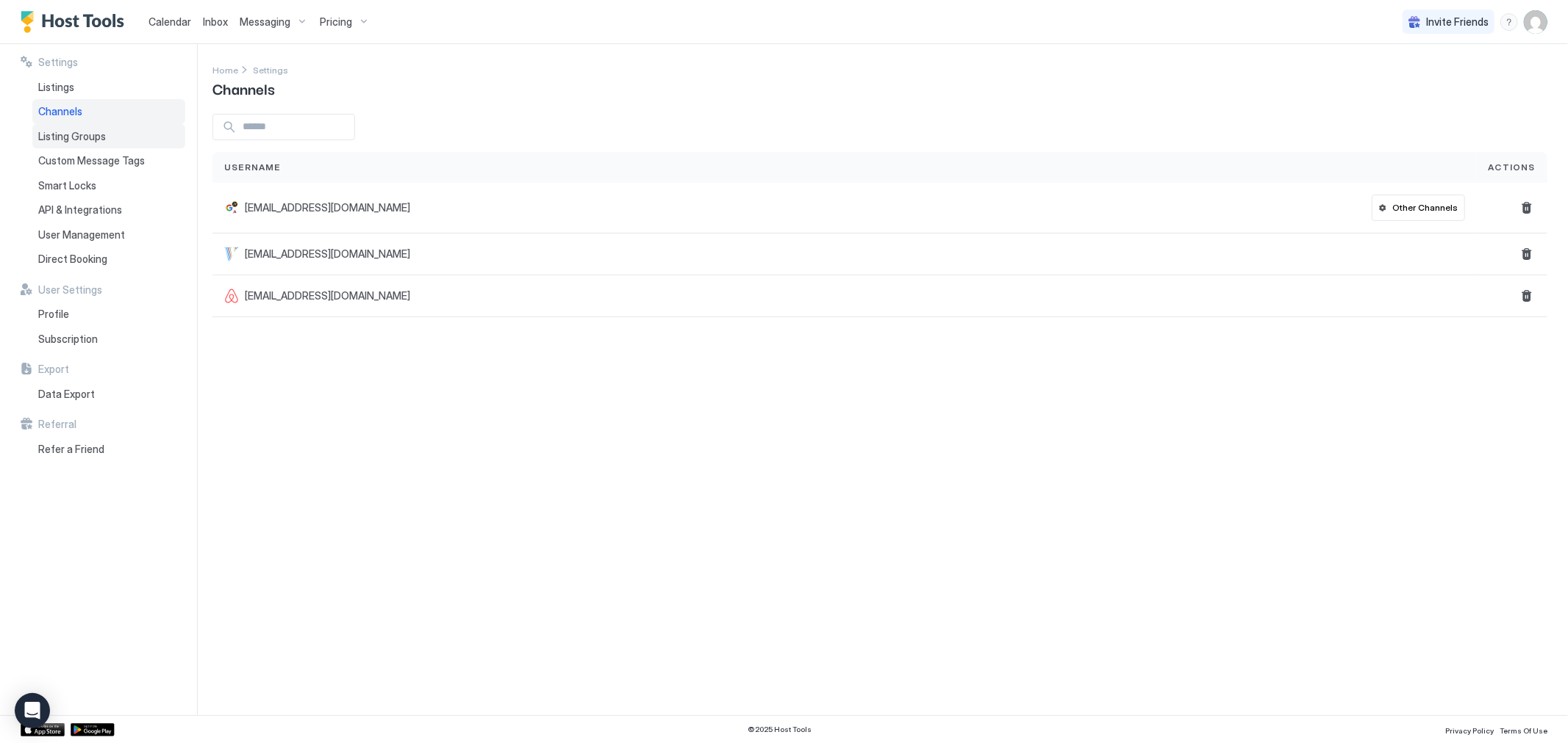
click at [75, 134] on span "Listing Groups" at bounding box center [72, 137] width 68 height 13
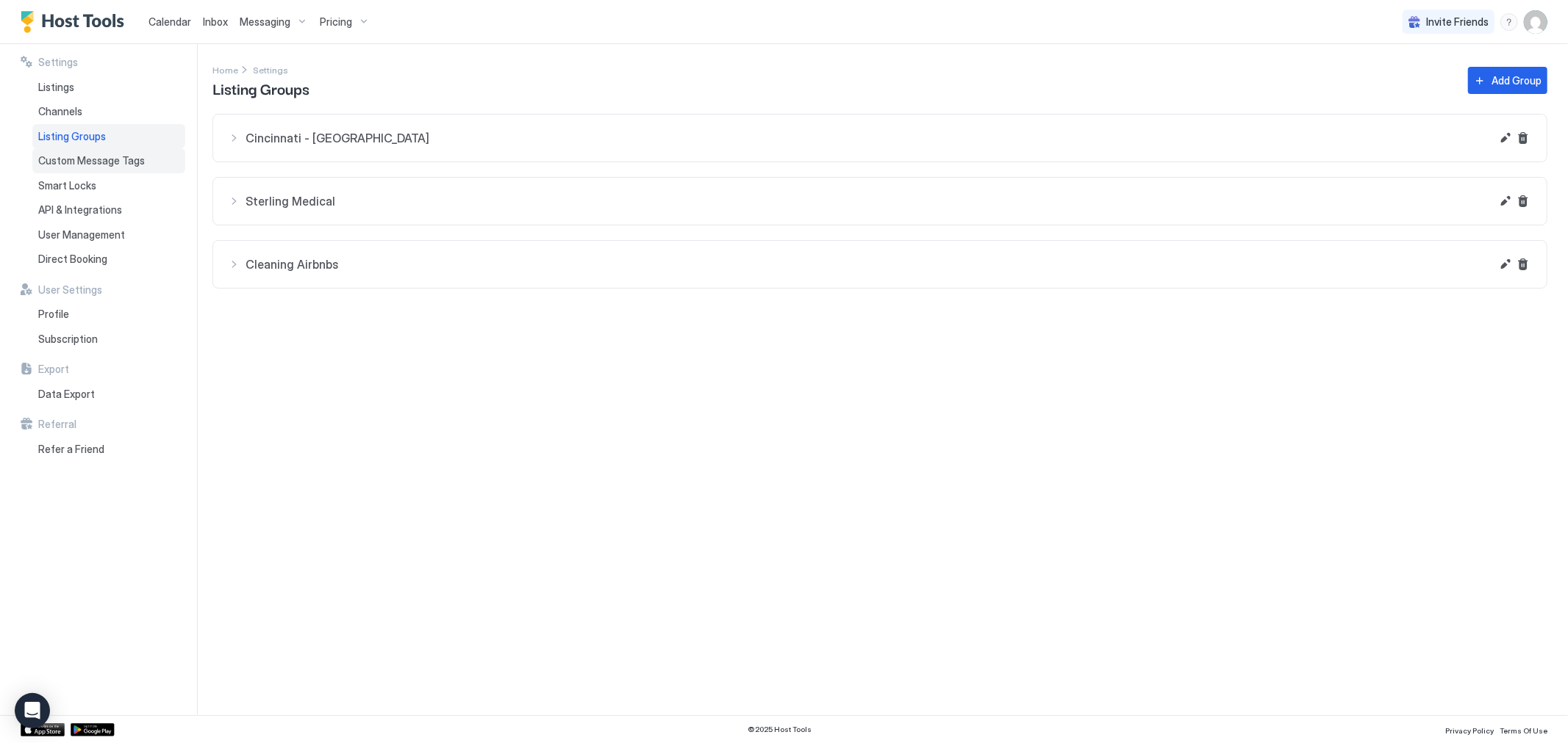
click at [75, 152] on div "Custom Message Tags" at bounding box center [108, 161] width 153 height 25
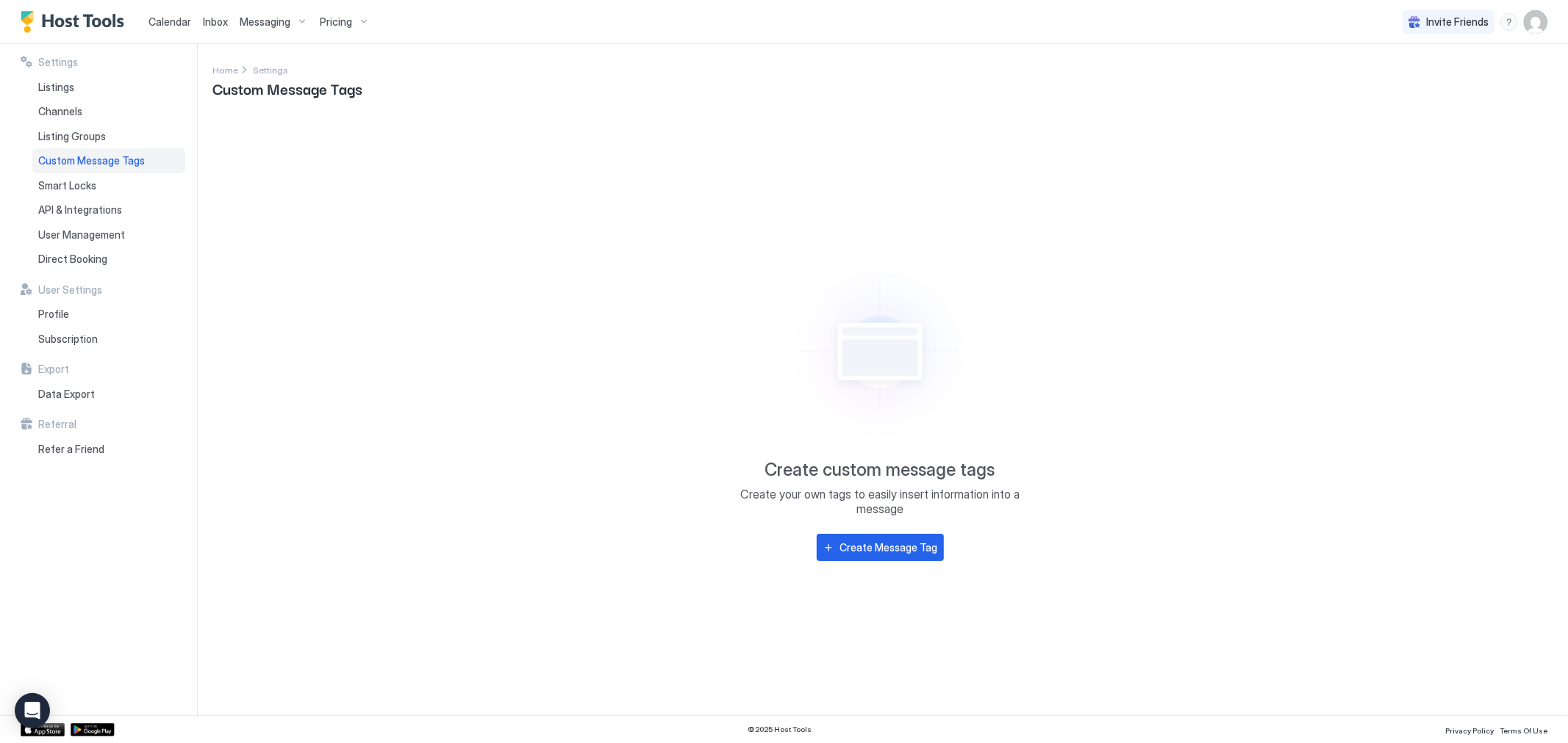
click at [290, 32] on div "Messaging" at bounding box center [273, 22] width 80 height 25
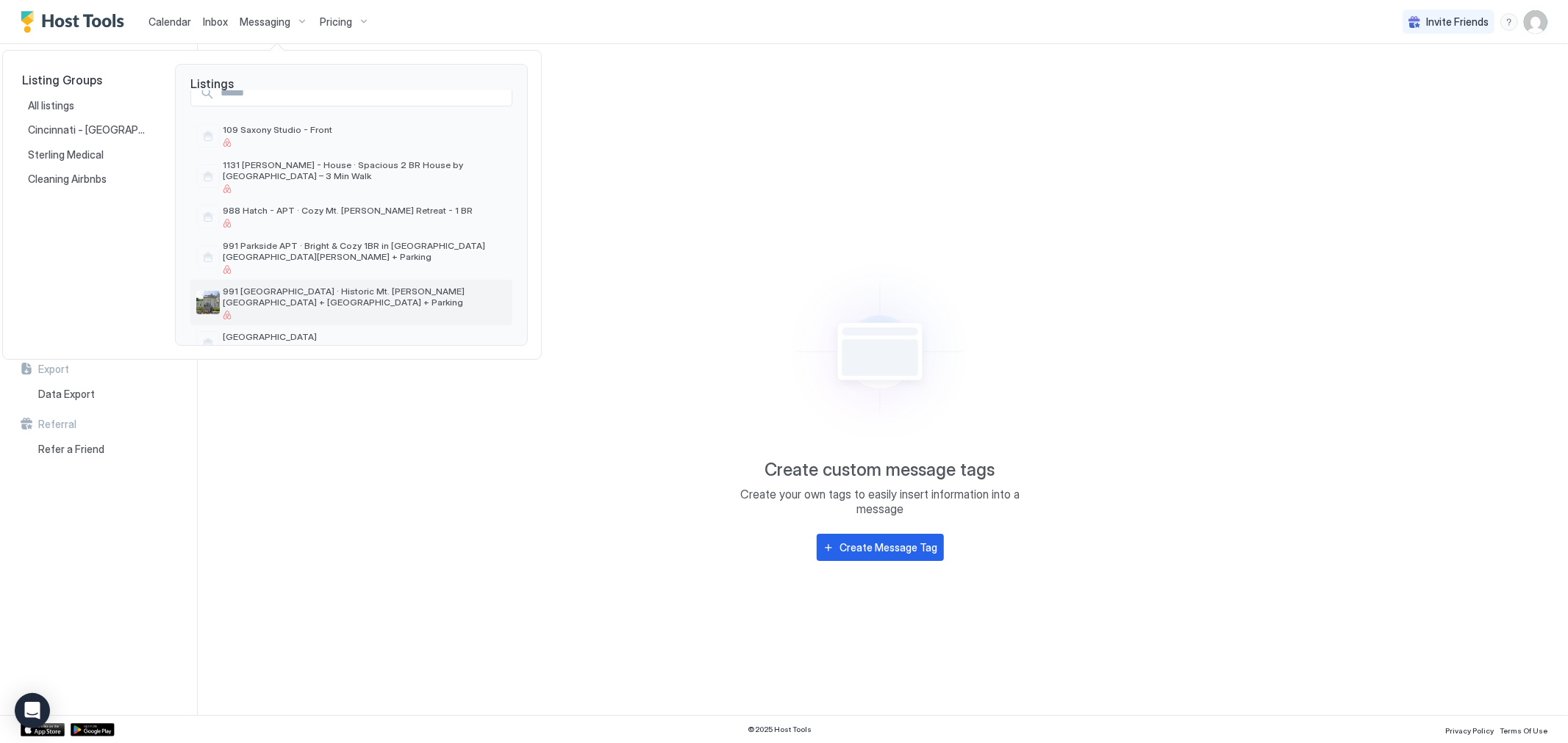
scroll to position [122, 0]
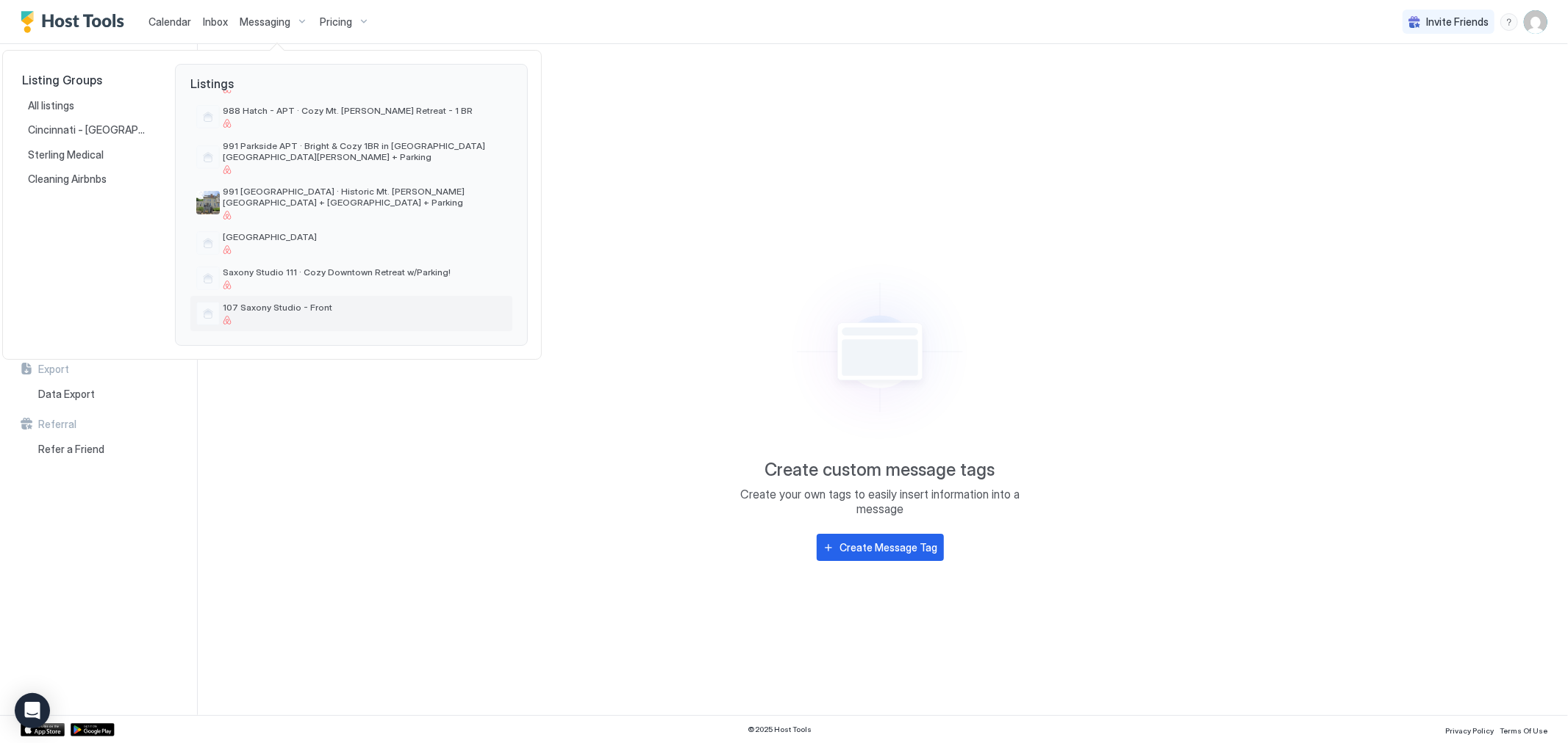
click at [310, 314] on div "107 Saxony Studio - Front" at bounding box center [364, 314] width 284 height 23
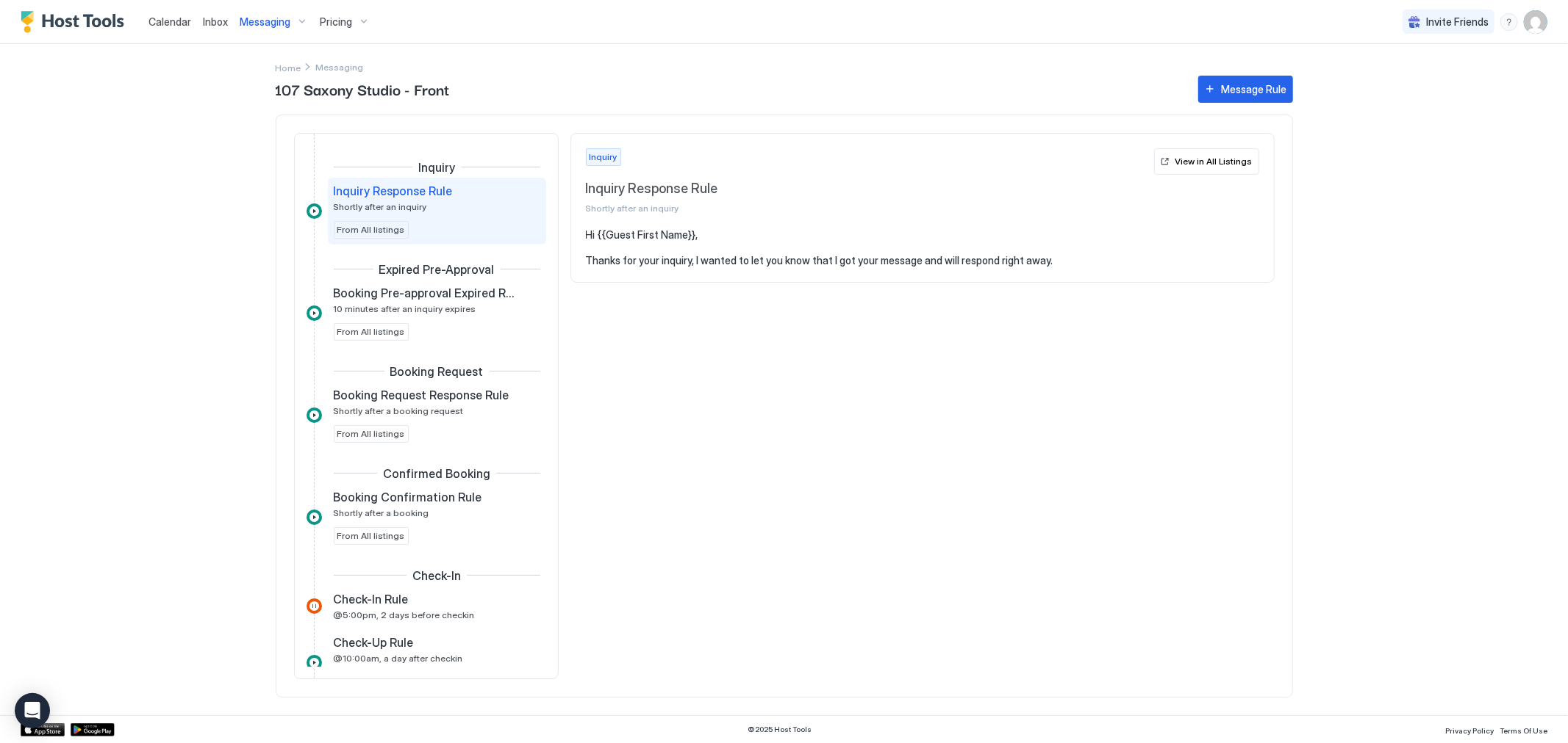
click at [274, 19] on span "Messaging" at bounding box center [264, 22] width 51 height 13
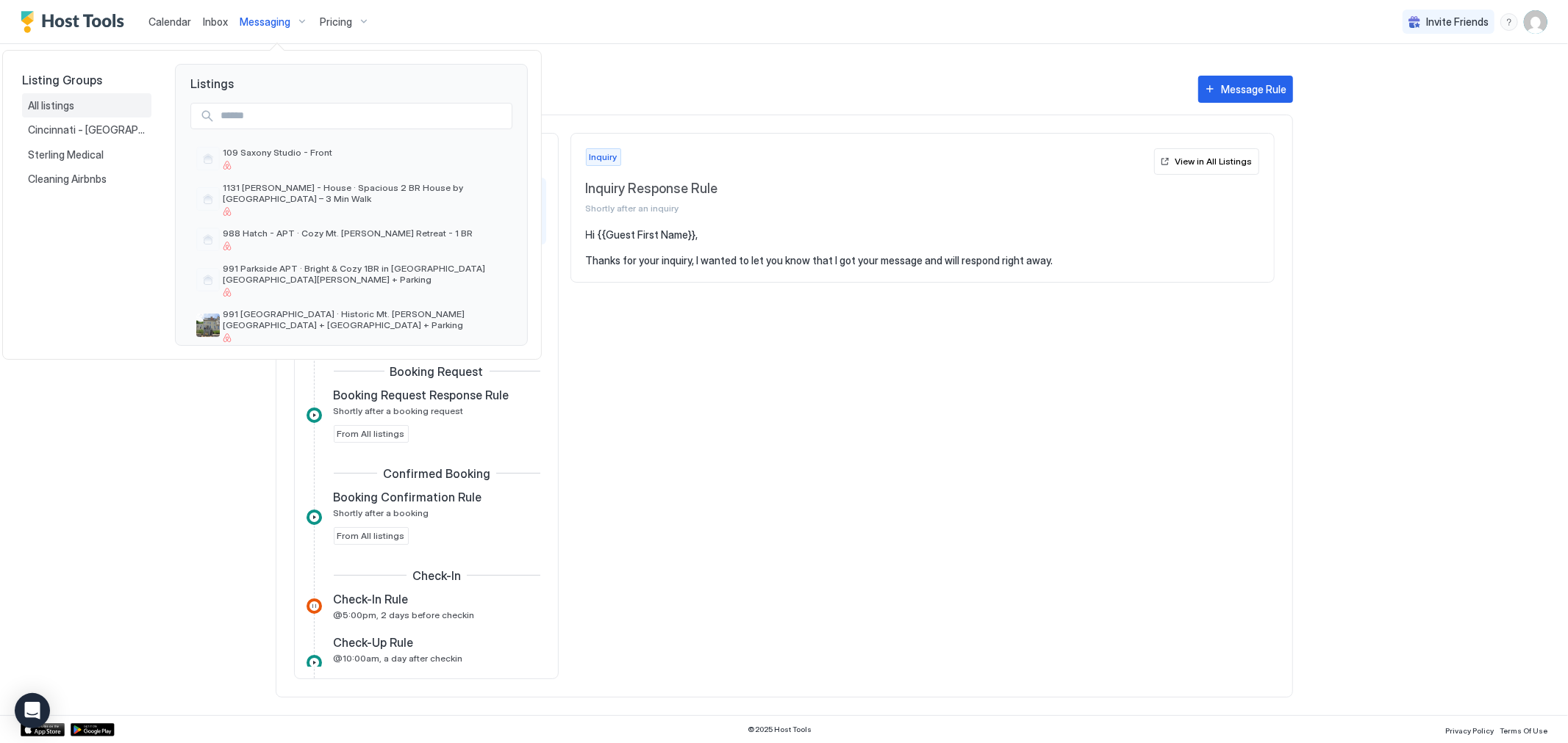
drag, startPoint x: 265, startPoint y: 156, endPoint x: 51, endPoint y: 106, distance: 219.8
drag, startPoint x: 51, startPoint y: 106, endPoint x: 76, endPoint y: 2, distance: 107.0
drag, startPoint x: 76, startPoint y: 2, endPoint x: 57, endPoint y: 24, distance: 29.1
drag, startPoint x: 57, startPoint y: 24, endPoint x: 1022, endPoint y: 10, distance: 965.1
click at [921, 38] on div at bounding box center [784, 372] width 1568 height 743
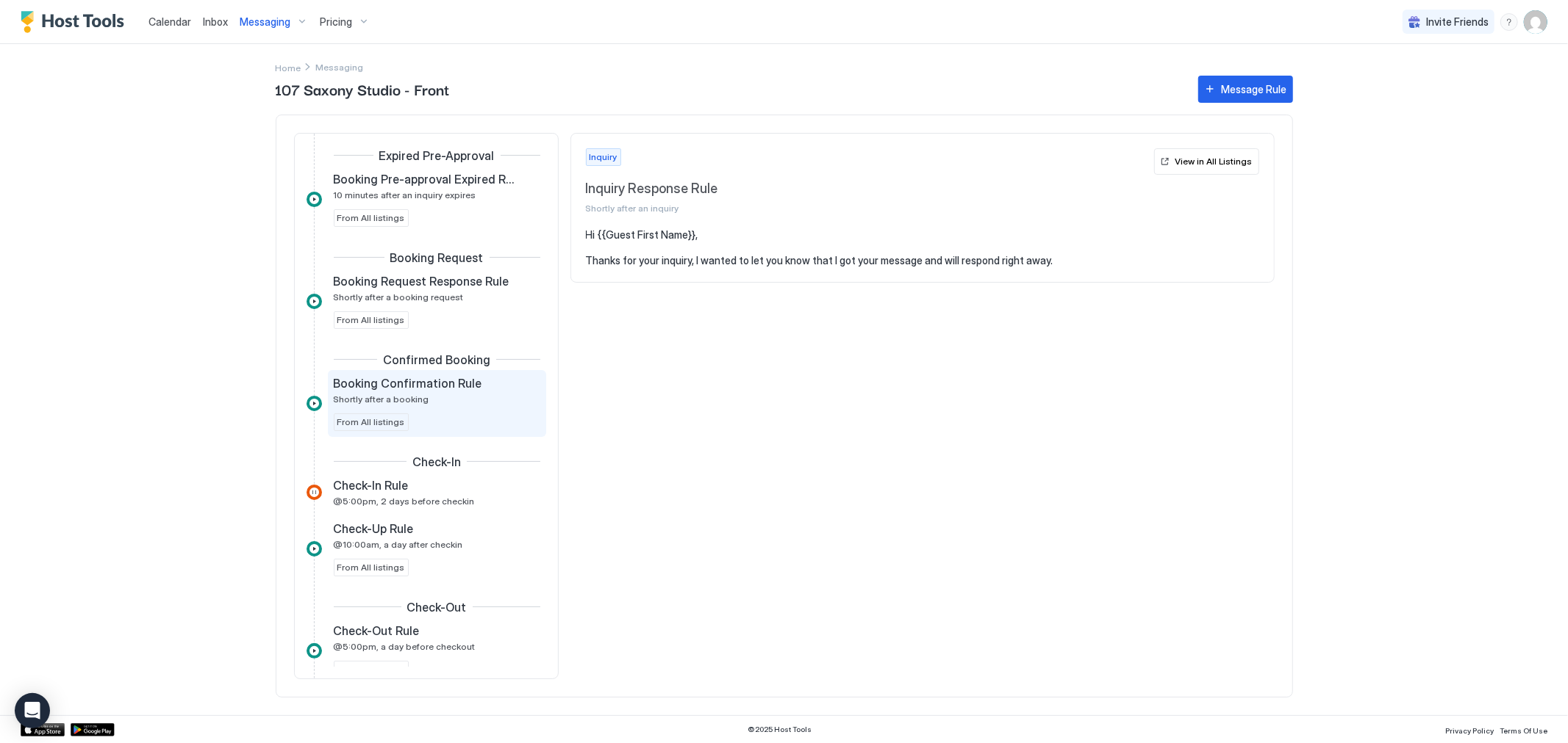
scroll to position [163, 0]
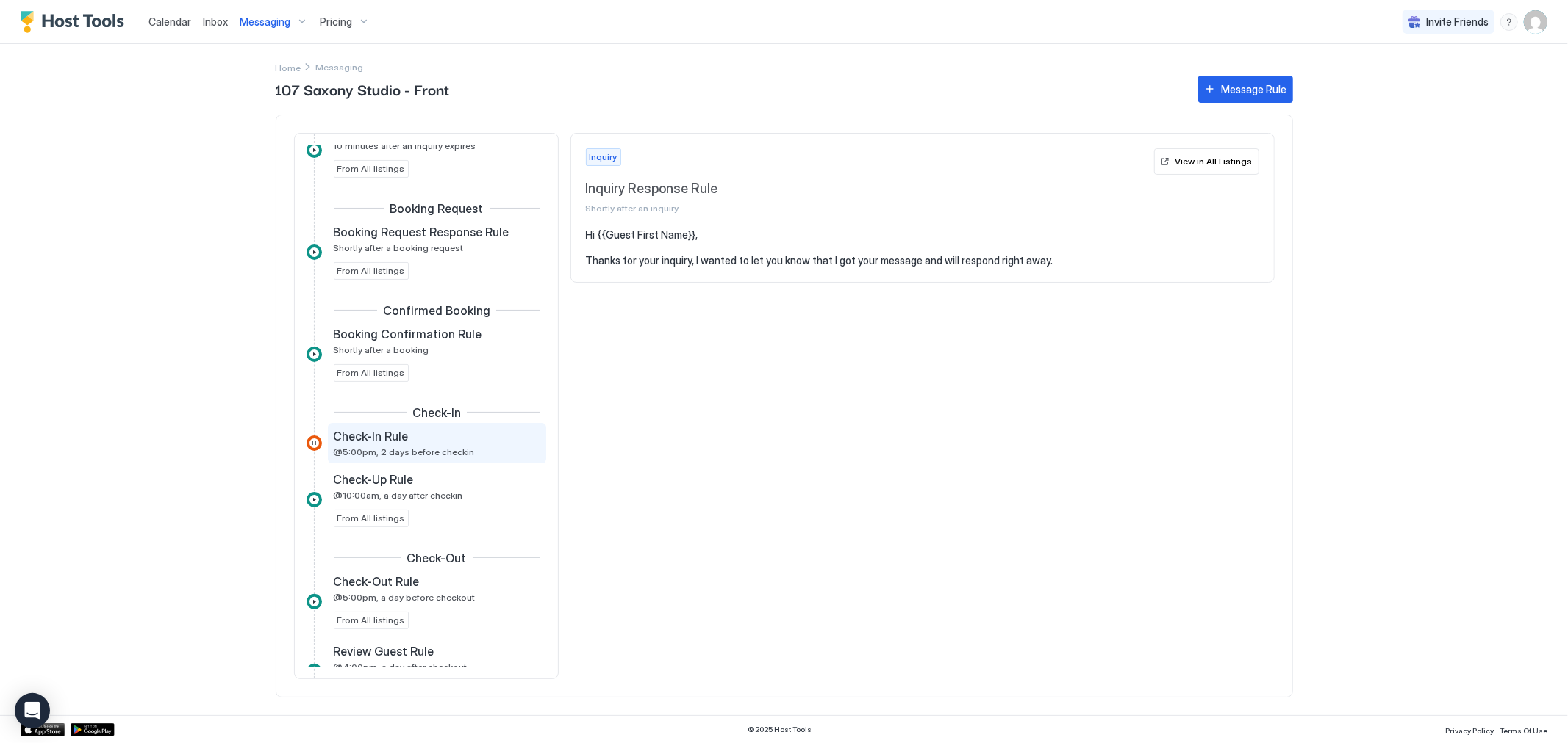
click at [400, 443] on span "Check-In Rule" at bounding box center [371, 436] width 75 height 15
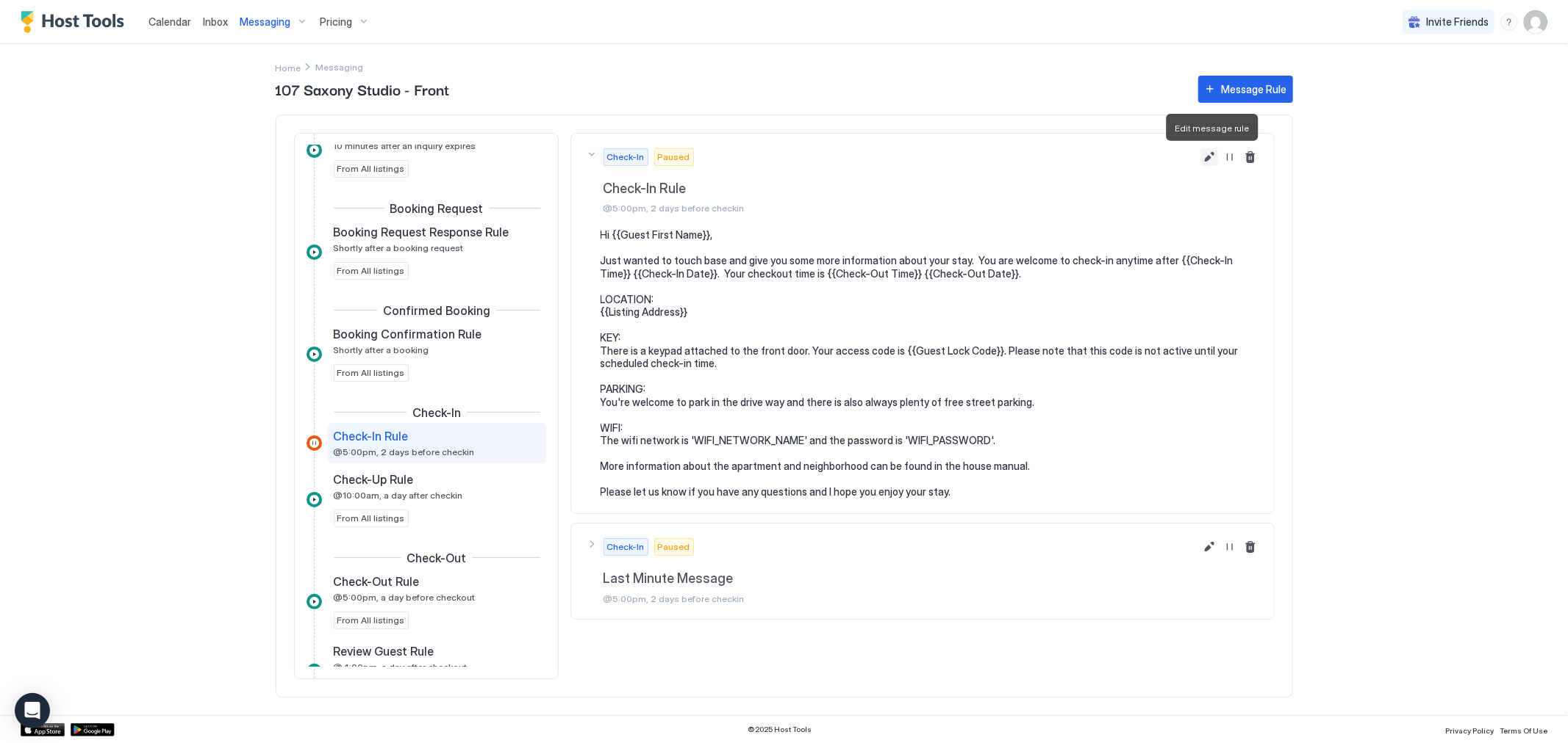
click at [1204, 153] on button "Edit message rule" at bounding box center [1209, 156] width 17 height 17
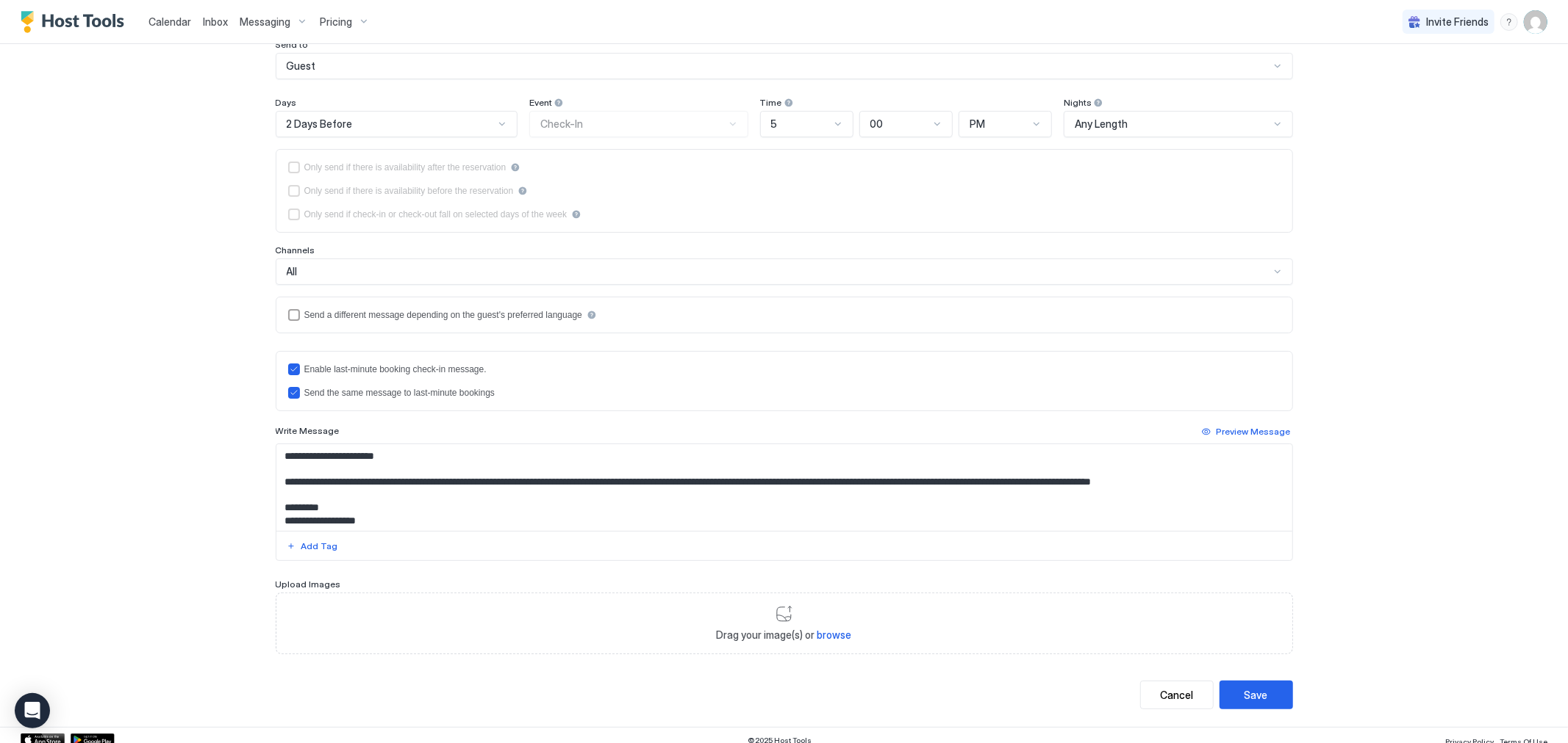
scroll to position [149, 0]
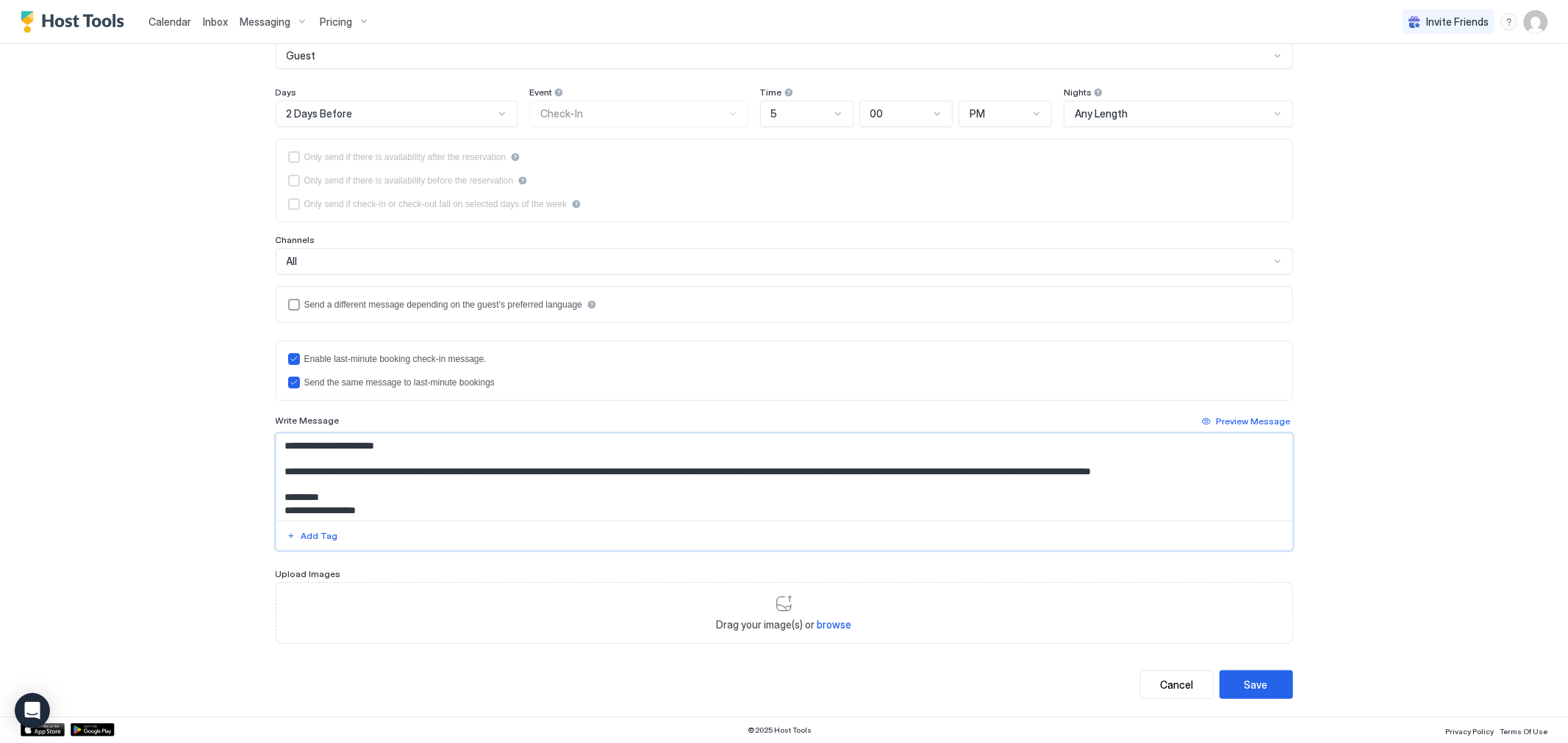
click at [531, 476] on textarea "**********" at bounding box center [784, 477] width 1016 height 87
click at [510, 448] on textarea "**********" at bounding box center [784, 477] width 1016 height 87
paste textarea "**********"
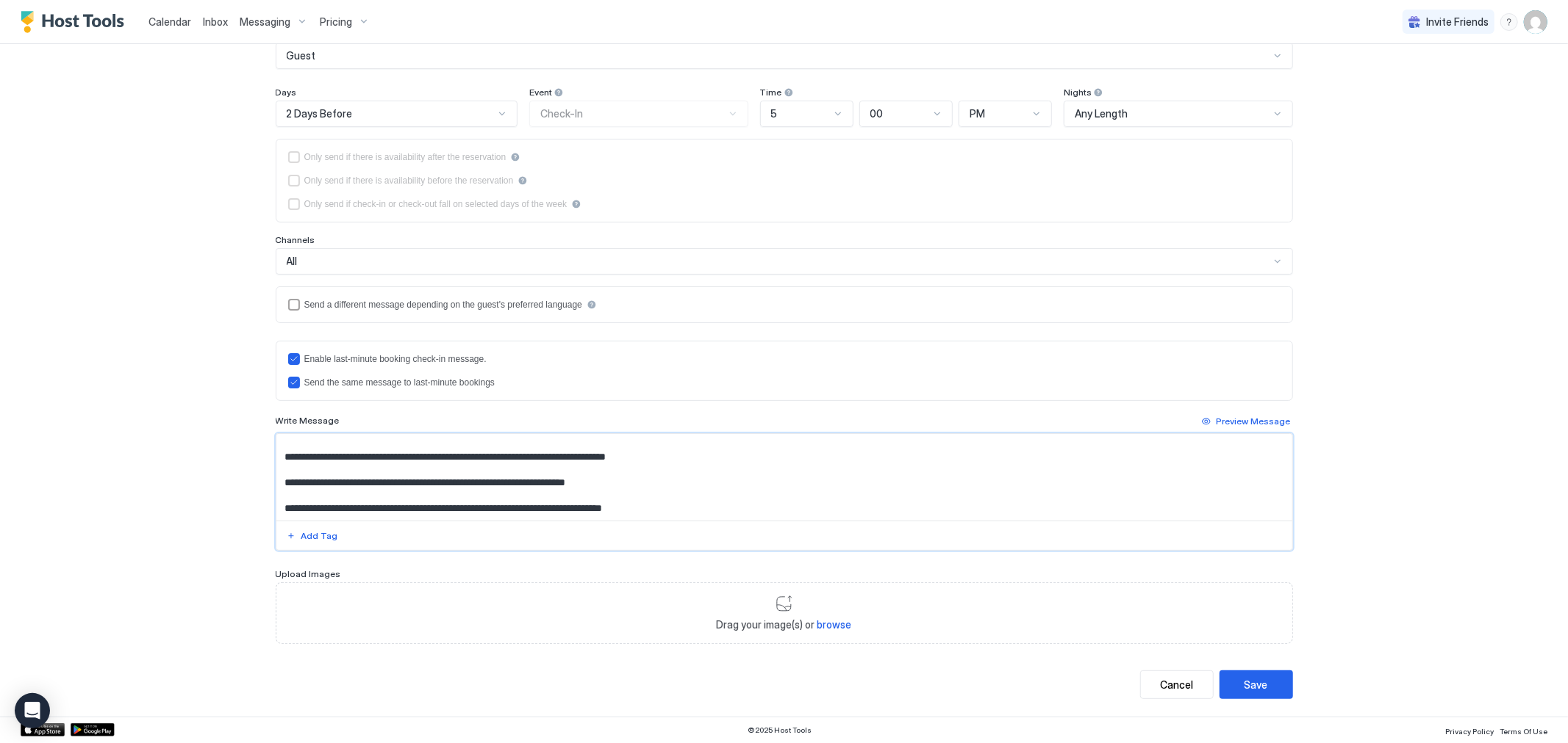
type textarea "**********"
click at [768, 604] on div "Drag your image(s) or browse" at bounding box center [784, 613] width 1017 height 62
type input "**********"
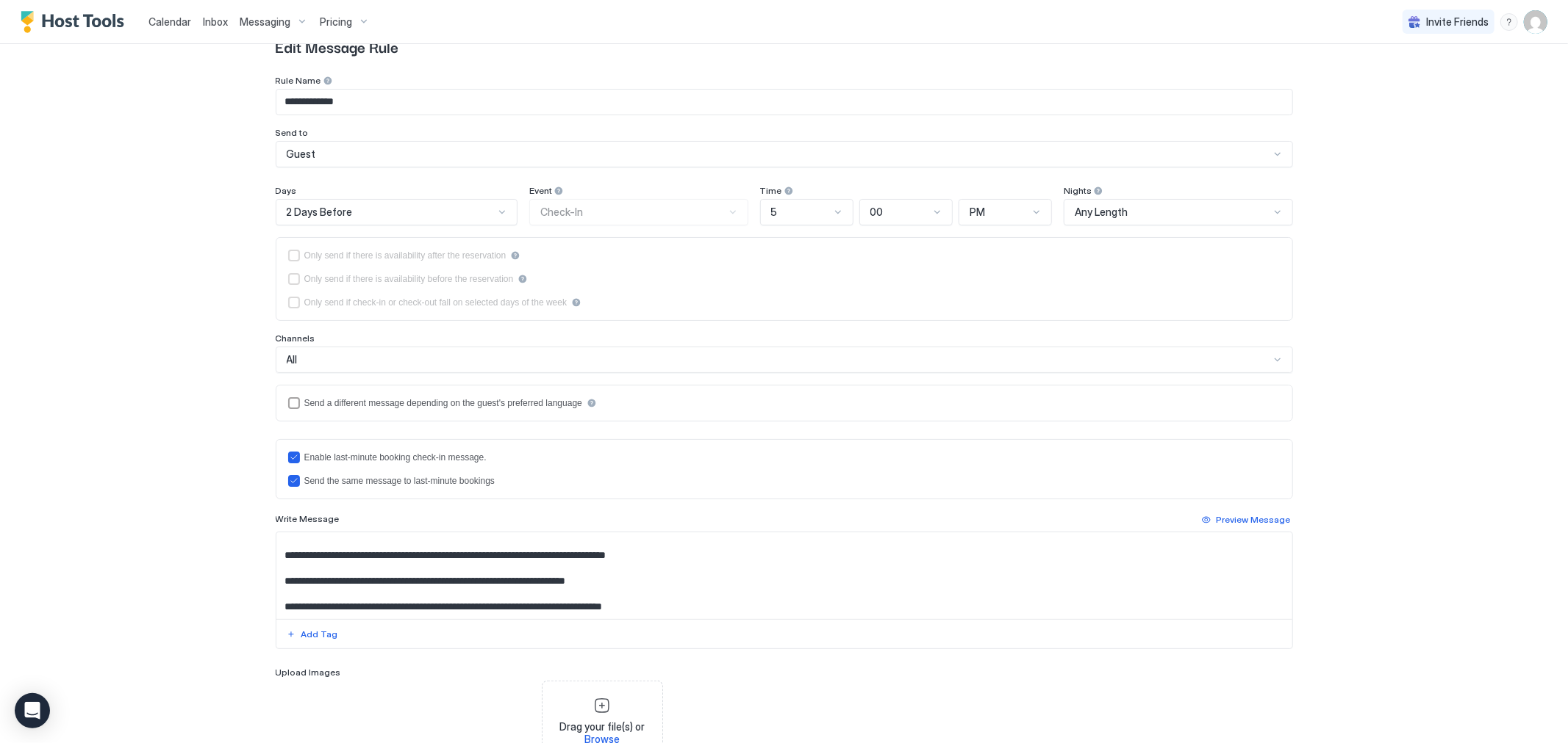
scroll to position [169, 0]
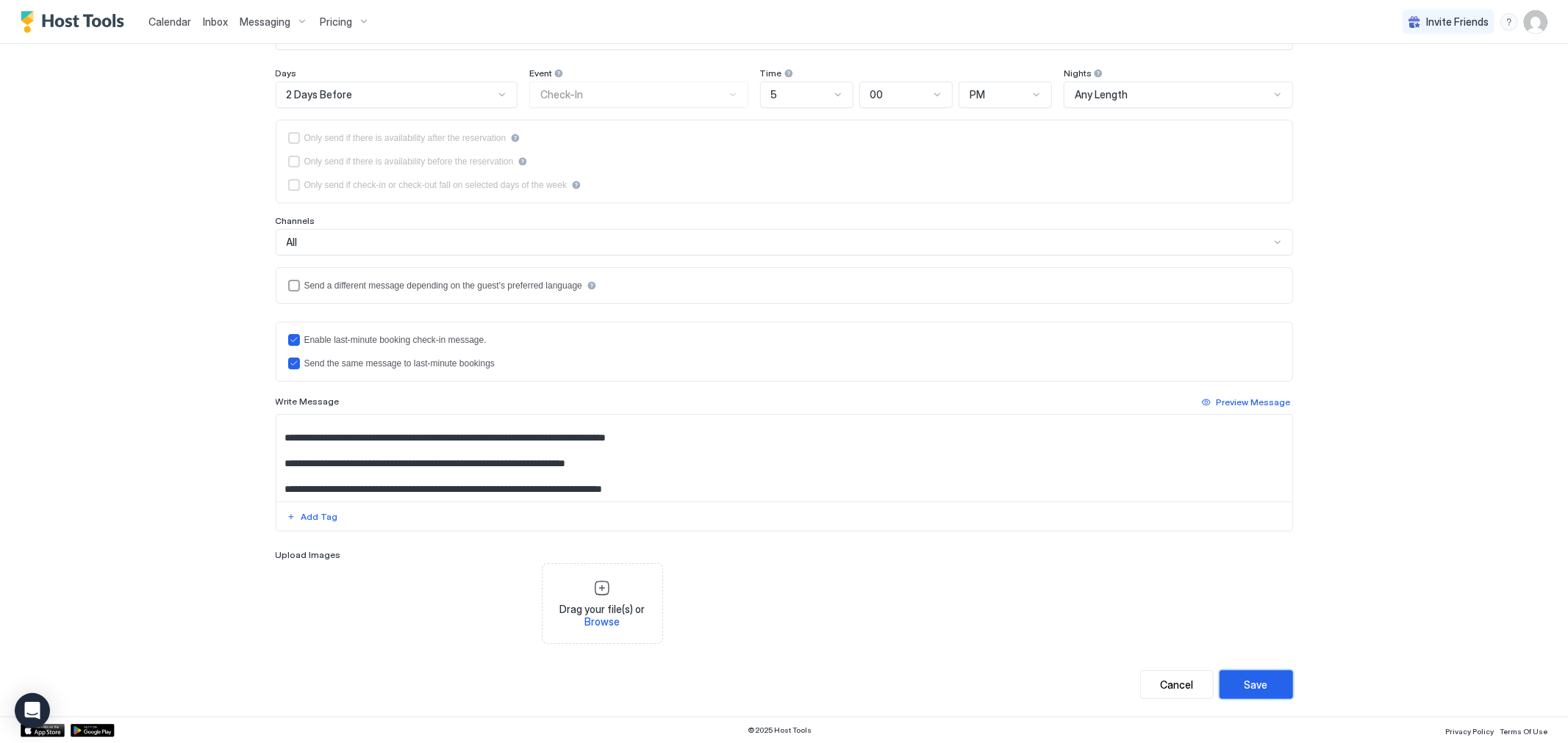
click at [1245, 673] on button "Save" at bounding box center [1256, 685] width 74 height 29
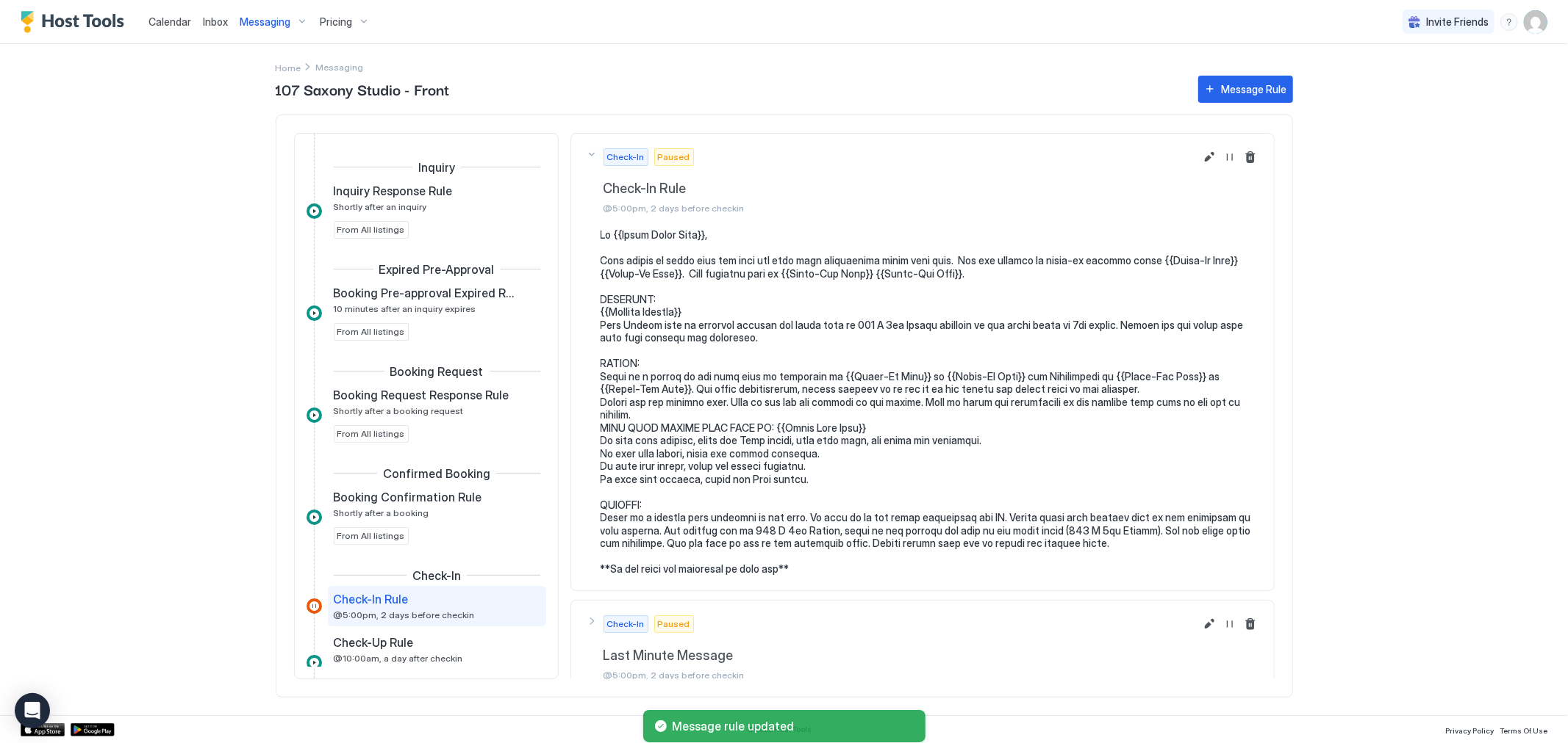
scroll to position [200, 0]
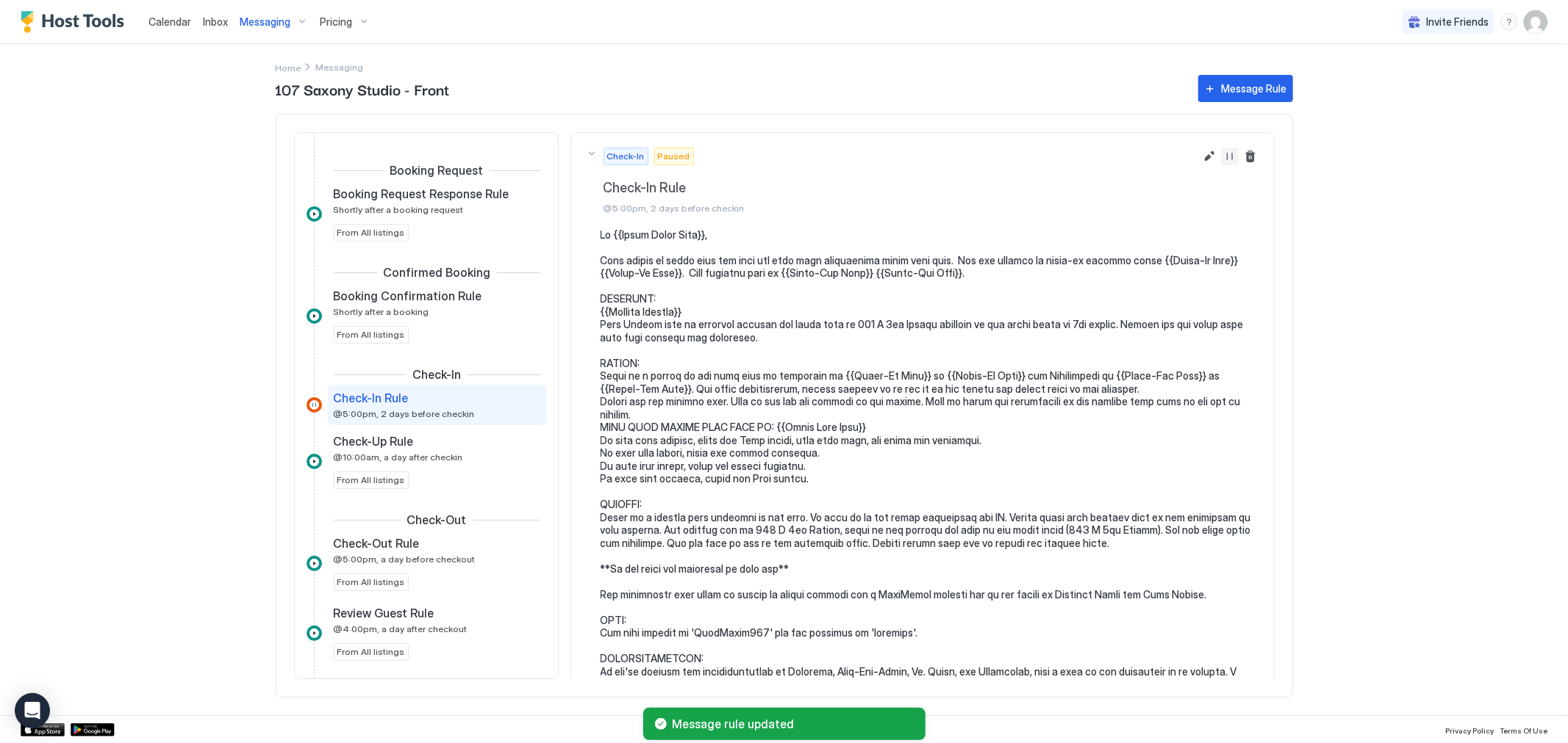
click at [1221, 157] on button "Resume Message Rule" at bounding box center [1229, 156] width 17 height 17
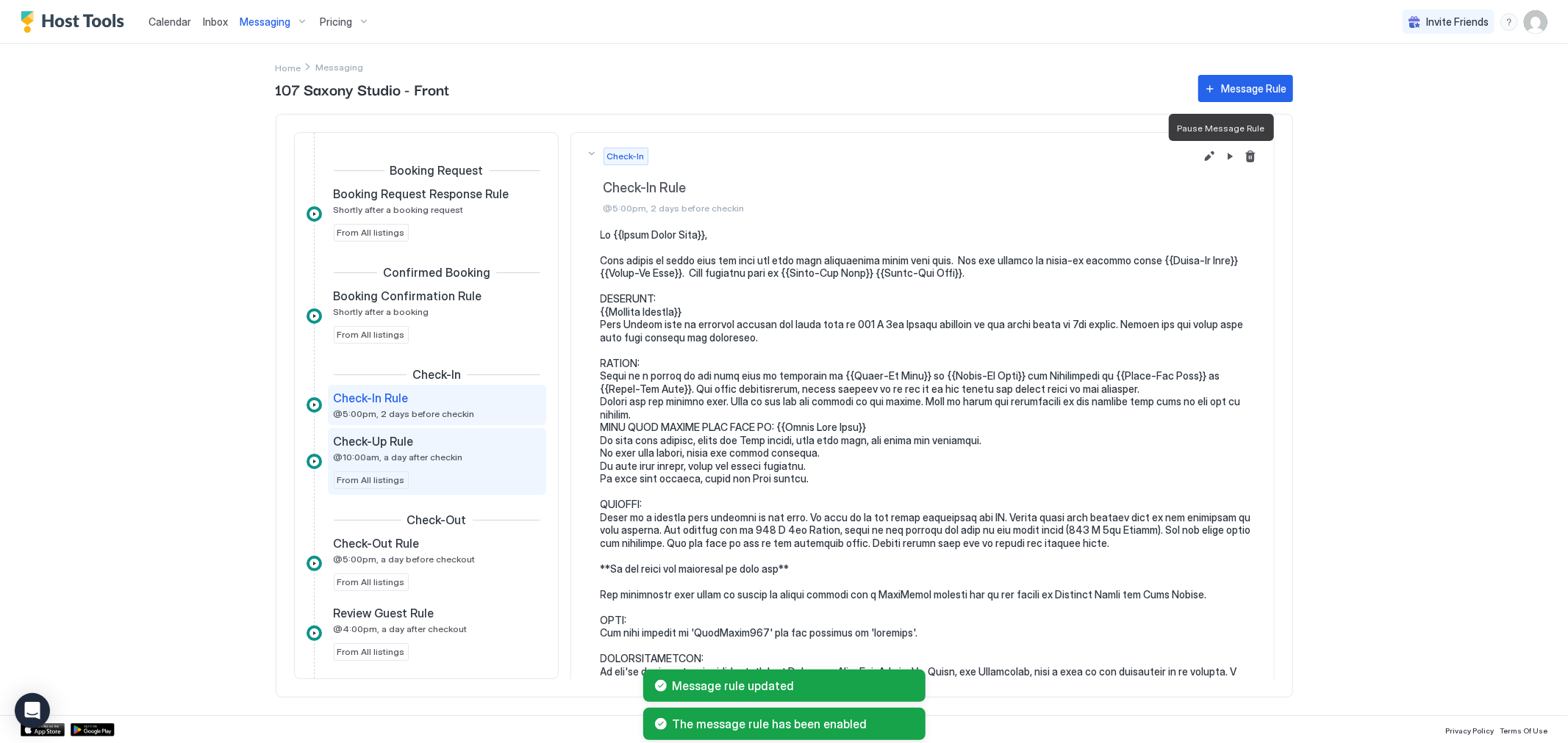
click at [430, 430] on div "Check-Up Rule @10:00am, a day after checkin From All listings" at bounding box center [437, 462] width 219 height 67
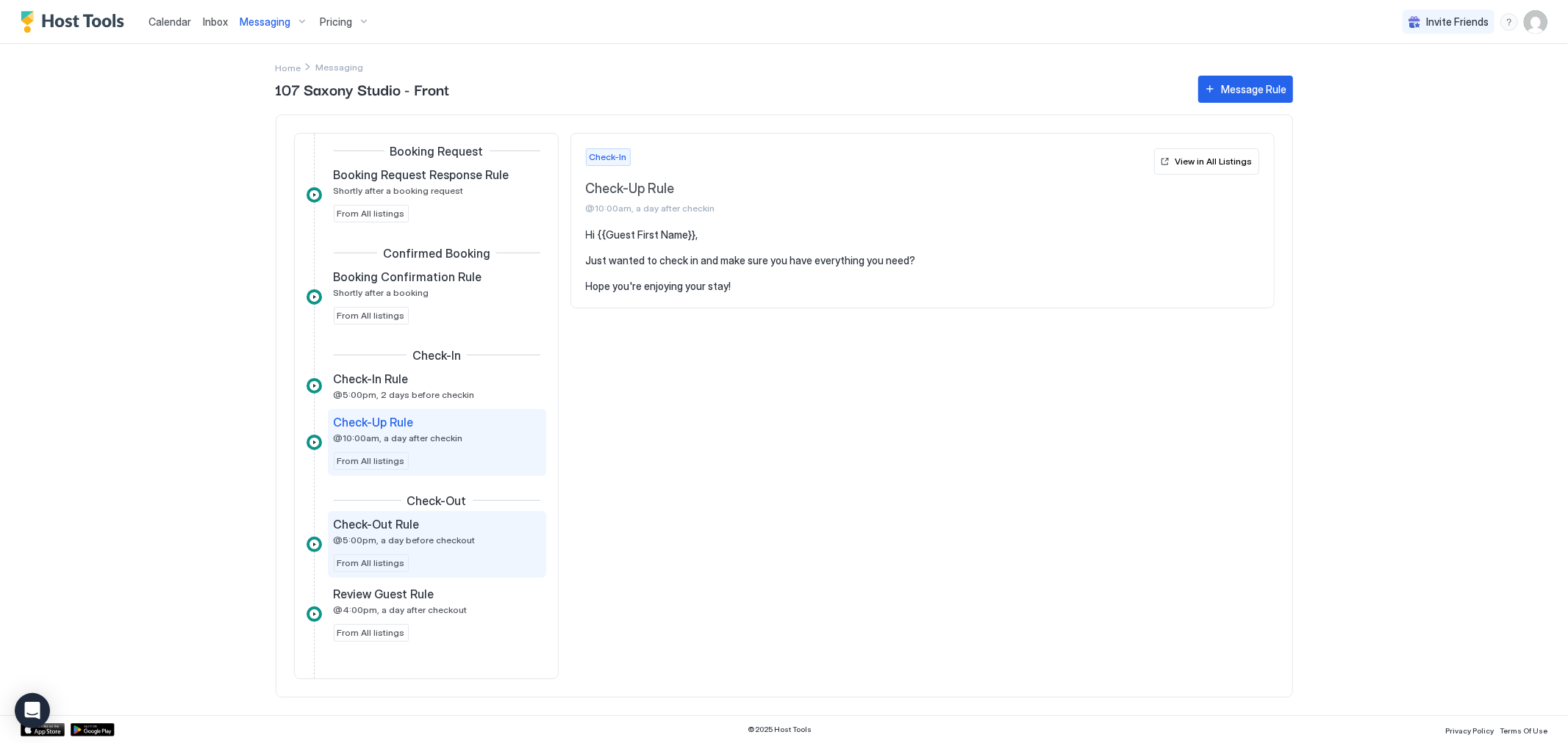
scroll to position [278, 0]
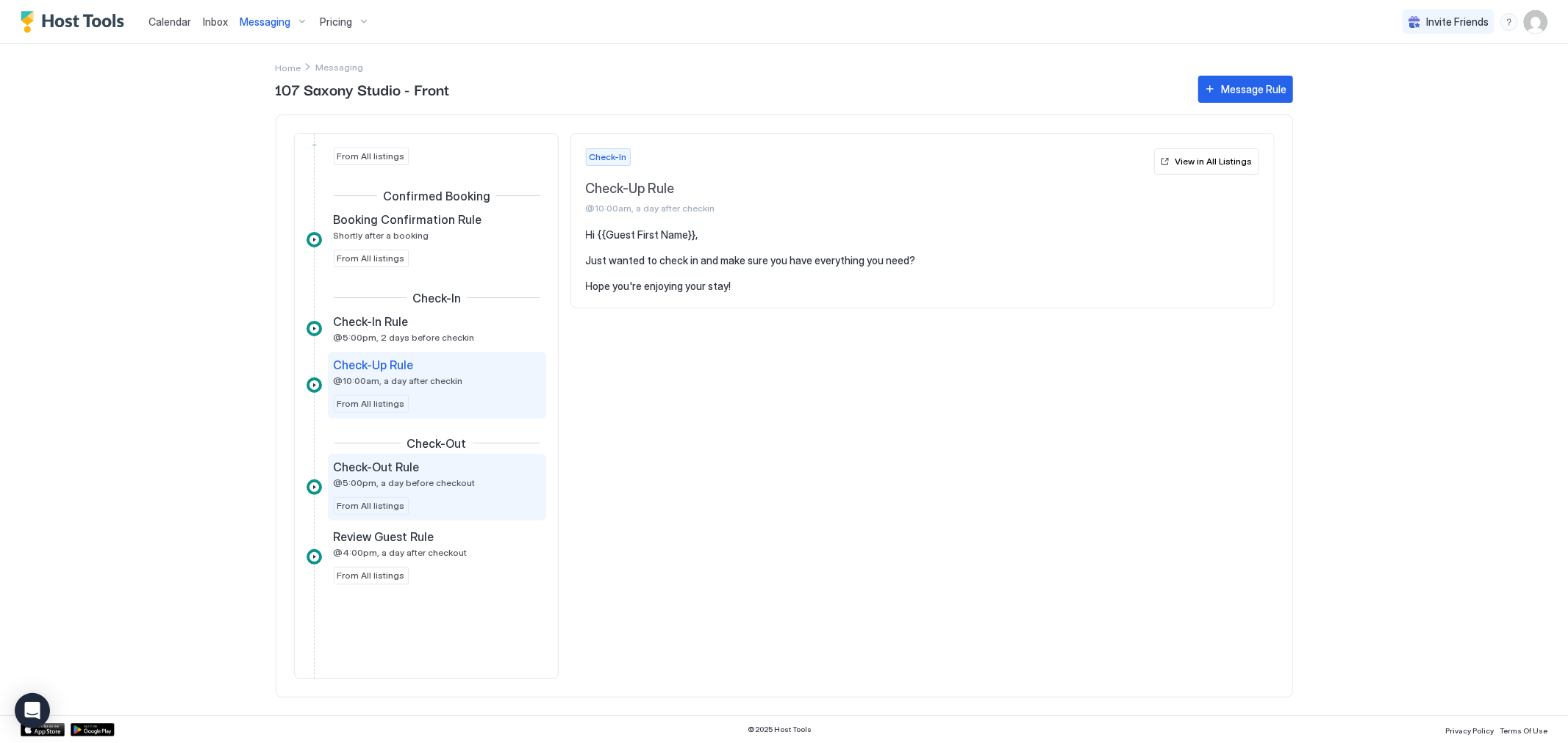
click at [444, 491] on div "Check-Out Rule @5:00pm, a day before checkout From All listings" at bounding box center [436, 487] width 206 height 55
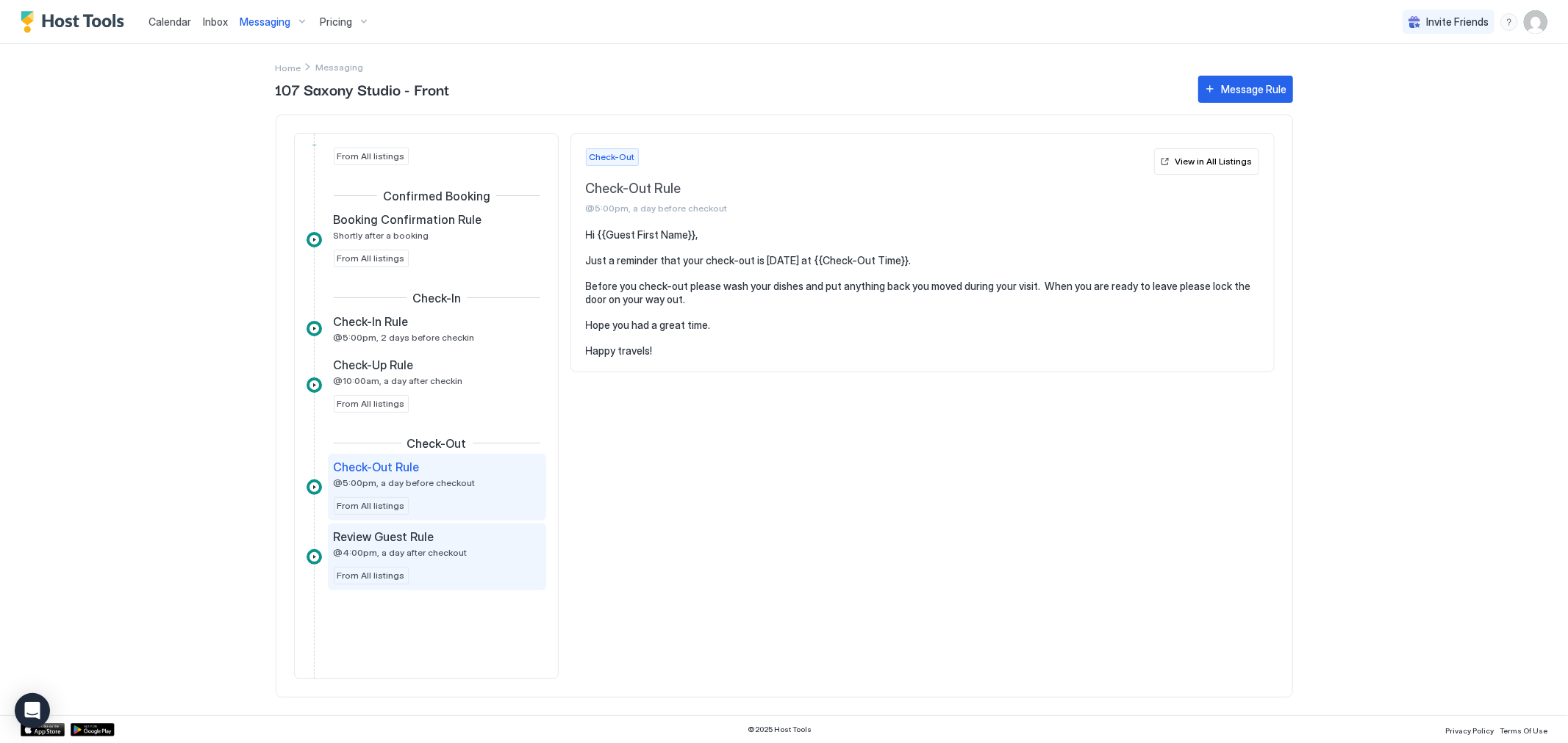
click at [435, 551] on span "@4:00pm, a day after checkout" at bounding box center [401, 552] width 134 height 11
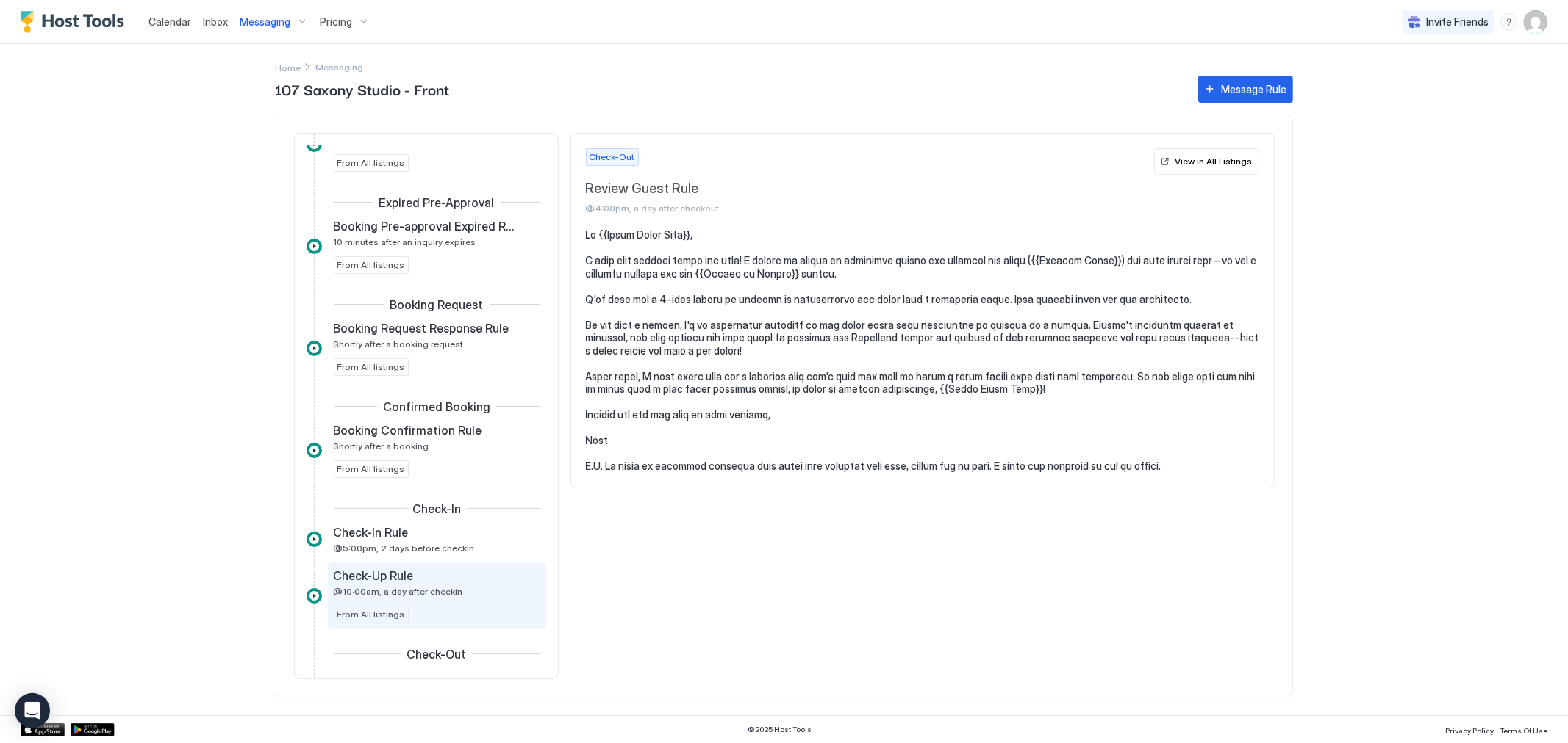
scroll to position [82, 0]
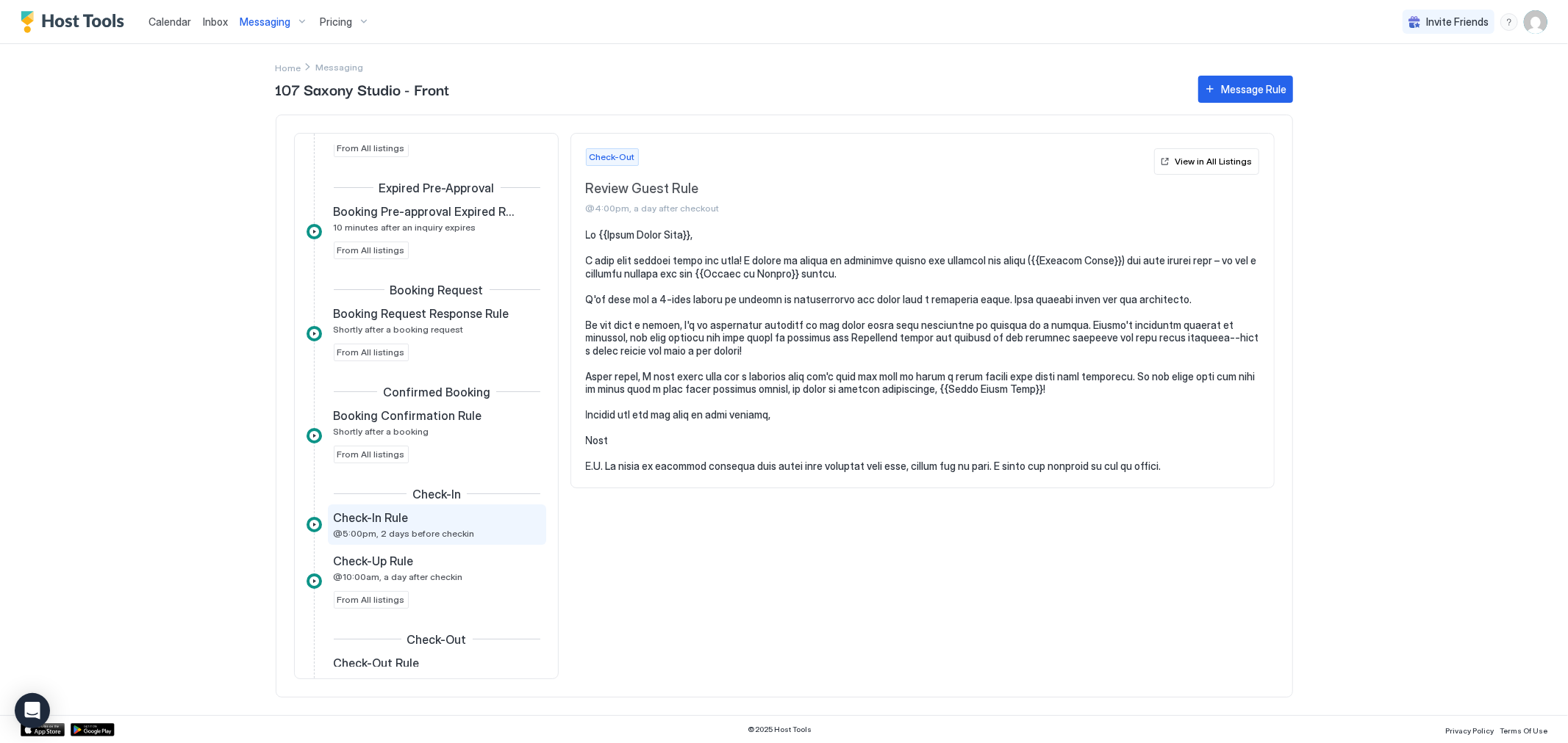
click at [423, 527] on div "Check-In Rule @5:00pm, 2 days before checkin" at bounding box center [426, 525] width 186 height 29
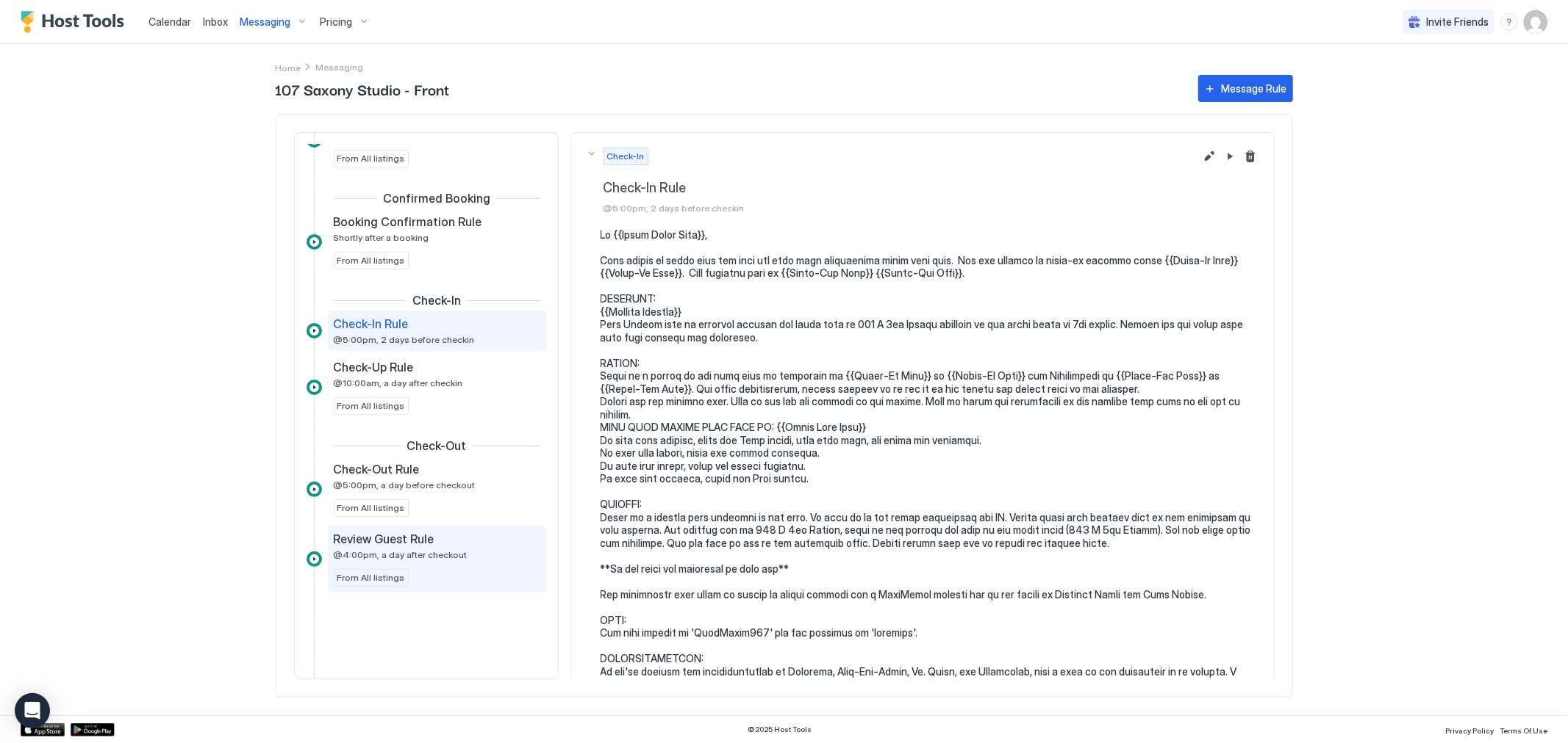
scroll to position [278, 0]
click at [931, 503] on pre at bounding box center [930, 498] width 659 height 540
